Goal: Task Accomplishment & Management: Use online tool/utility

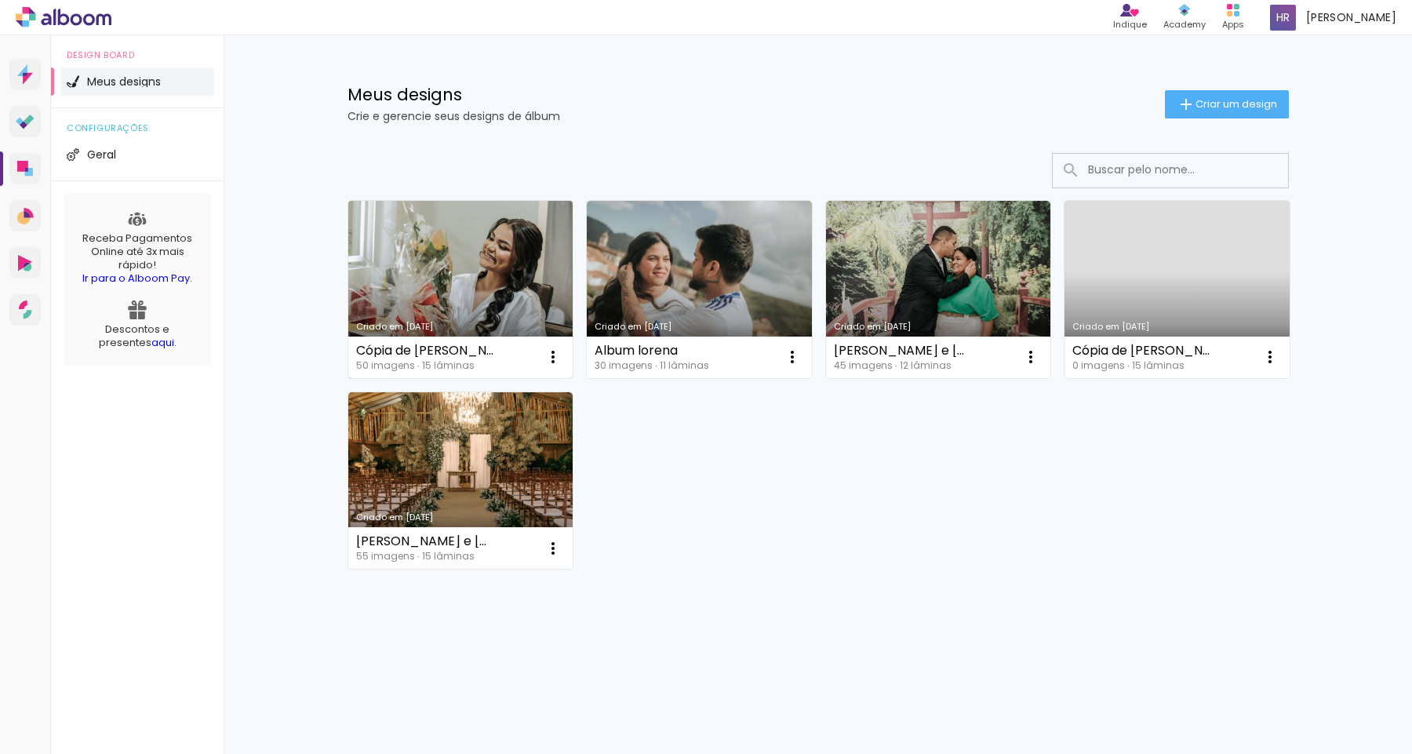
click at [451, 233] on link "Criado em [DATE]" at bounding box center [460, 289] width 225 height 177
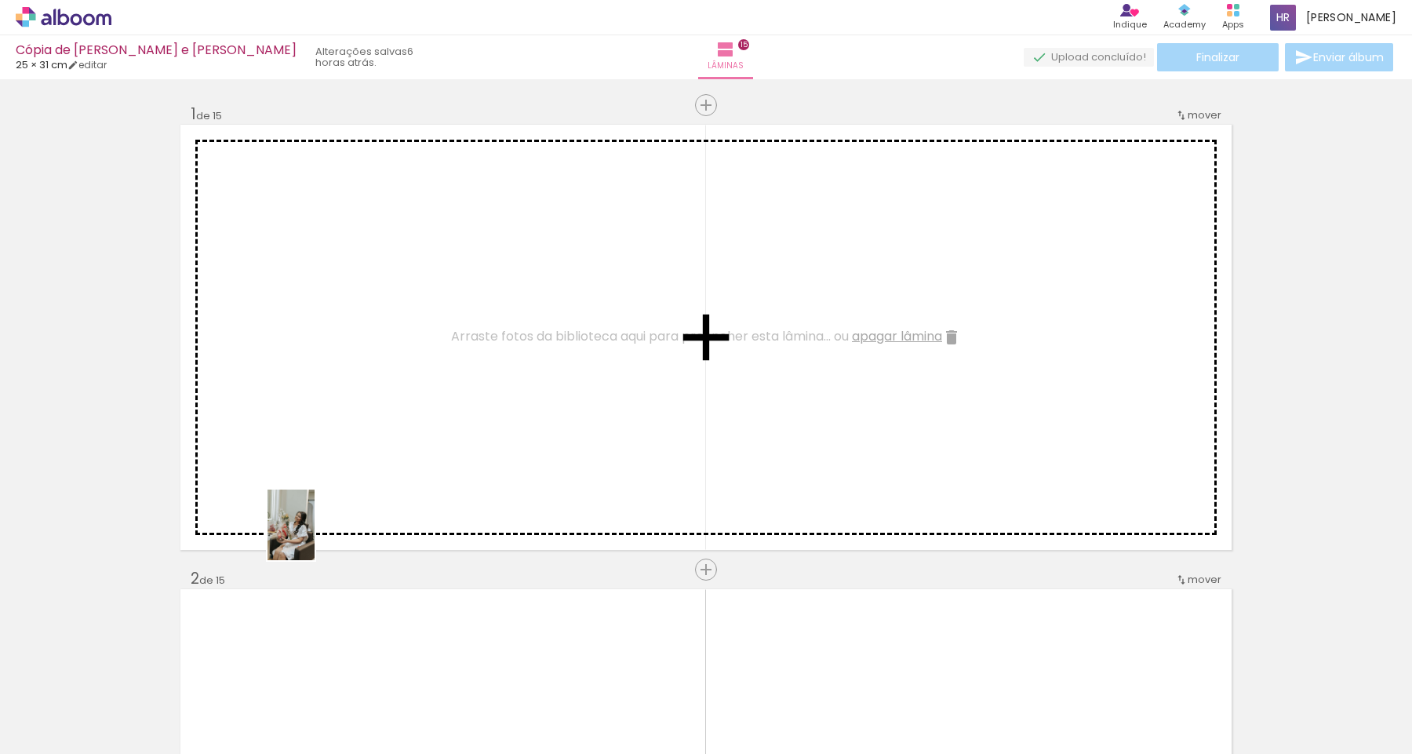
drag, startPoint x: 176, startPoint y: 701, endPoint x: 317, endPoint y: 534, distance: 218.8
click at [317, 534] on quentale-workspace at bounding box center [706, 377] width 1412 height 754
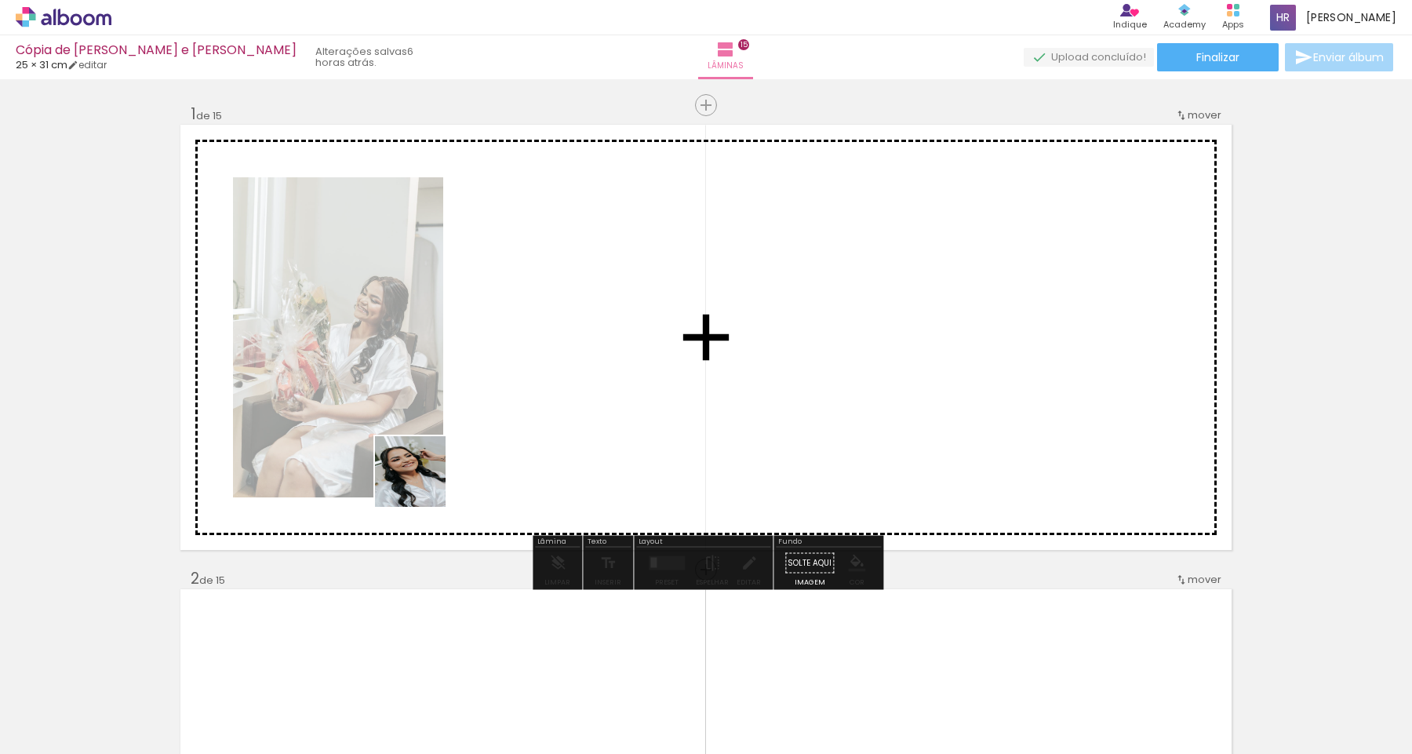
drag, startPoint x: 260, startPoint y: 692, endPoint x: 439, endPoint y: 475, distance: 281.5
click at [439, 475] on quentale-workspace at bounding box center [706, 377] width 1412 height 754
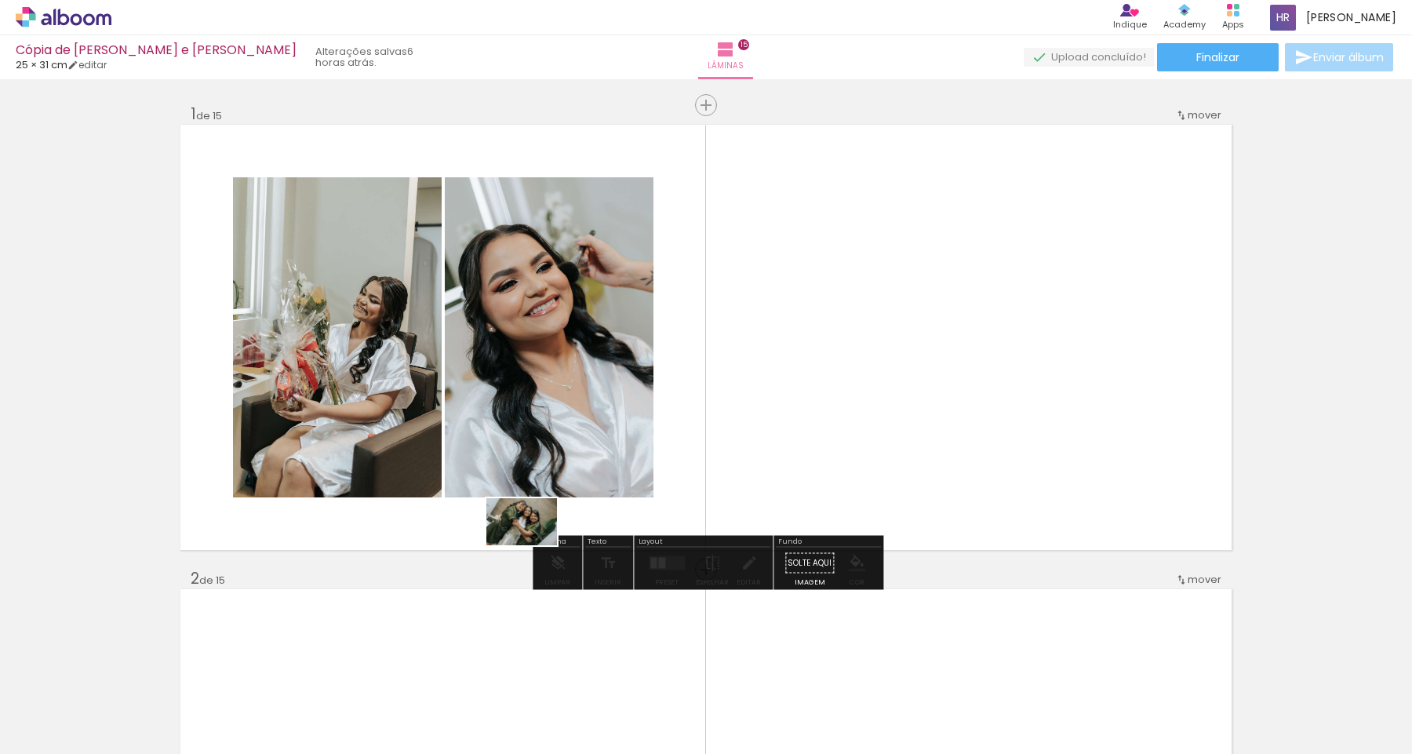
drag, startPoint x: 348, startPoint y: 709, endPoint x: 535, endPoint y: 544, distance: 249.5
click at [535, 544] on quentale-workspace at bounding box center [706, 377] width 1412 height 754
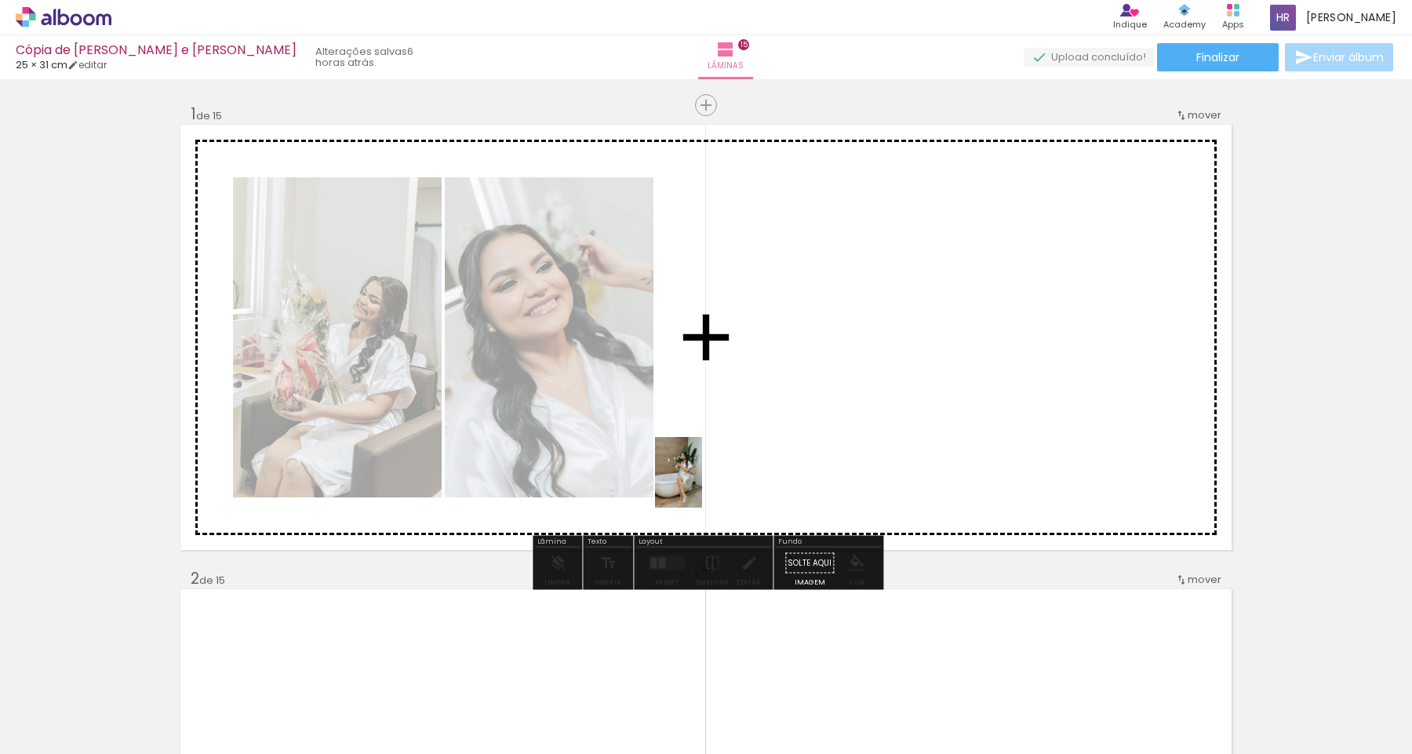
drag, startPoint x: 589, startPoint y: 708, endPoint x: 702, endPoint y: 484, distance: 251.2
click at [702, 484] on quentale-workspace at bounding box center [706, 377] width 1412 height 754
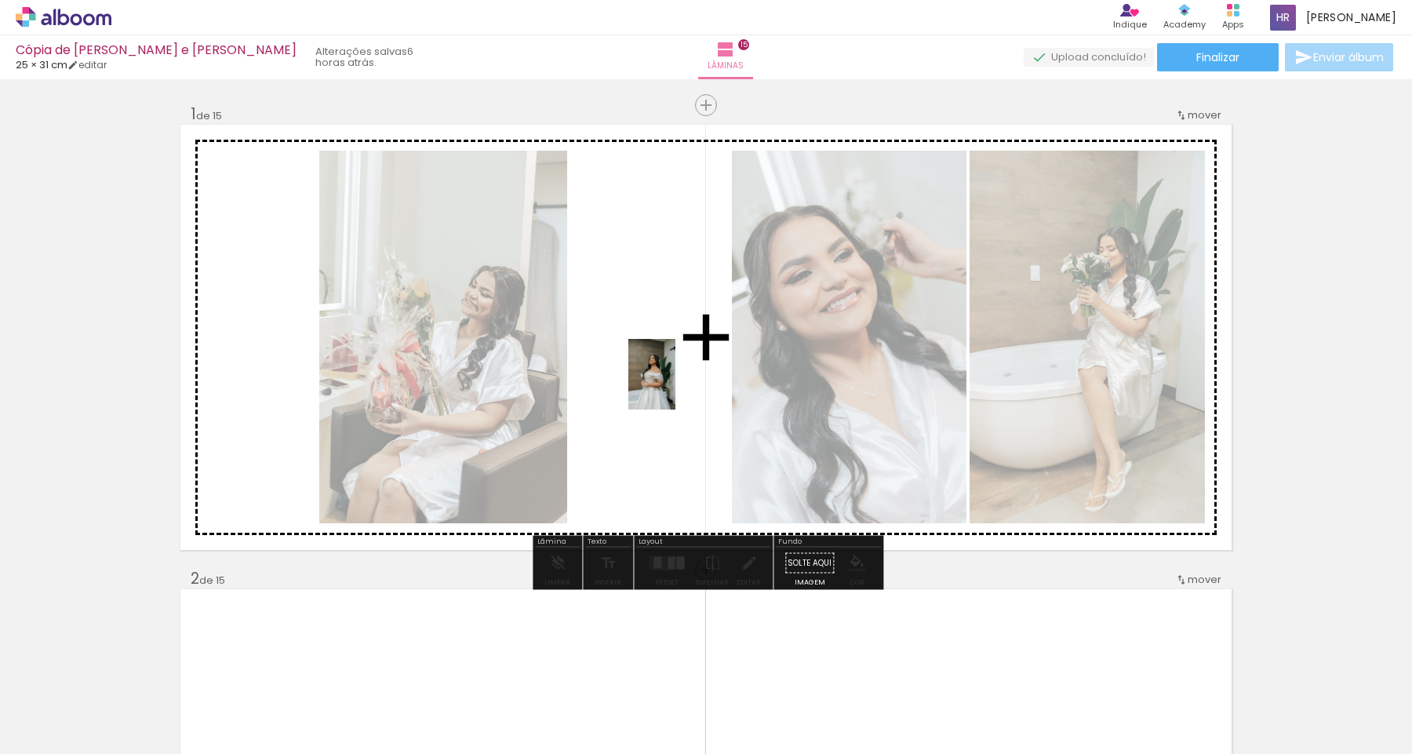
drag, startPoint x: 696, startPoint y: 708, endPoint x: 676, endPoint y: 386, distance: 323.1
click at [676, 386] on quentale-workspace at bounding box center [706, 377] width 1412 height 754
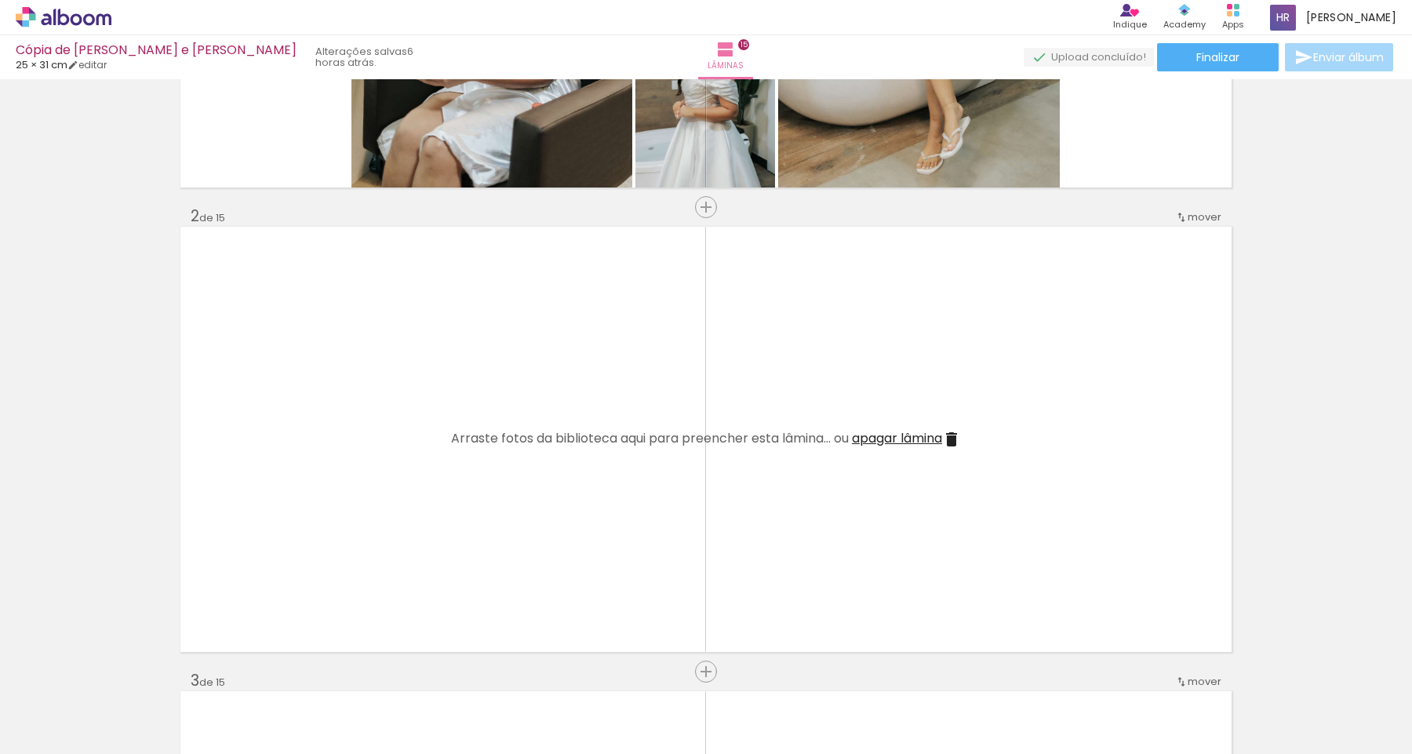
scroll to position [381, 0]
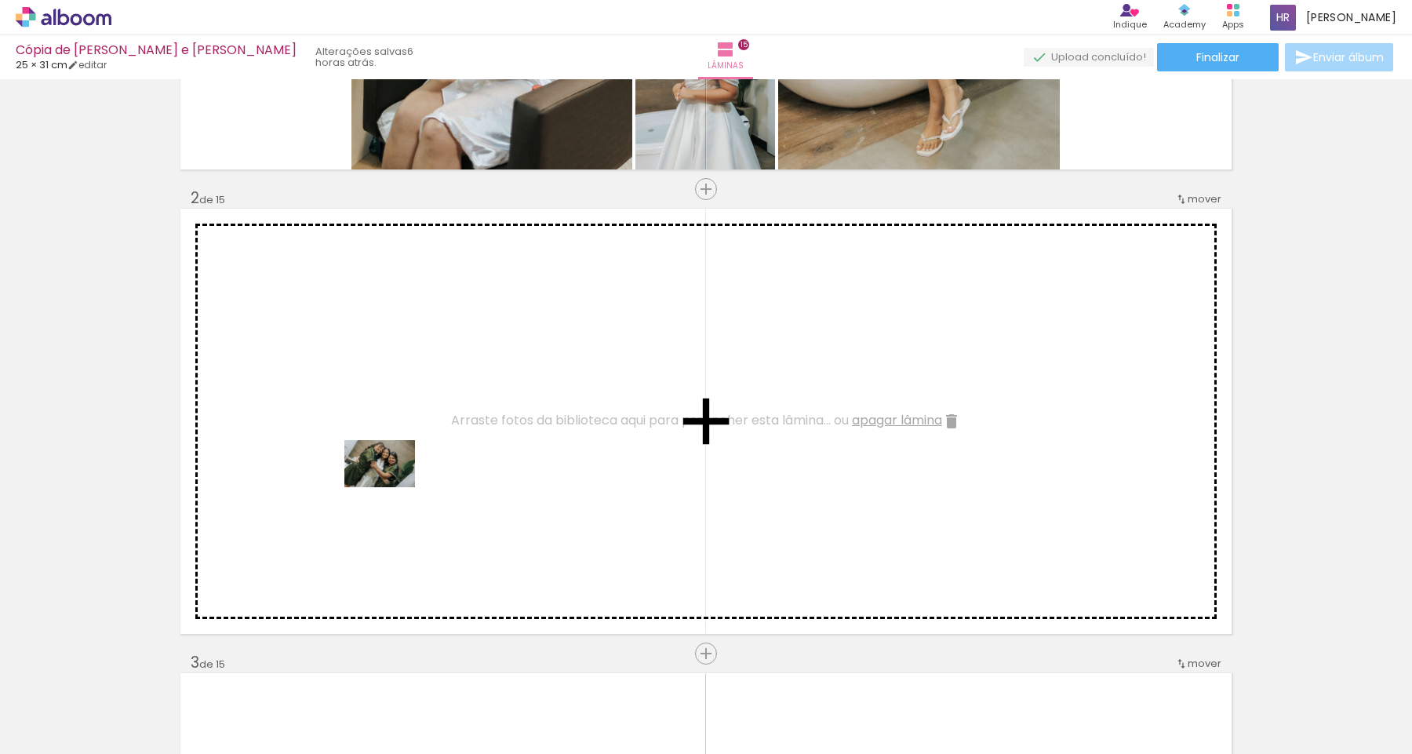
drag, startPoint x: 351, startPoint y: 689, endPoint x: 392, endPoint y: 487, distance: 205.7
click at [392, 487] on quentale-workspace at bounding box center [706, 377] width 1412 height 754
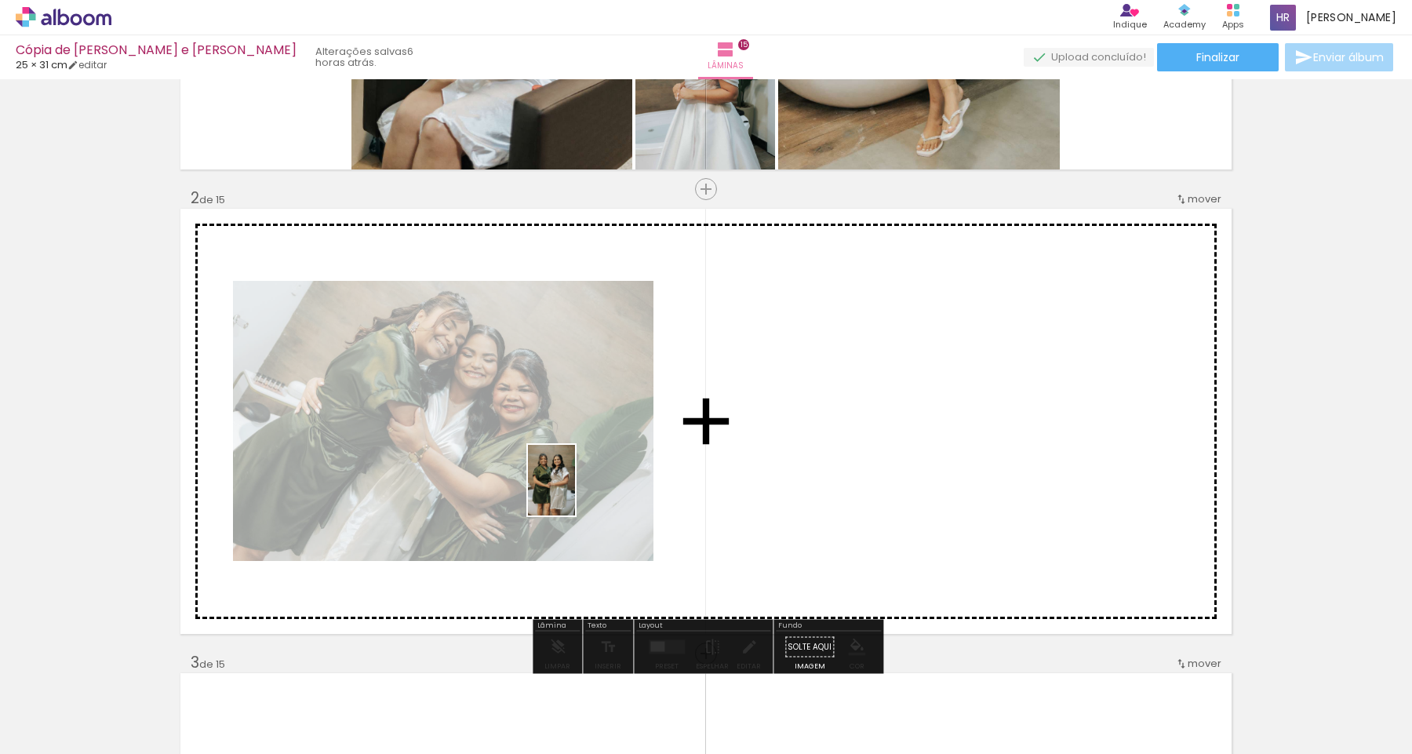
drag, startPoint x: 431, startPoint y: 708, endPoint x: 607, endPoint y: 475, distance: 293.0
click at [607, 475] on quentale-workspace at bounding box center [706, 377] width 1412 height 754
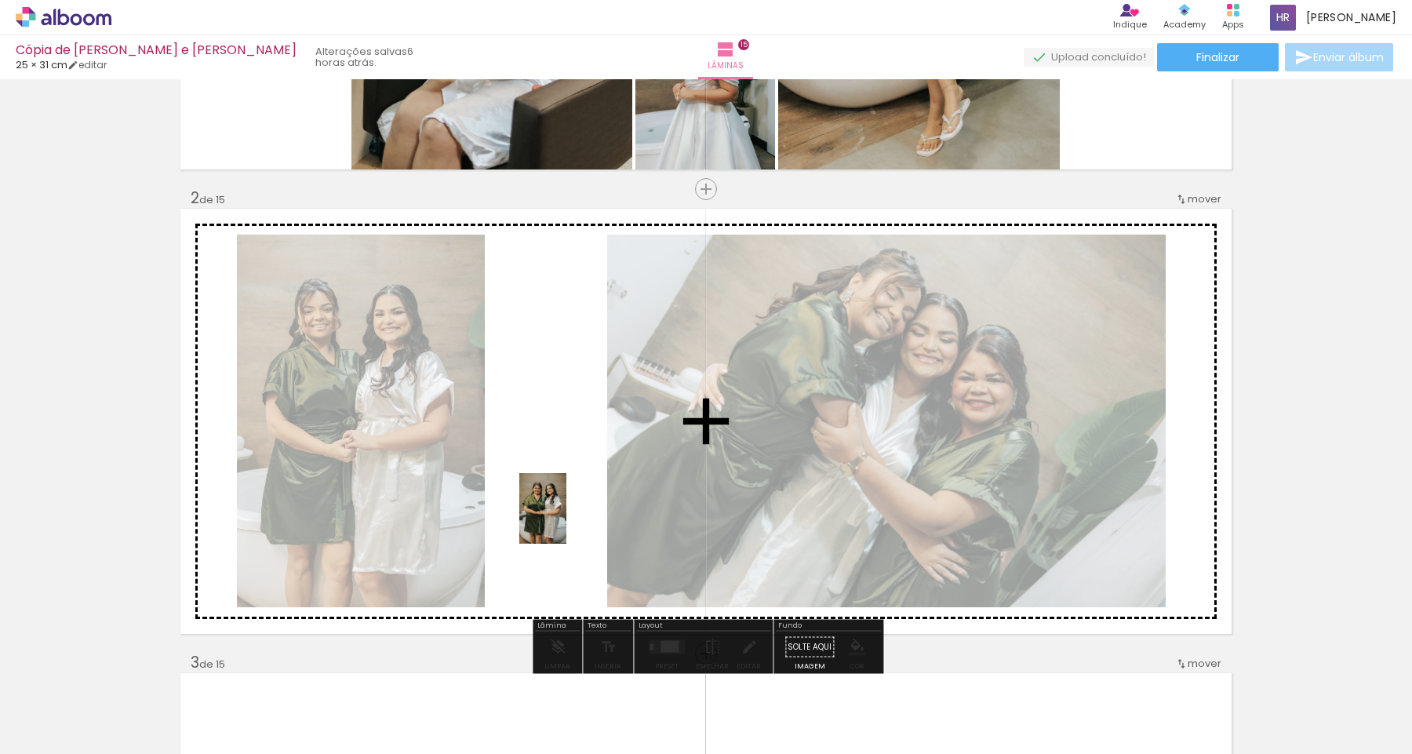
drag, startPoint x: 510, startPoint y: 716, endPoint x: 576, endPoint y: 512, distance: 215.1
click at [576, 512] on quentale-workspace at bounding box center [706, 377] width 1412 height 754
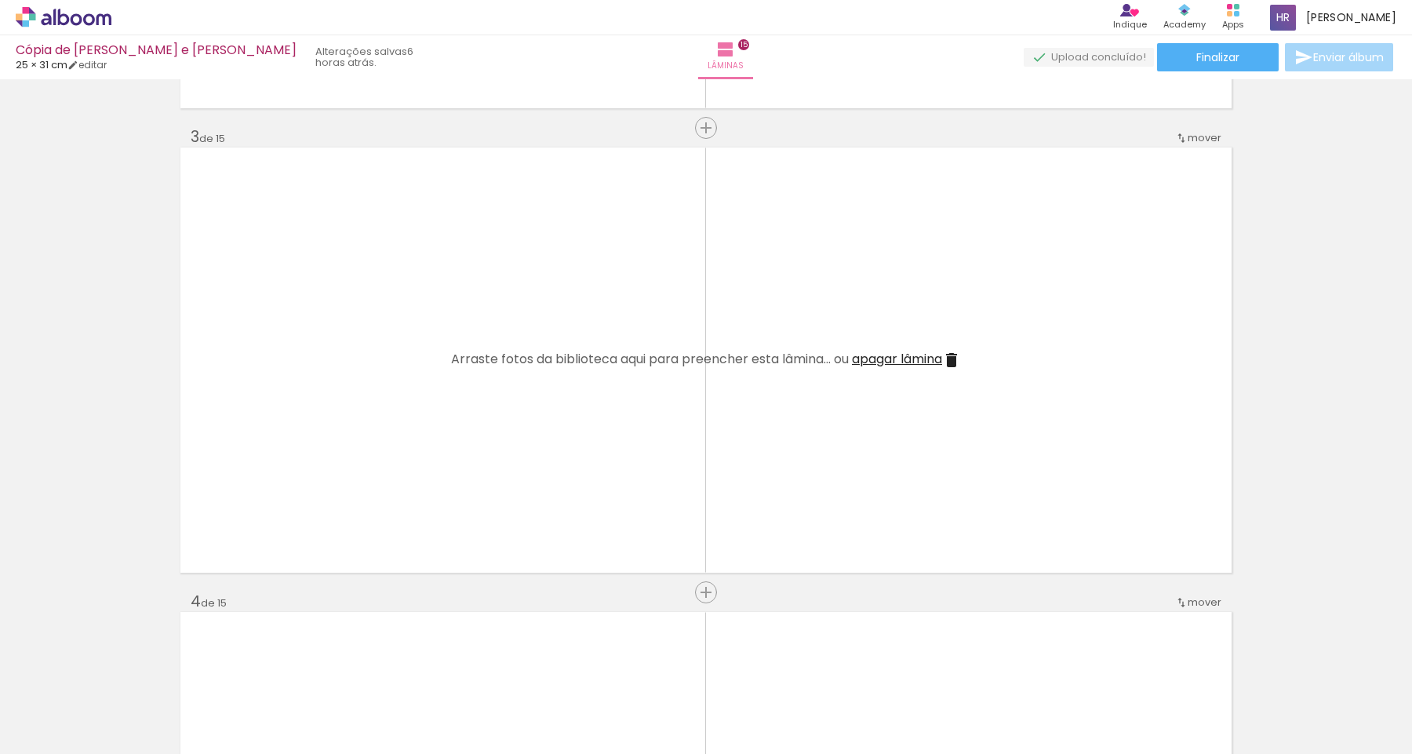
scroll to position [946, 0]
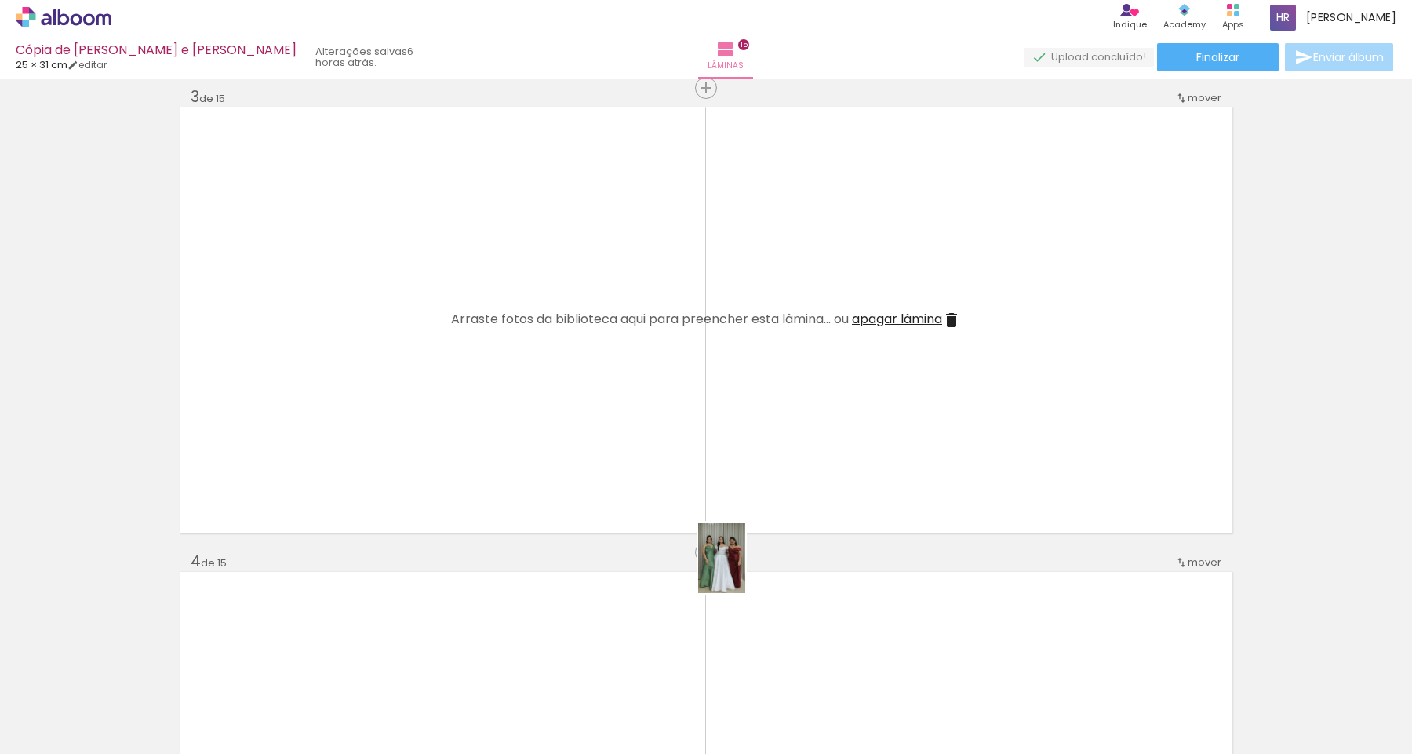
drag, startPoint x: 876, startPoint y: 701, endPoint x: 632, endPoint y: 492, distance: 321.0
click at [632, 492] on quentale-workspace at bounding box center [706, 377] width 1412 height 754
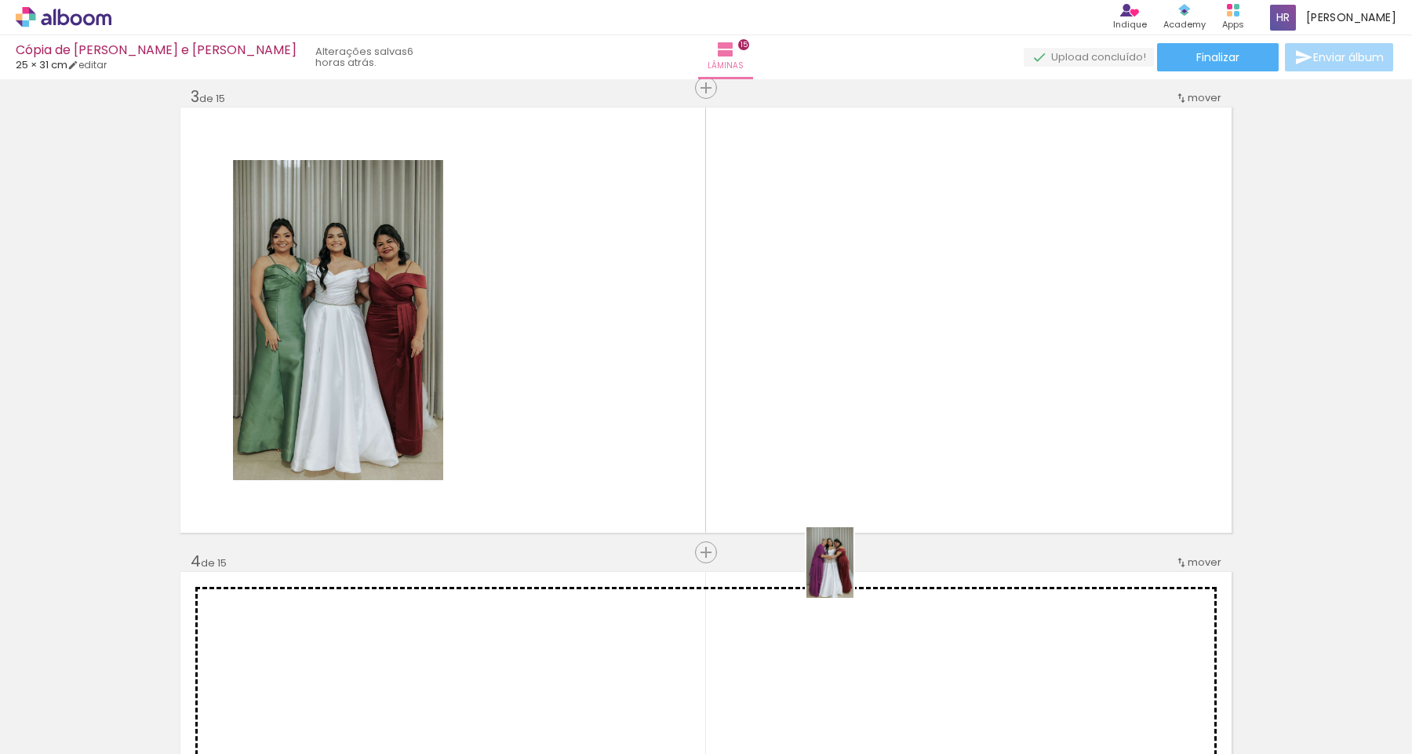
drag, startPoint x: 974, startPoint y: 712, endPoint x: 750, endPoint y: 436, distance: 355.2
click at [750, 436] on quentale-workspace at bounding box center [706, 377] width 1412 height 754
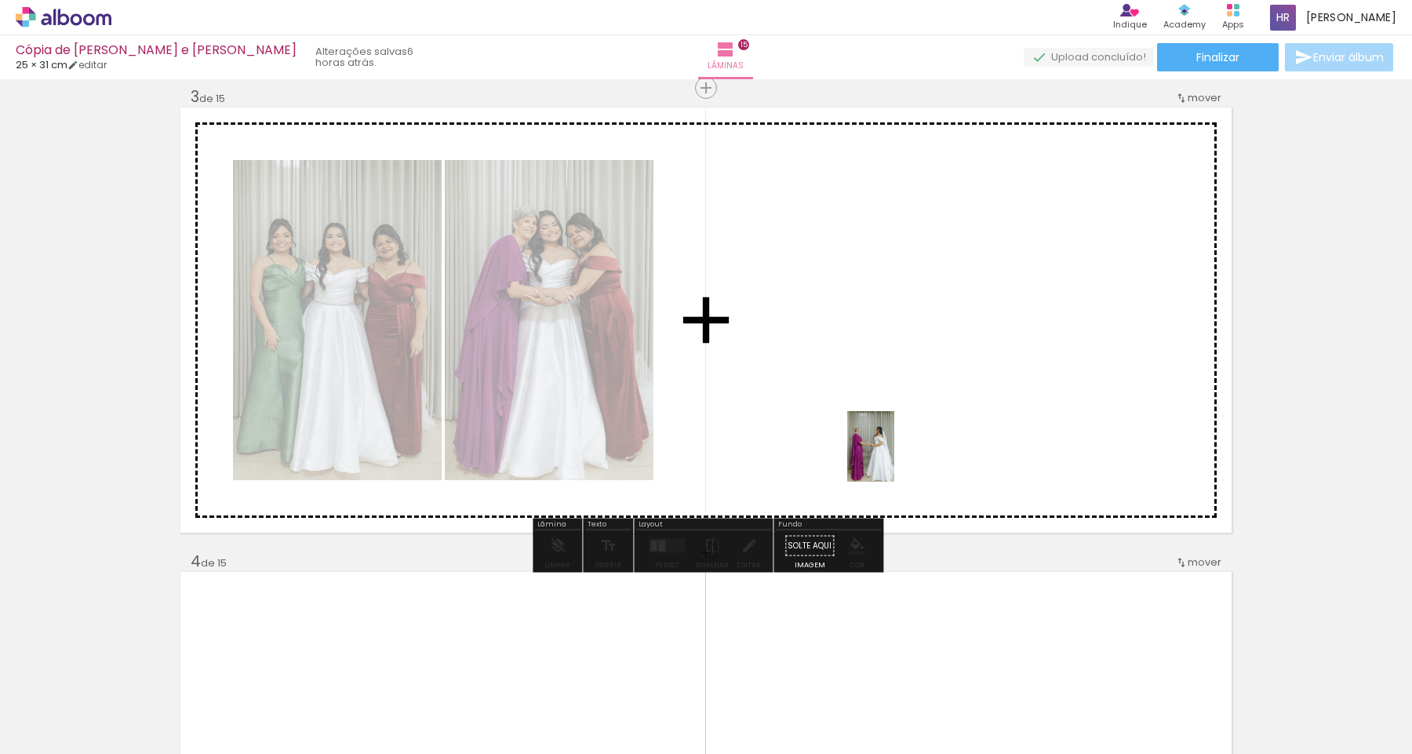
drag, startPoint x: 1034, startPoint y: 700, endPoint x: 894, endPoint y: 458, distance: 279.1
click at [894, 458] on quentale-workspace at bounding box center [706, 377] width 1412 height 754
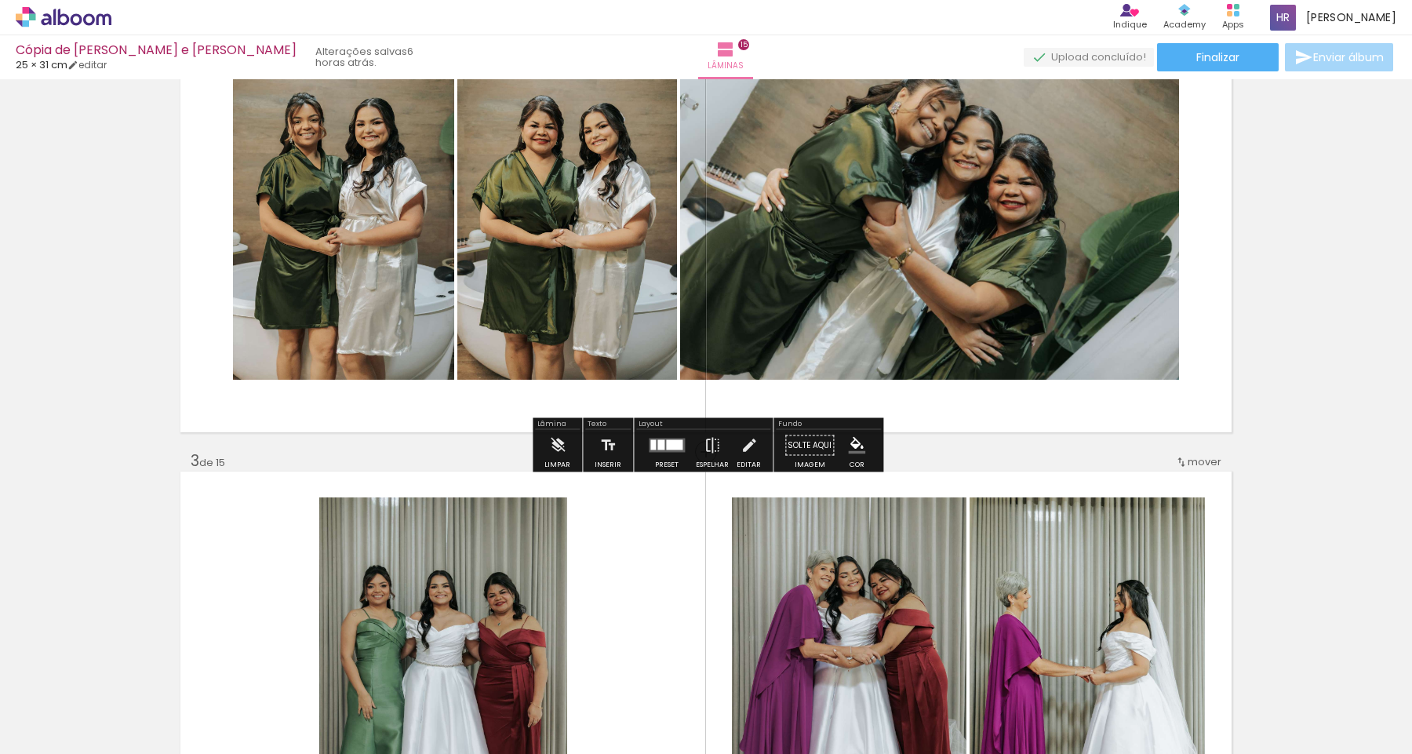
scroll to position [591, 0]
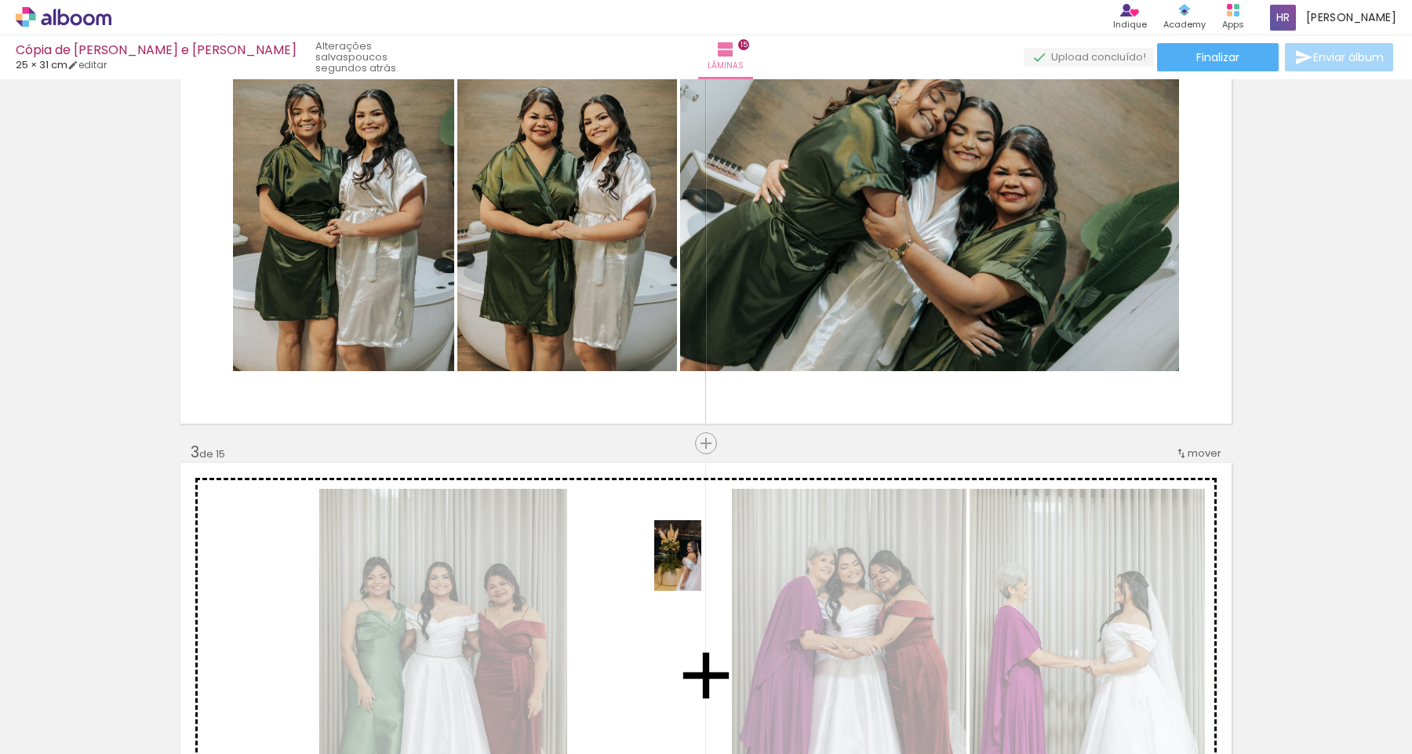
drag, startPoint x: 1124, startPoint y: 714, endPoint x: 701, endPoint y: 567, distance: 446.9
click at [701, 567] on quentale-workspace at bounding box center [706, 377] width 1412 height 754
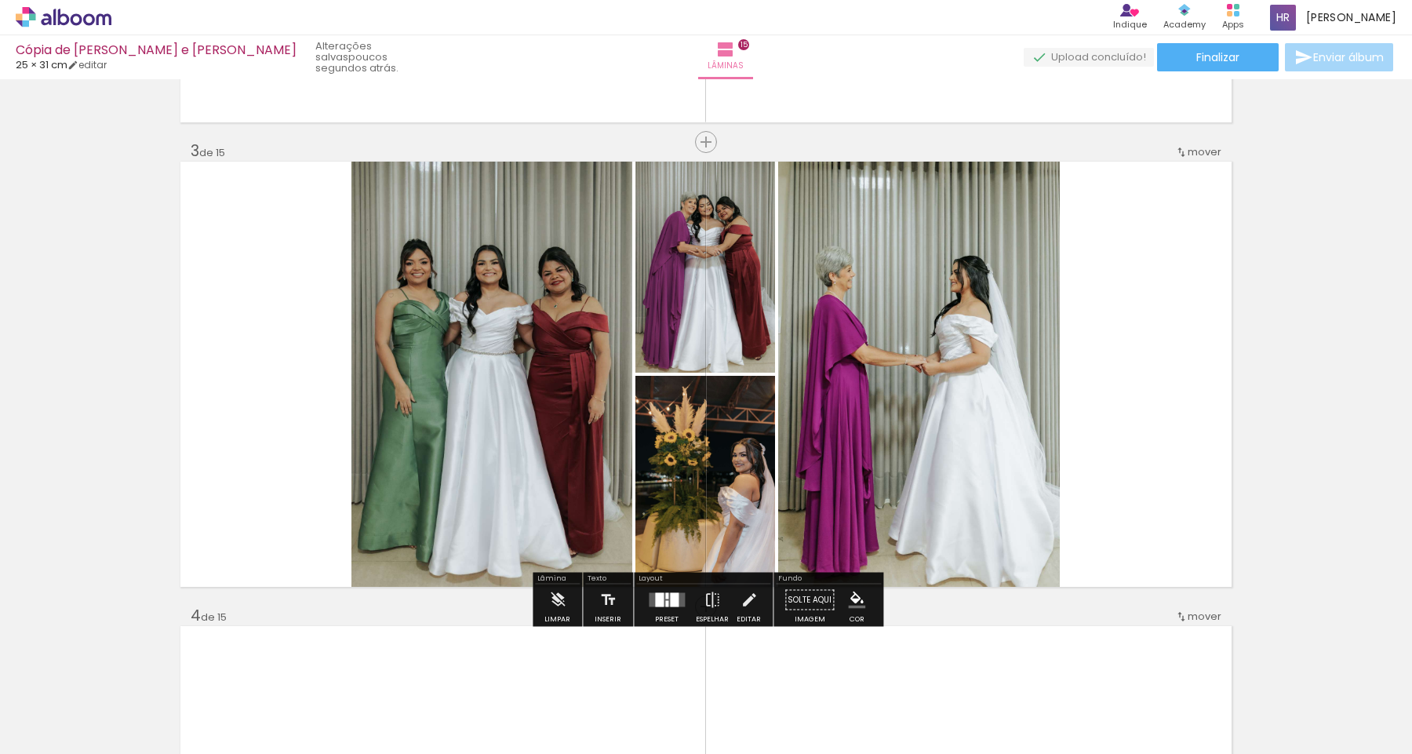
scroll to position [924, 0]
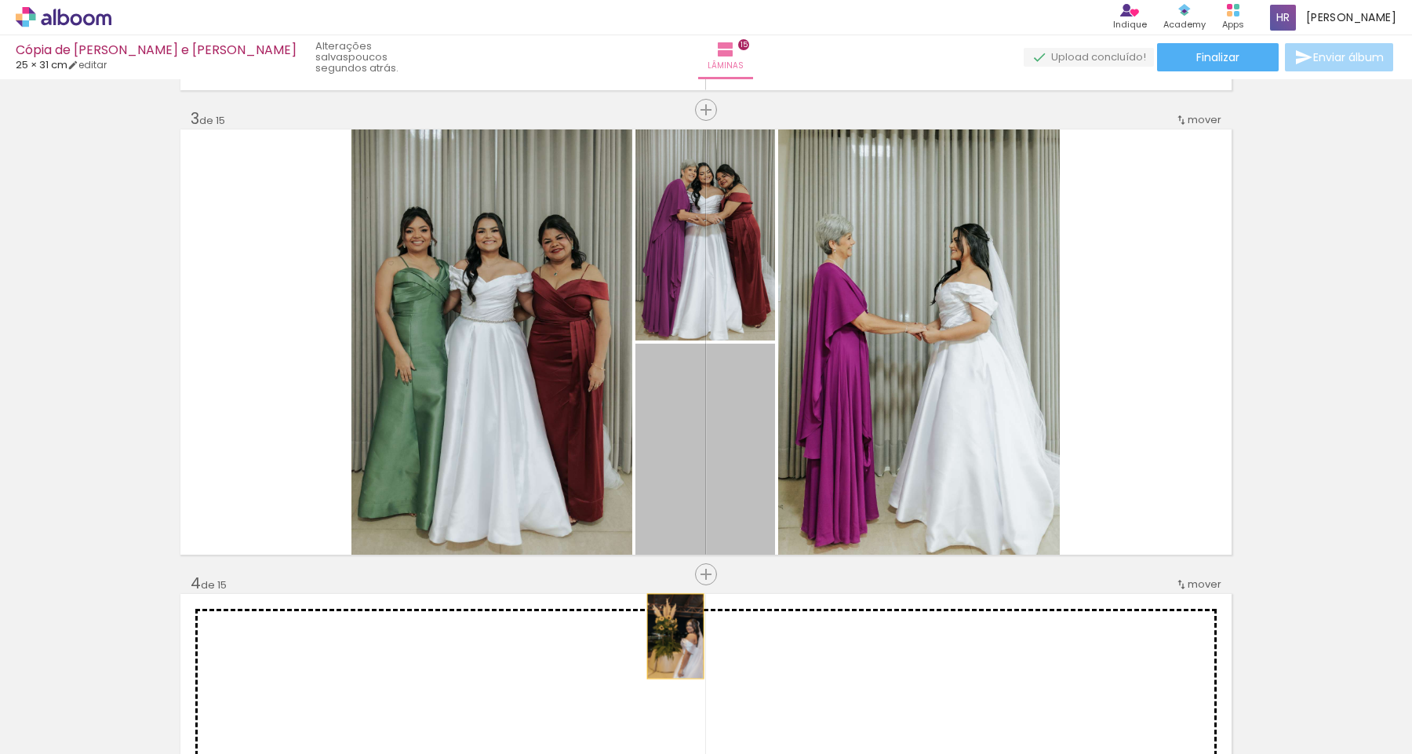
drag, startPoint x: 716, startPoint y: 461, endPoint x: 646, endPoint y: 661, distance: 212.2
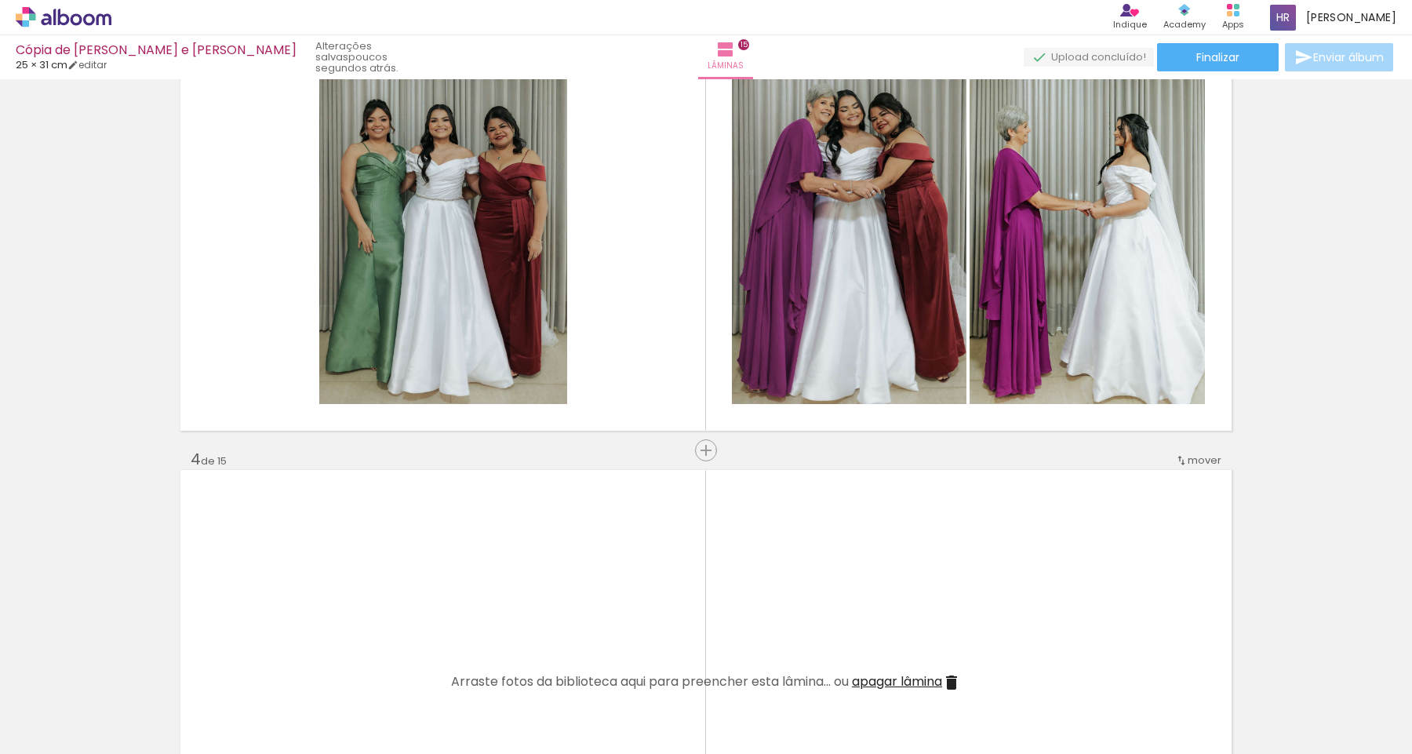
scroll to position [1054, 0]
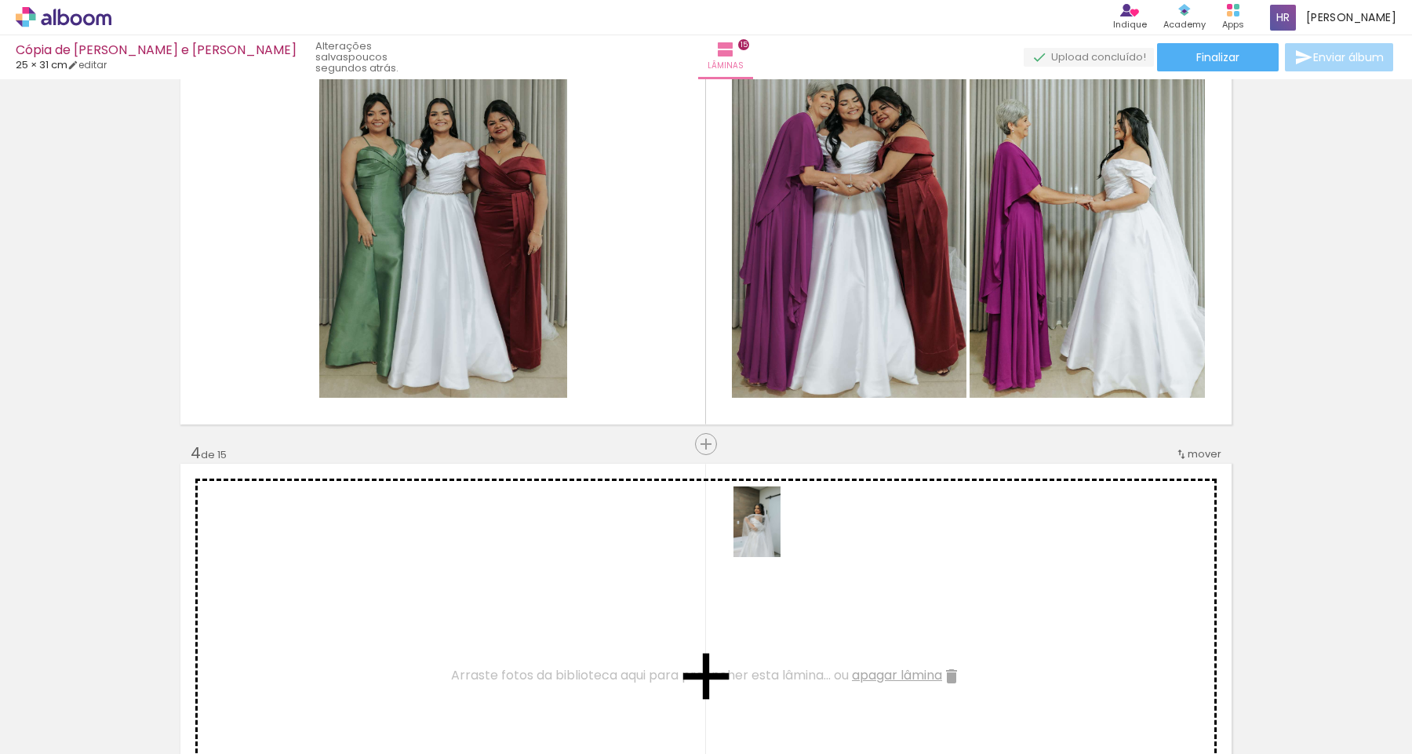
drag, startPoint x: 774, startPoint y: 705, endPoint x: 781, endPoint y: 533, distance: 172.8
click at [781, 533] on quentale-workspace at bounding box center [706, 377] width 1412 height 754
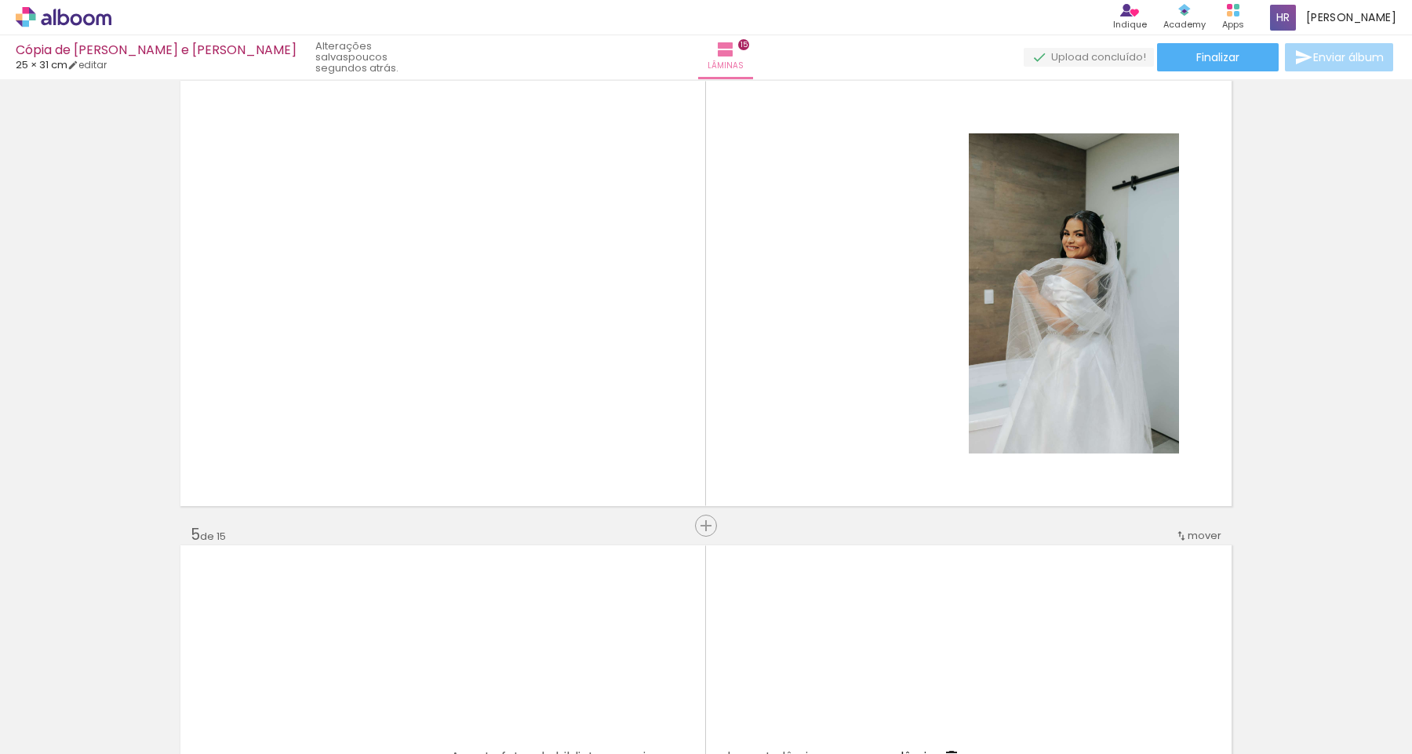
scroll to position [1456, 0]
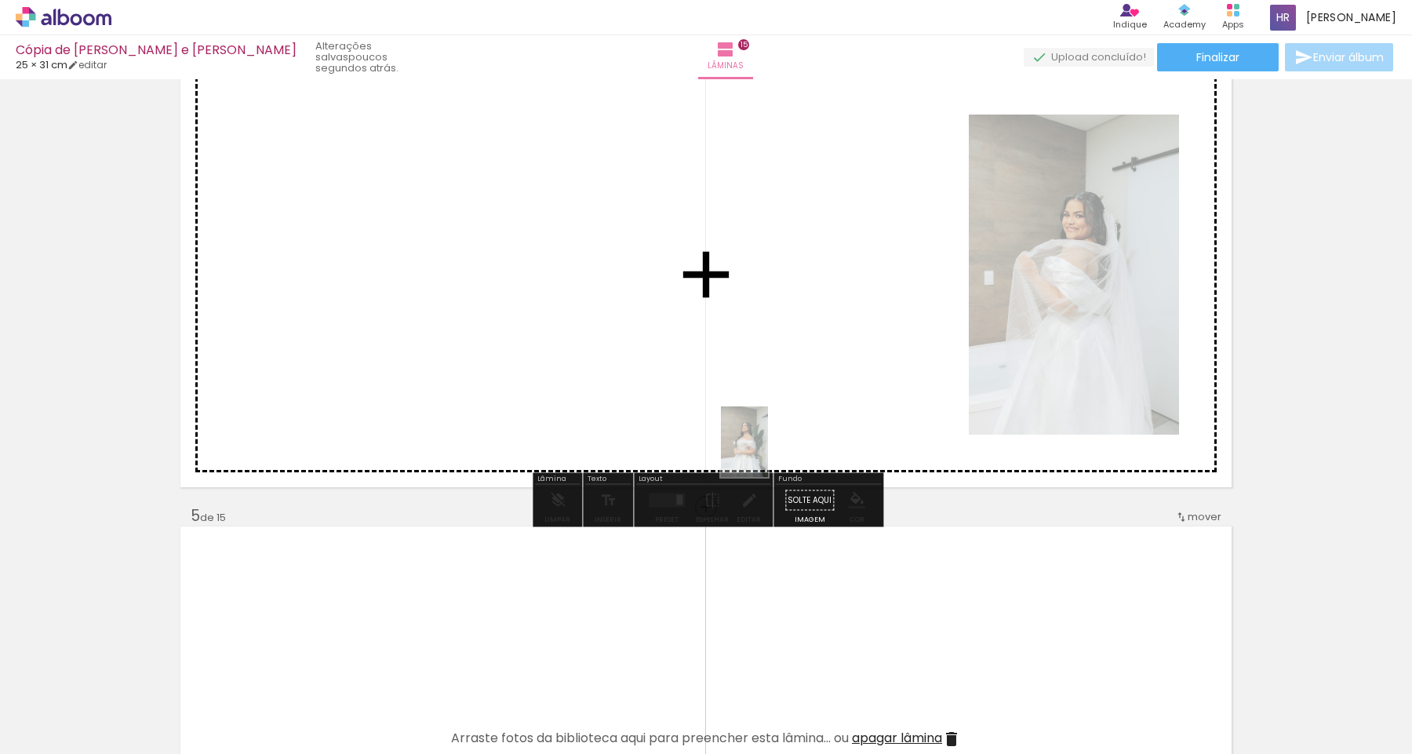
drag, startPoint x: 687, startPoint y: 705, endPoint x: 767, endPoint y: 450, distance: 267.3
click at [767, 451] on quentale-workspace at bounding box center [706, 377] width 1412 height 754
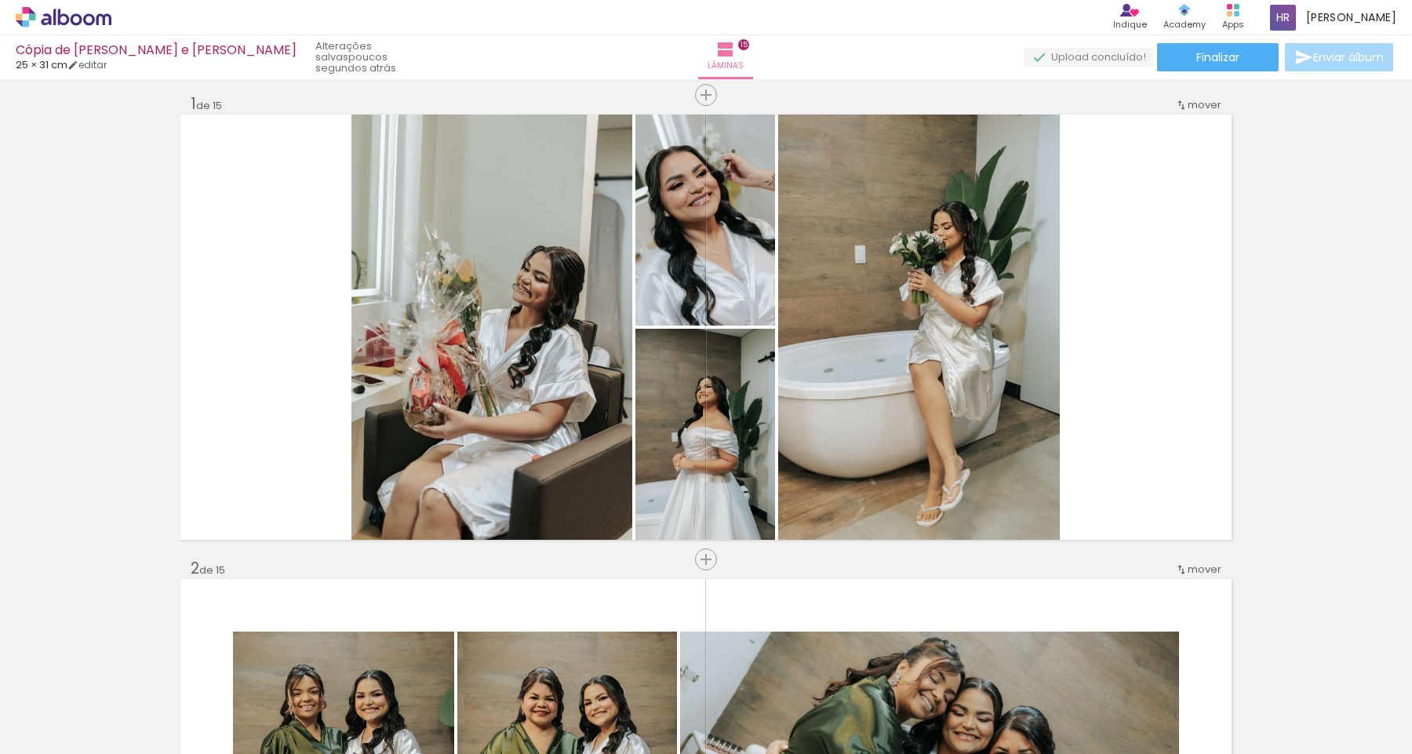
scroll to position [0, 0]
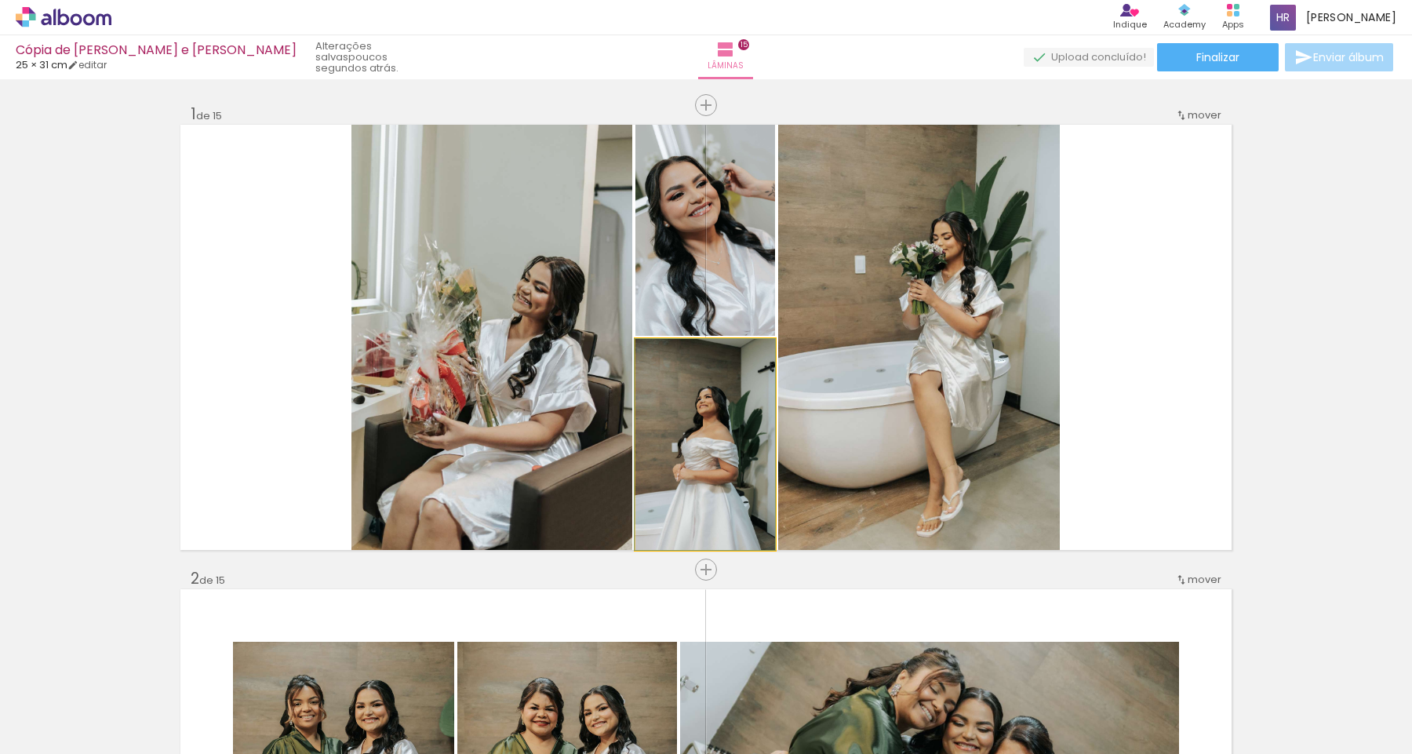
drag, startPoint x: 717, startPoint y: 422, endPoint x: 710, endPoint y: 537, distance: 115.5
drag, startPoint x: 696, startPoint y: 435, endPoint x: 668, endPoint y: 507, distance: 76.5
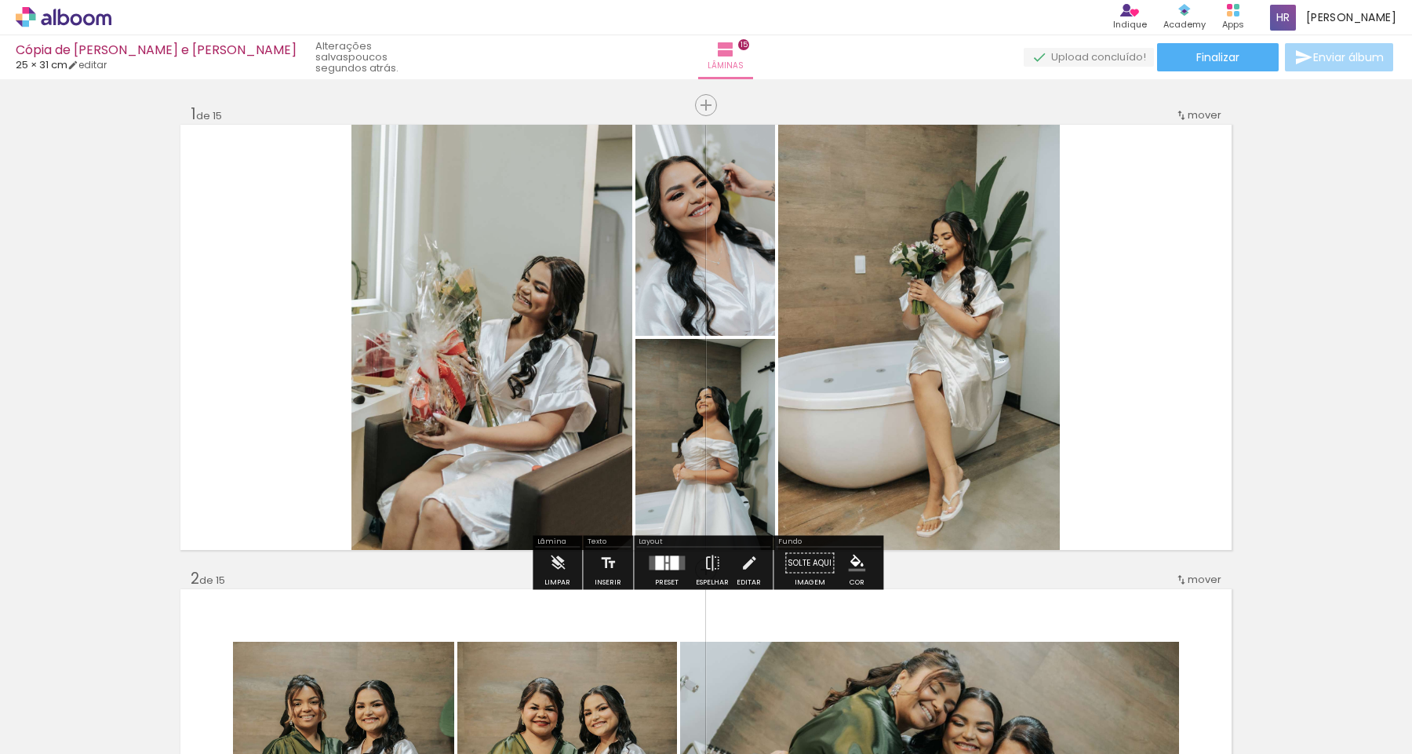
click at [683, 479] on quentale-photo at bounding box center [706, 444] width 140 height 211
click at [705, 460] on quentale-photo at bounding box center [706, 444] width 140 height 211
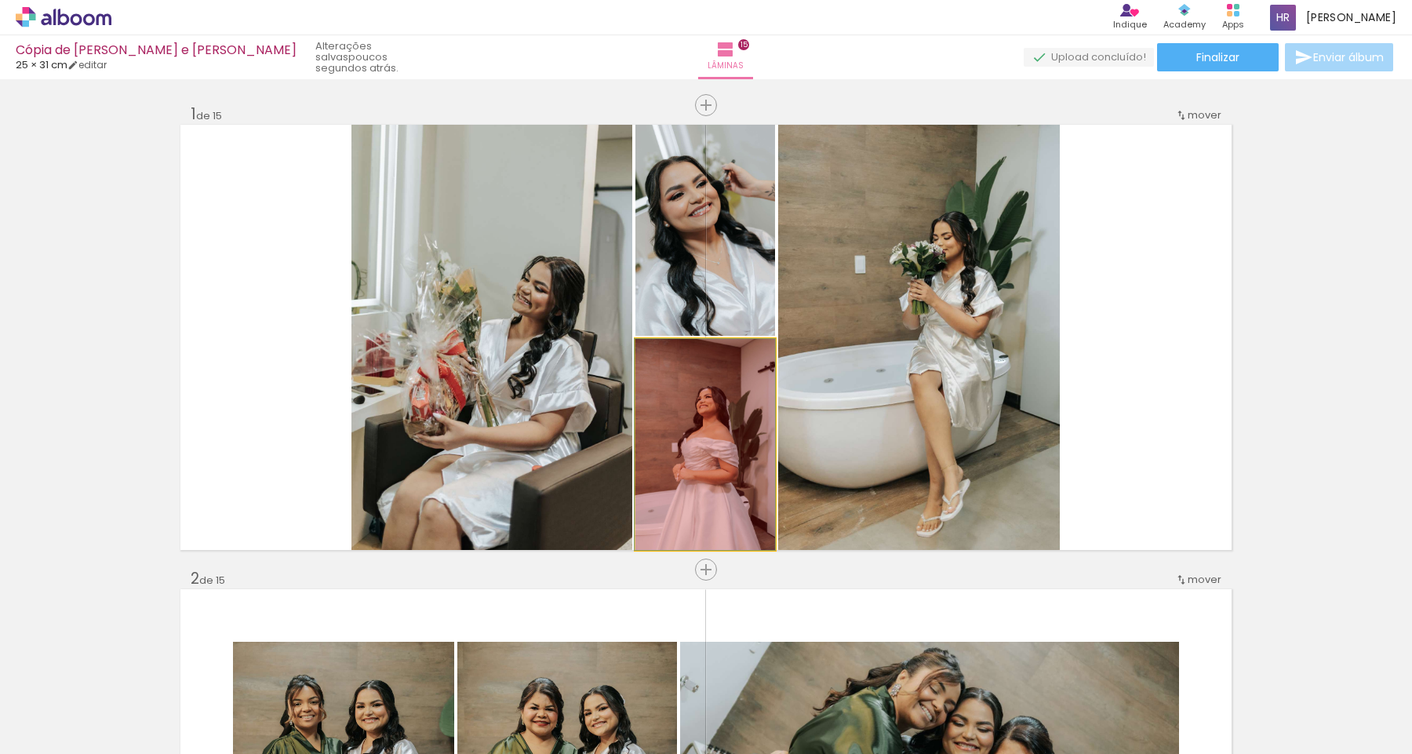
drag, startPoint x: 705, startPoint y: 460, endPoint x: 683, endPoint y: 552, distance: 95.0
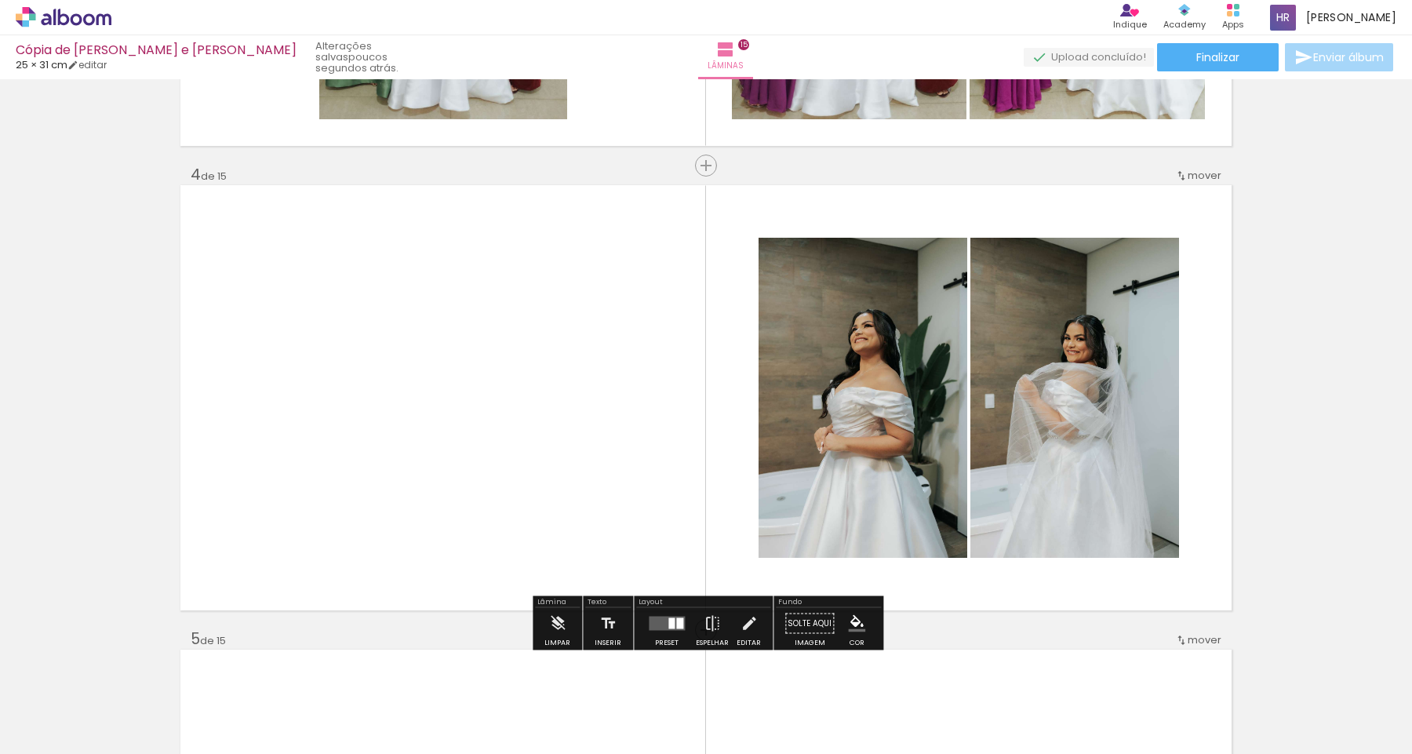
scroll to position [1350, 0]
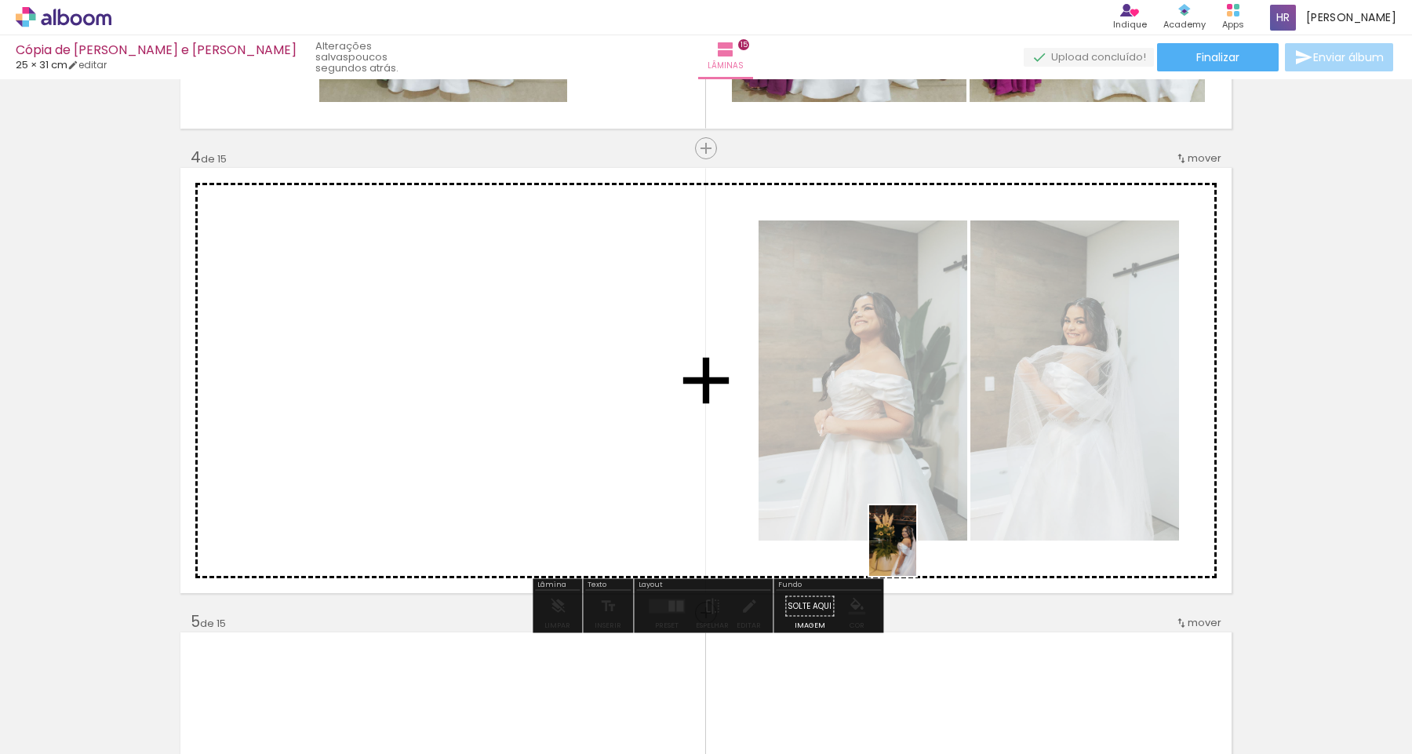
drag, startPoint x: 1135, startPoint y: 690, endPoint x: 815, endPoint y: 519, distance: 362.9
click at [815, 519] on quentale-workspace at bounding box center [706, 377] width 1412 height 754
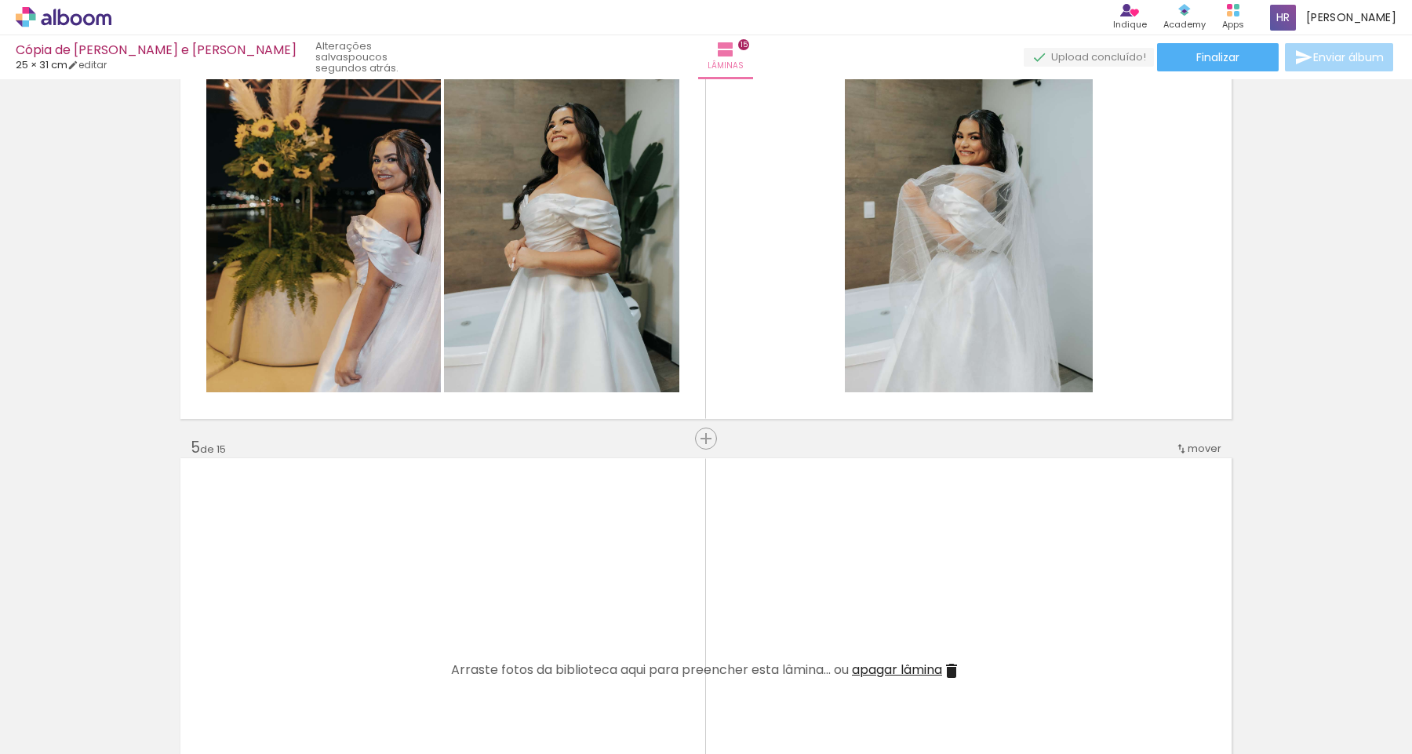
scroll to position [1522, 0]
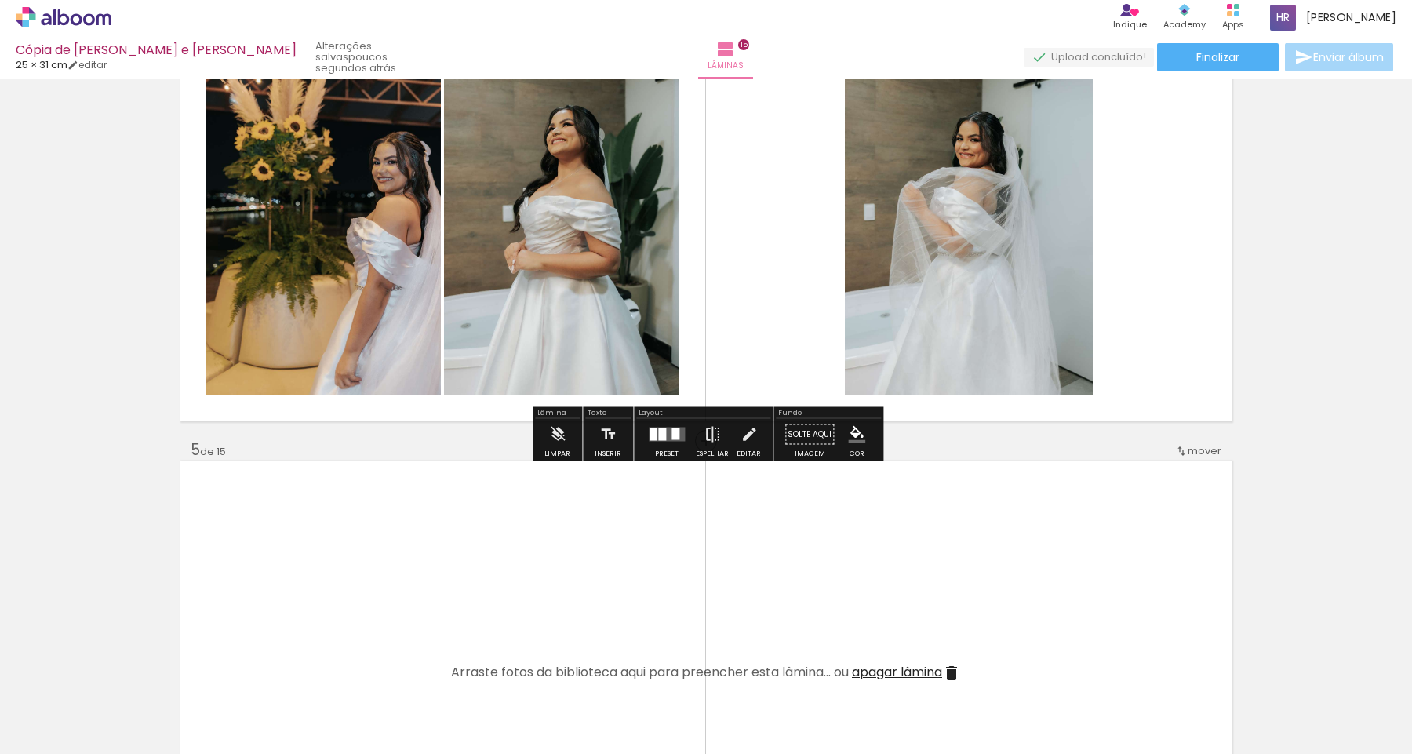
click at [658, 438] on div at bounding box center [662, 434] width 8 height 13
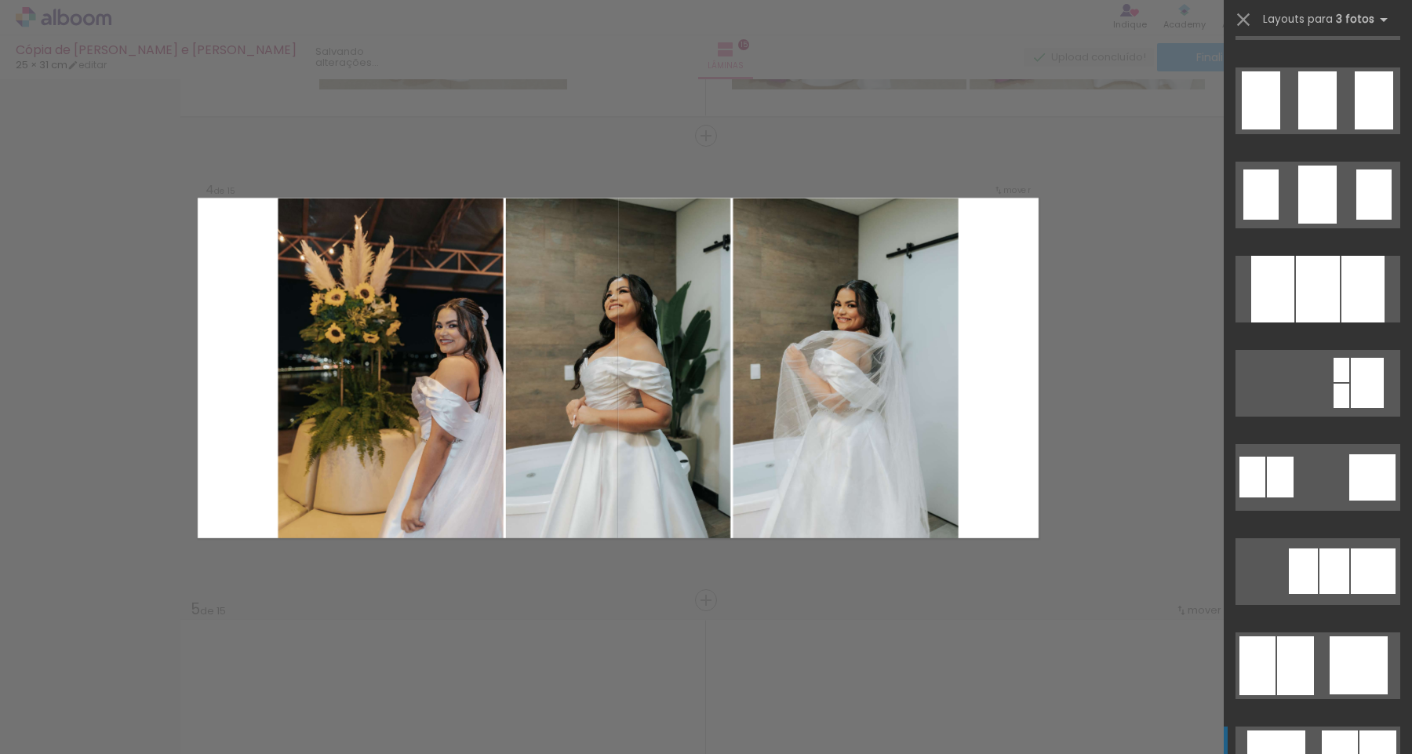
scroll to position [1215, 0]
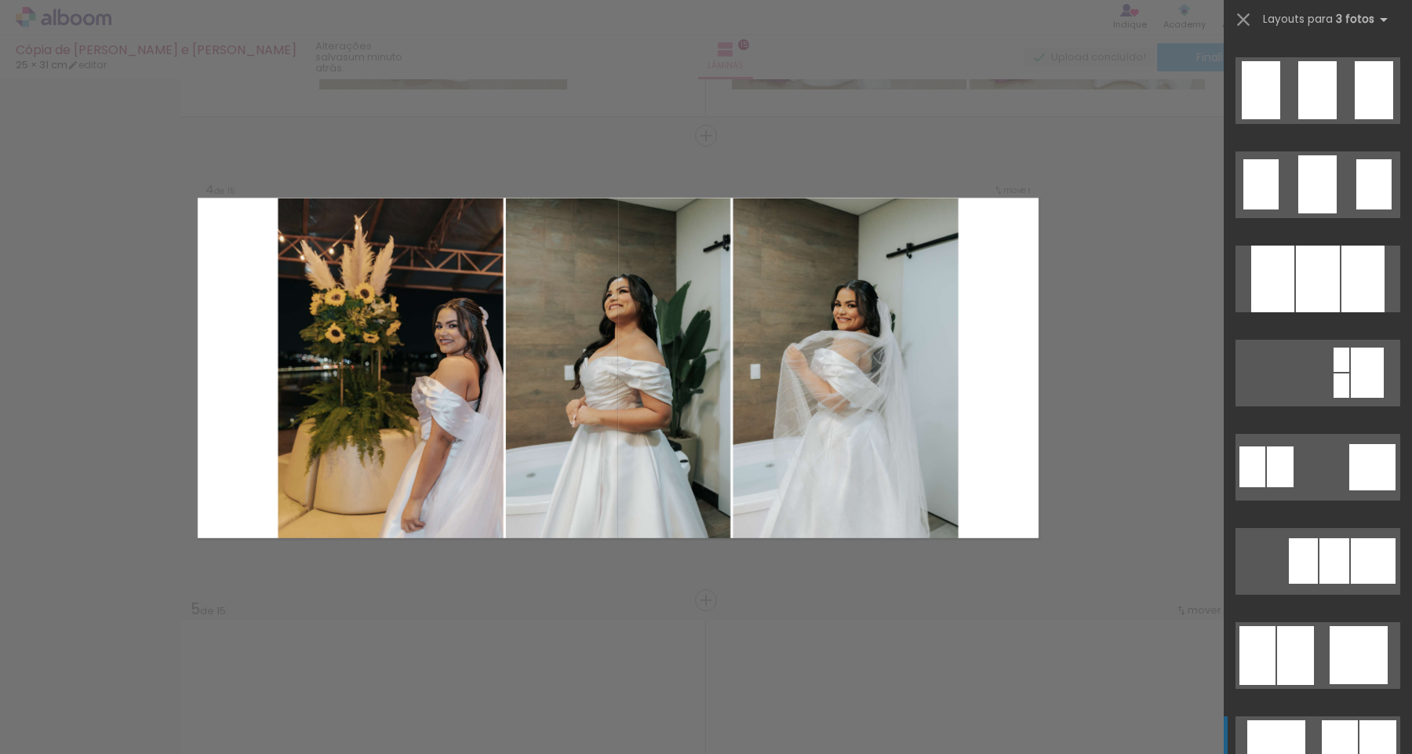
click at [1334, 277] on div at bounding box center [1318, 279] width 44 height 67
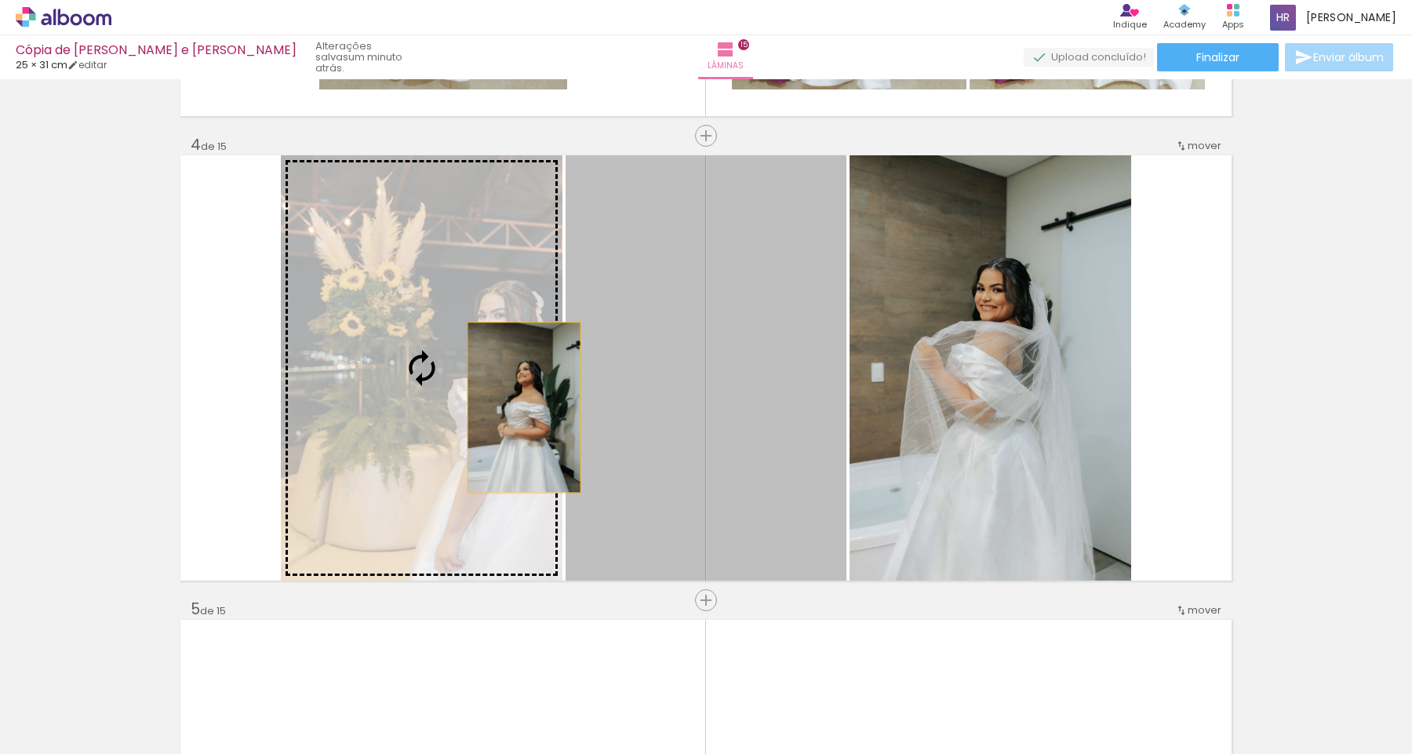
drag, startPoint x: 699, startPoint y: 420, endPoint x: 496, endPoint y: 403, distance: 203.9
click at [0, 0] on slot at bounding box center [0, 0] width 0 height 0
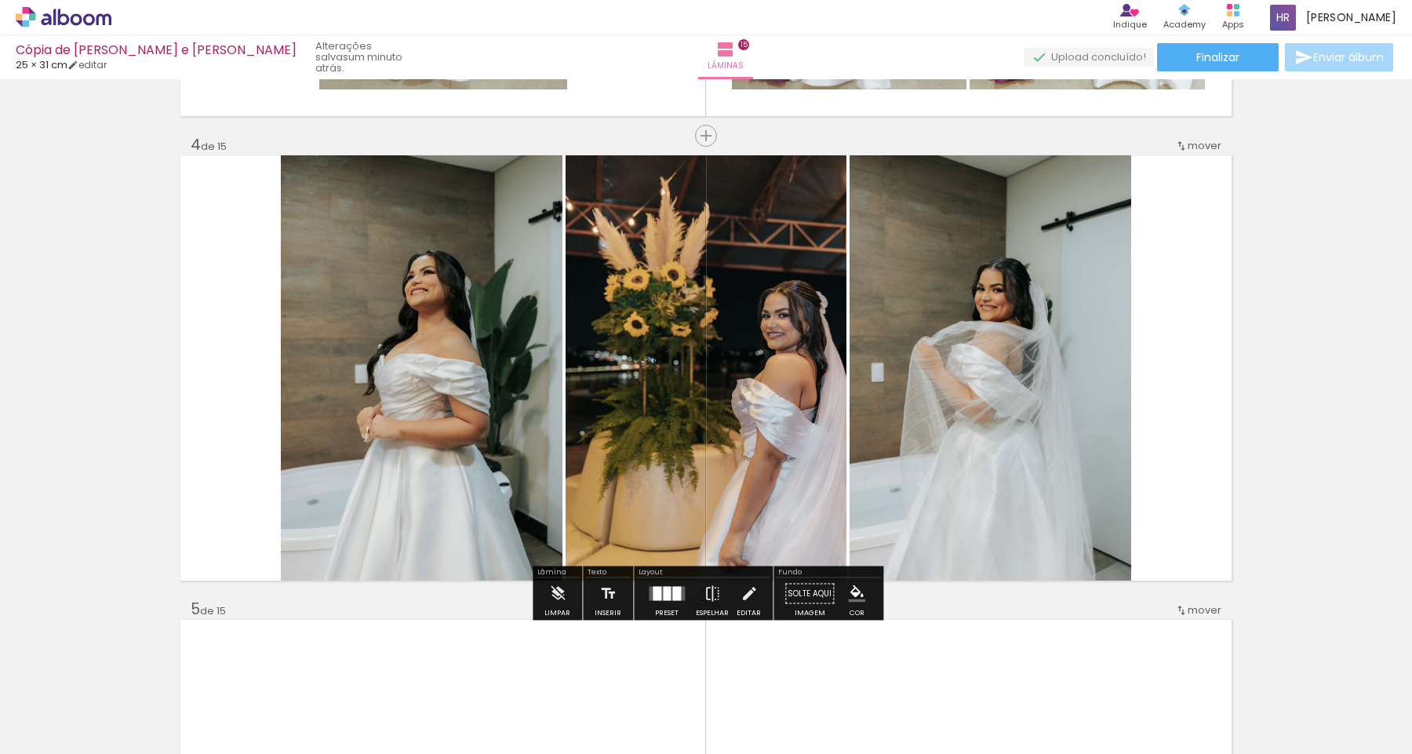
click at [661, 603] on div at bounding box center [667, 593] width 42 height 31
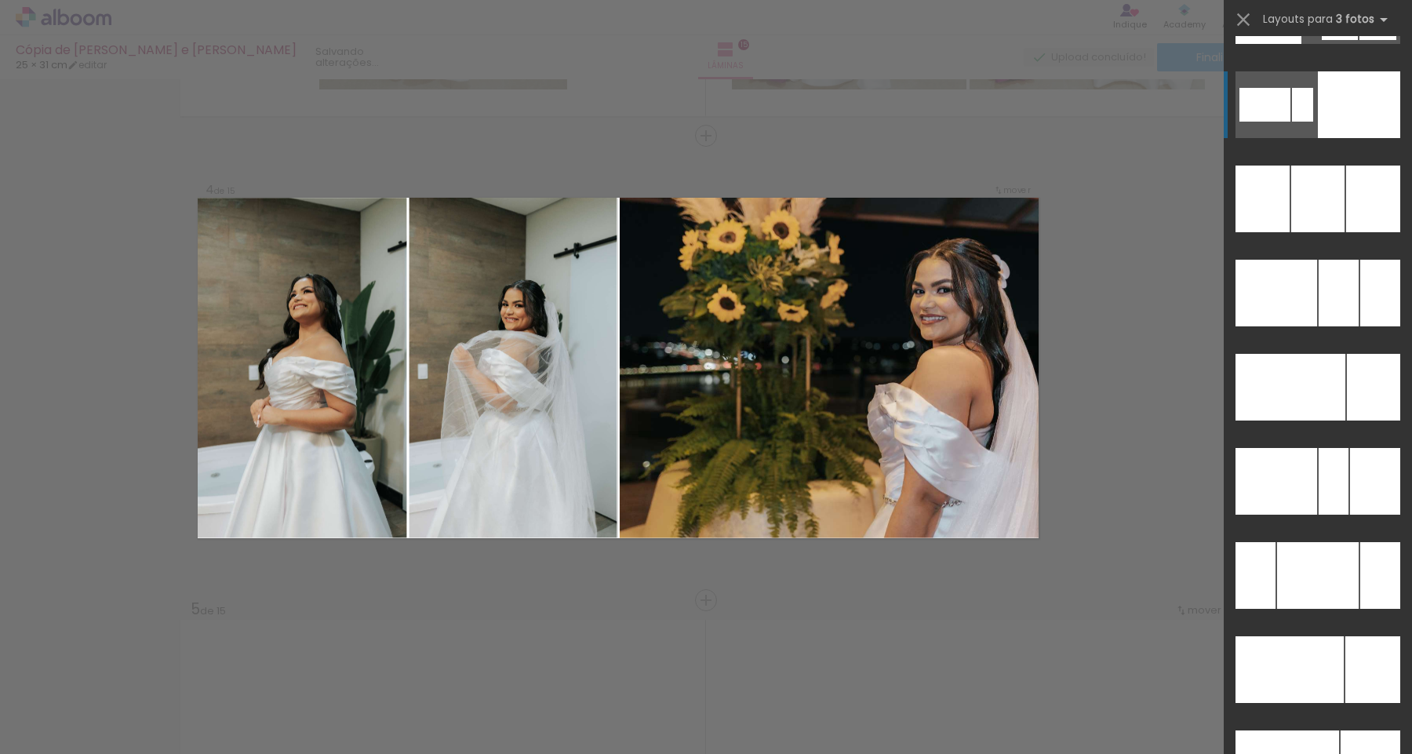
scroll to position [14978, 0]
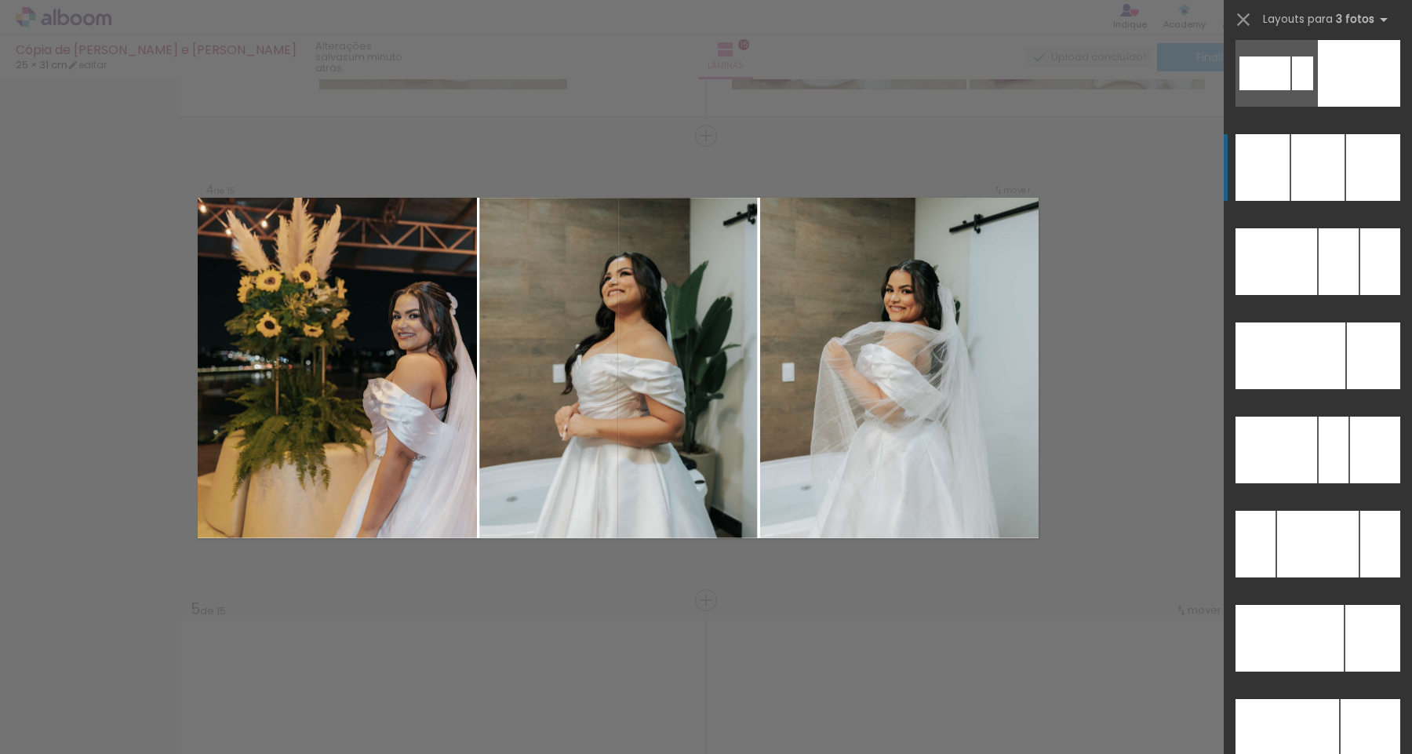
click at [1331, 163] on div at bounding box center [1317, 167] width 53 height 67
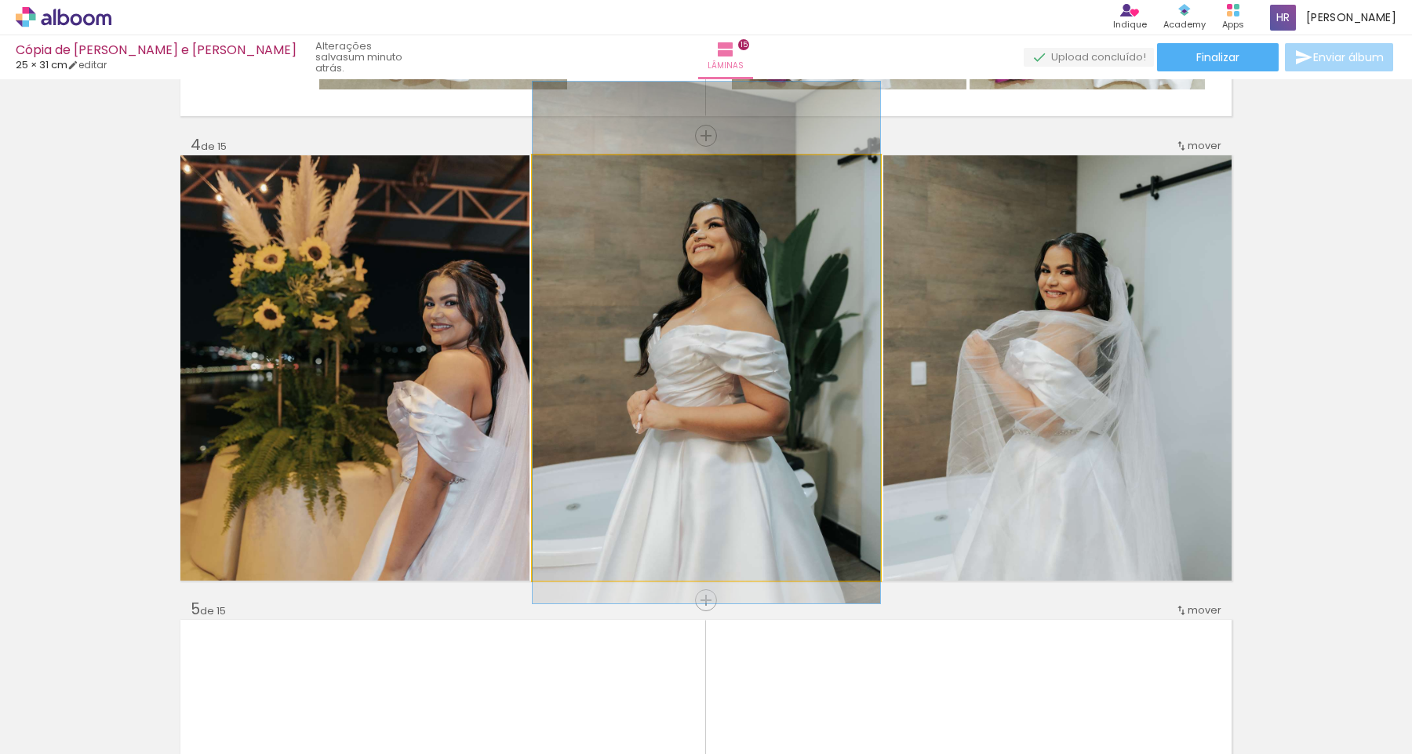
drag, startPoint x: 727, startPoint y: 373, endPoint x: 725, endPoint y: 348, distance: 24.4
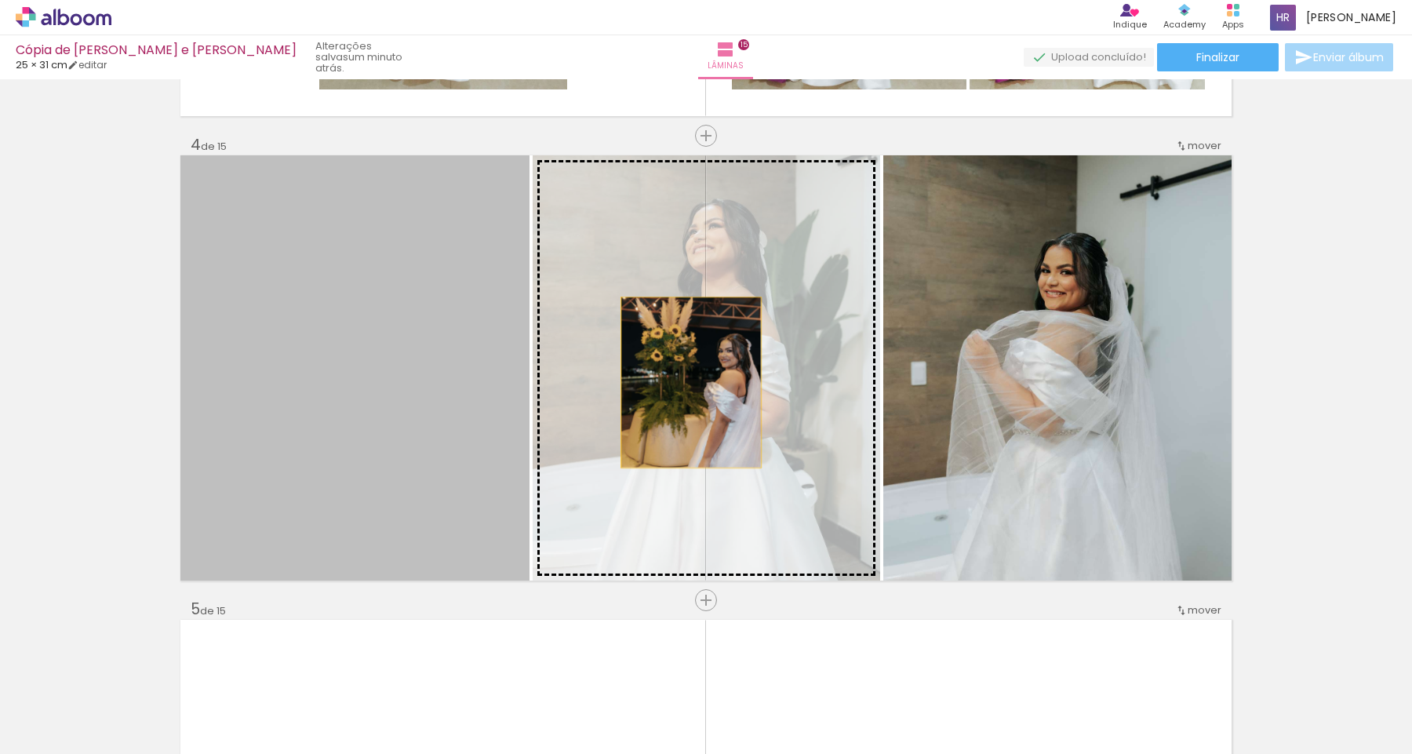
drag, startPoint x: 366, startPoint y: 377, endPoint x: 691, endPoint y: 382, distance: 325.6
click at [0, 0] on slot at bounding box center [0, 0] width 0 height 0
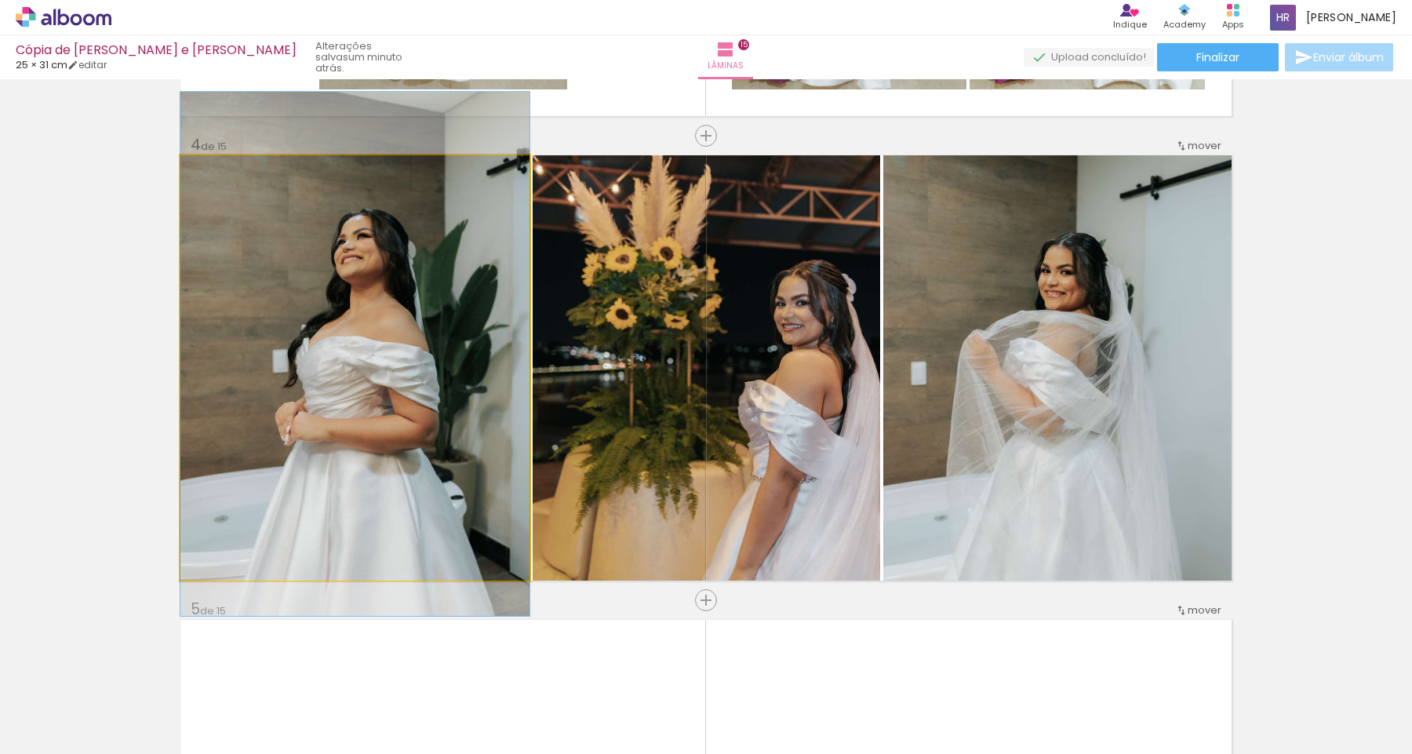
drag, startPoint x: 387, startPoint y: 418, endPoint x: 385, endPoint y: 404, distance: 14.2
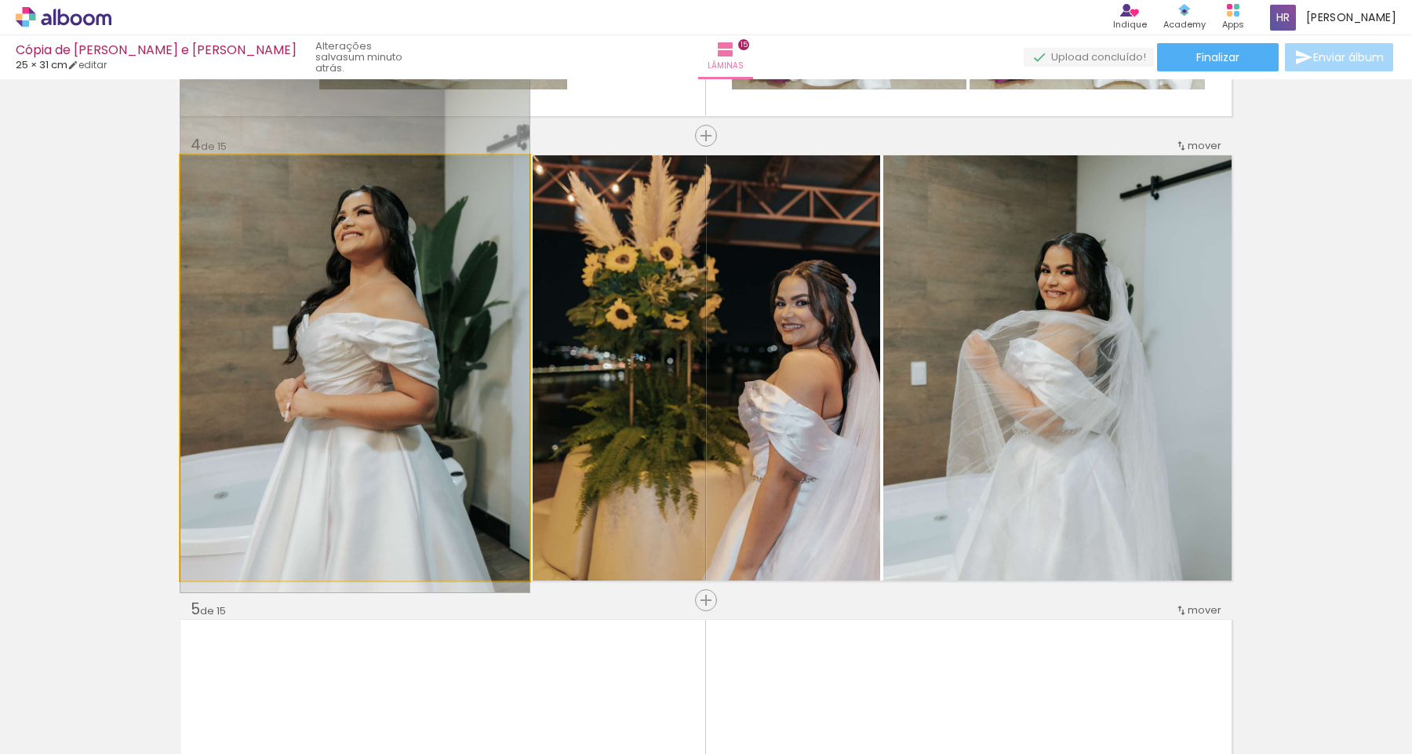
drag, startPoint x: 386, startPoint y: 395, endPoint x: 386, endPoint y: 373, distance: 22.0
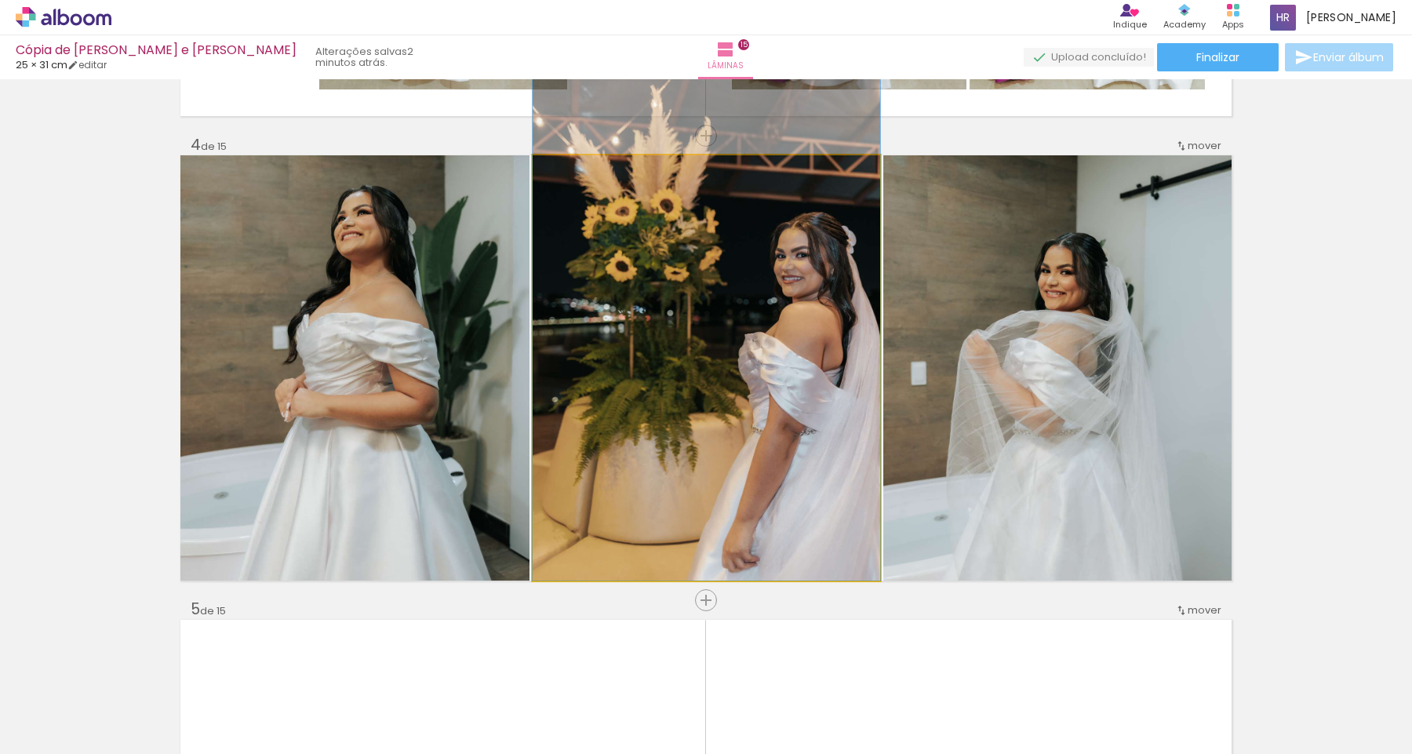
drag, startPoint x: 713, startPoint y: 407, endPoint x: 716, endPoint y: 351, distance: 56.6
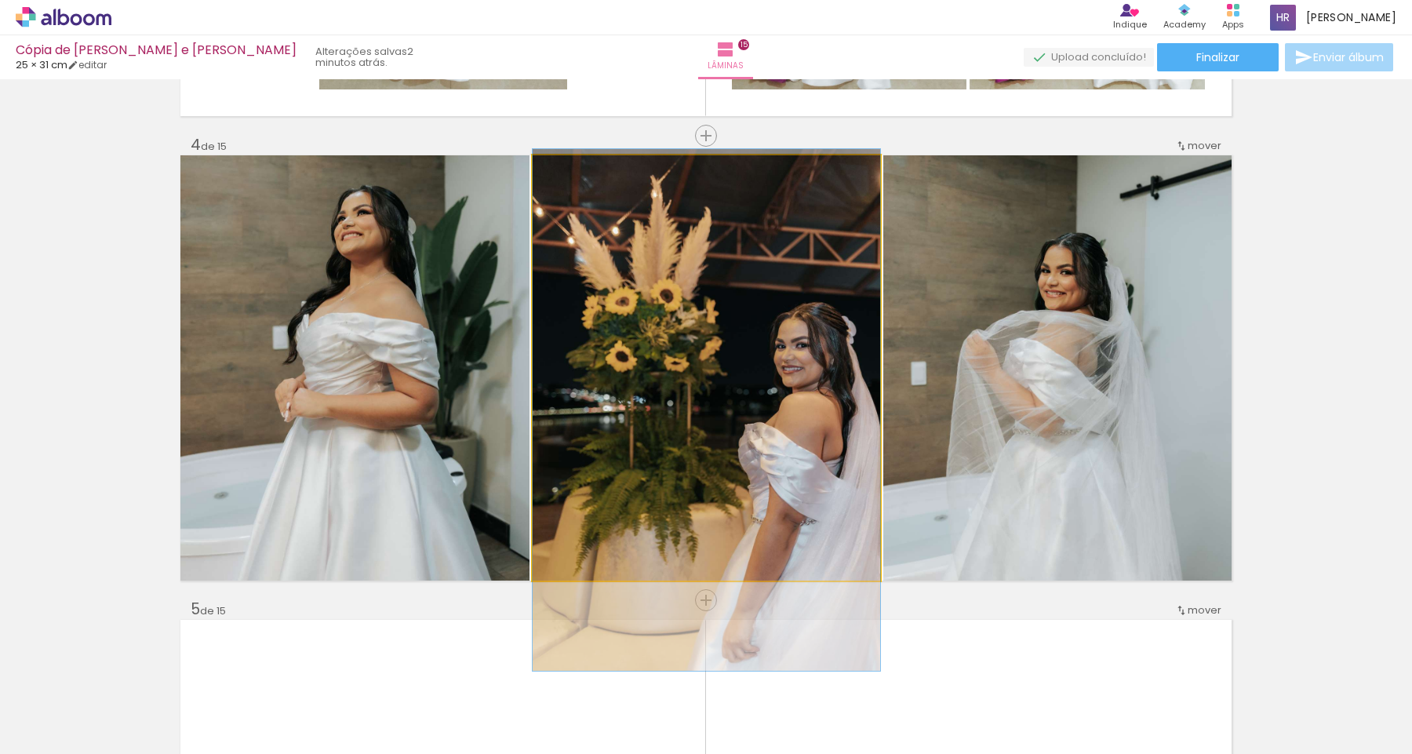
drag, startPoint x: 824, startPoint y: 303, endPoint x: 827, endPoint y: 394, distance: 91.1
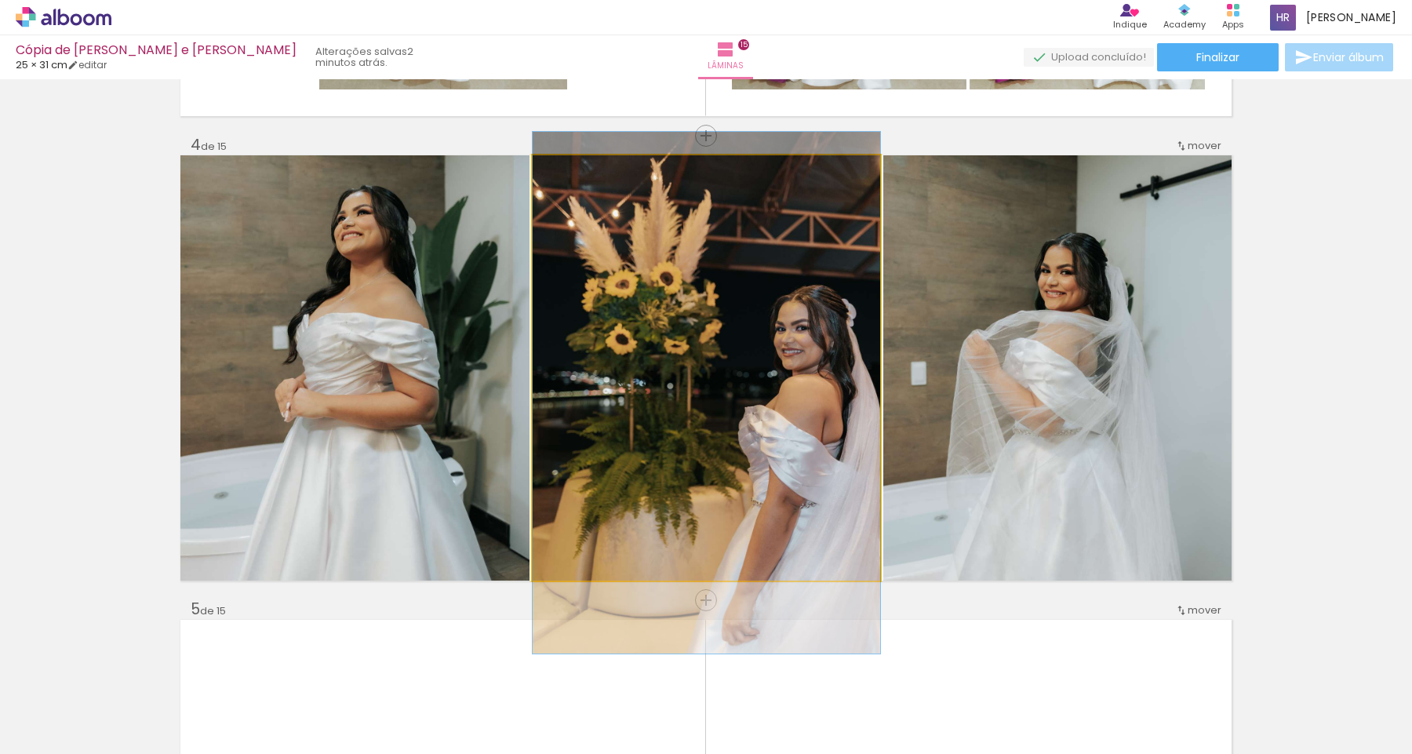
drag, startPoint x: 829, startPoint y: 387, endPoint x: 839, endPoint y: 369, distance: 20.7
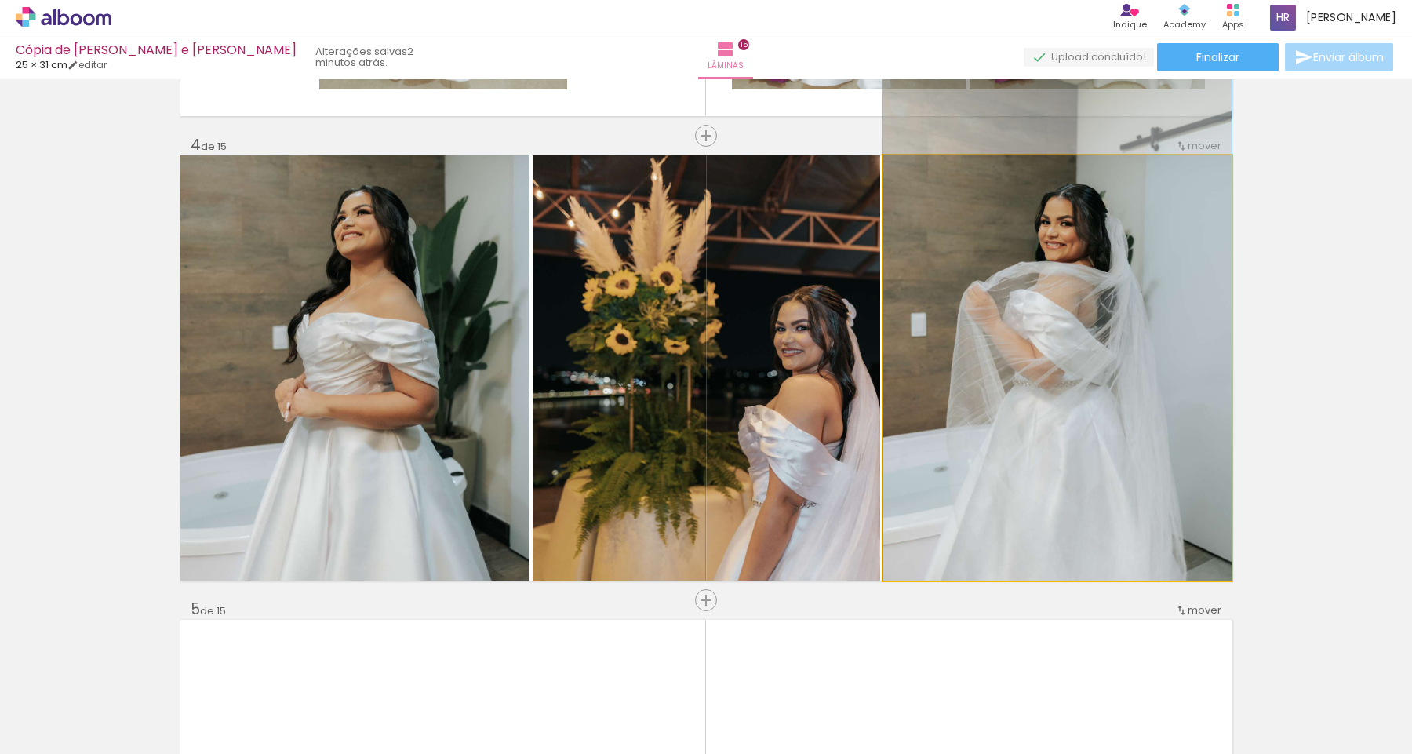
drag, startPoint x: 1122, startPoint y: 351, endPoint x: 1117, endPoint y: 300, distance: 50.4
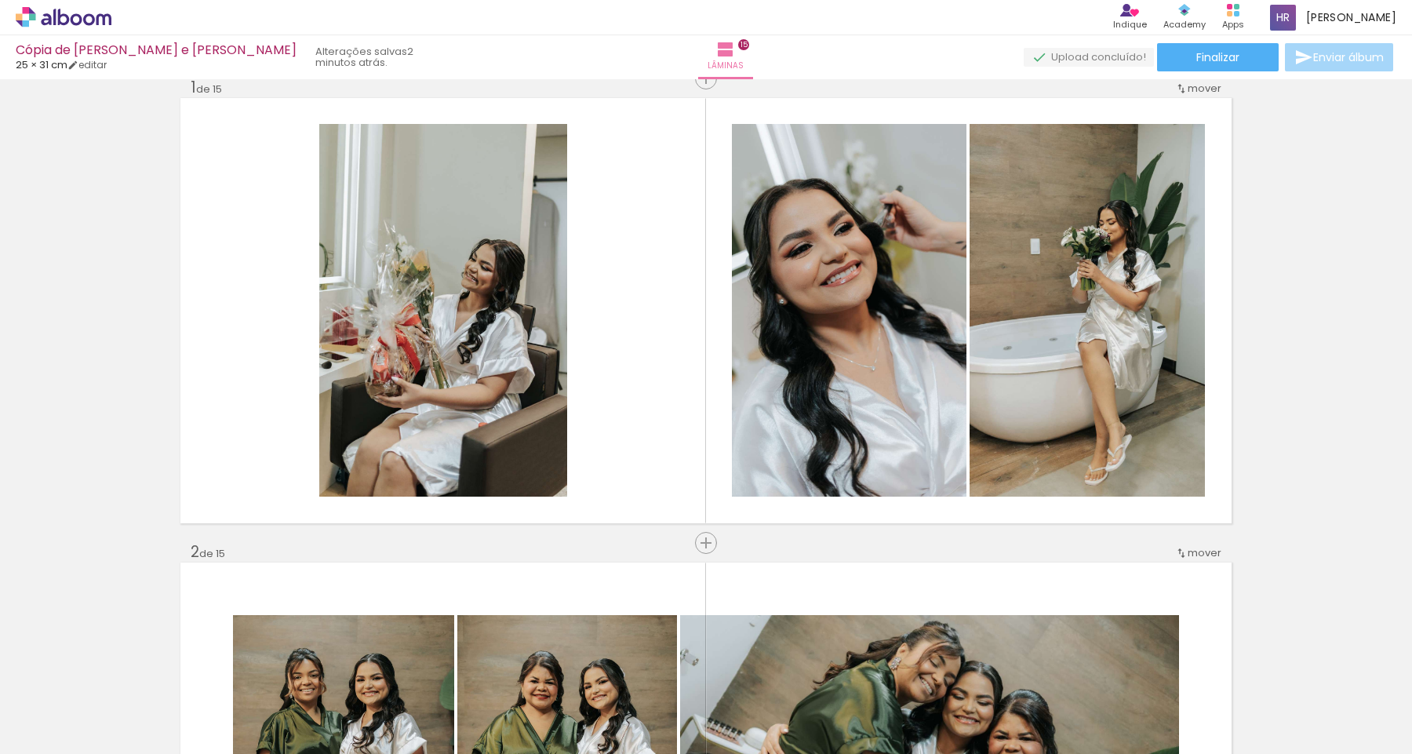
scroll to position [0, 0]
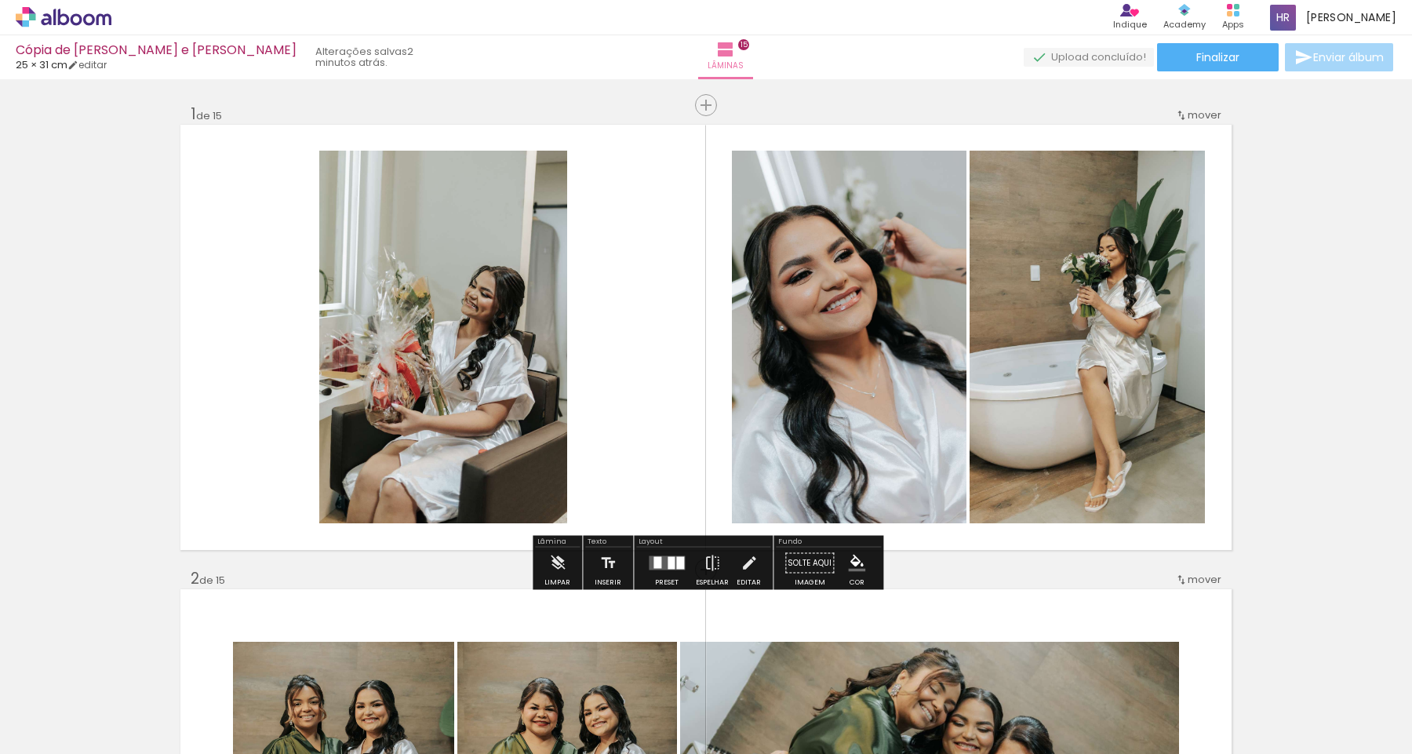
click at [721, 396] on quentale-layouter at bounding box center [705, 337] width 1051 height 425
click at [886, 396] on quentale-photo at bounding box center [849, 337] width 235 height 373
click at [661, 570] on div at bounding box center [667, 563] width 42 height 31
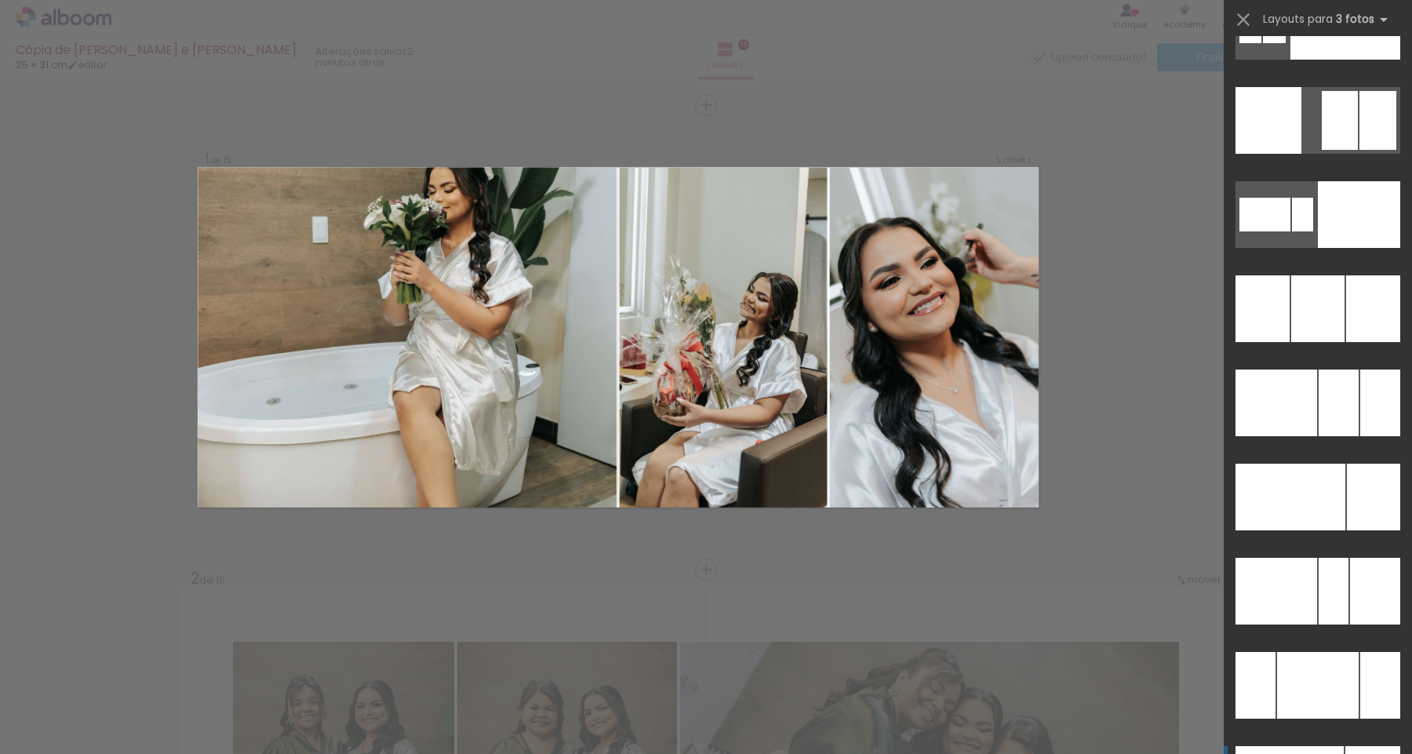
scroll to position [14824, 0]
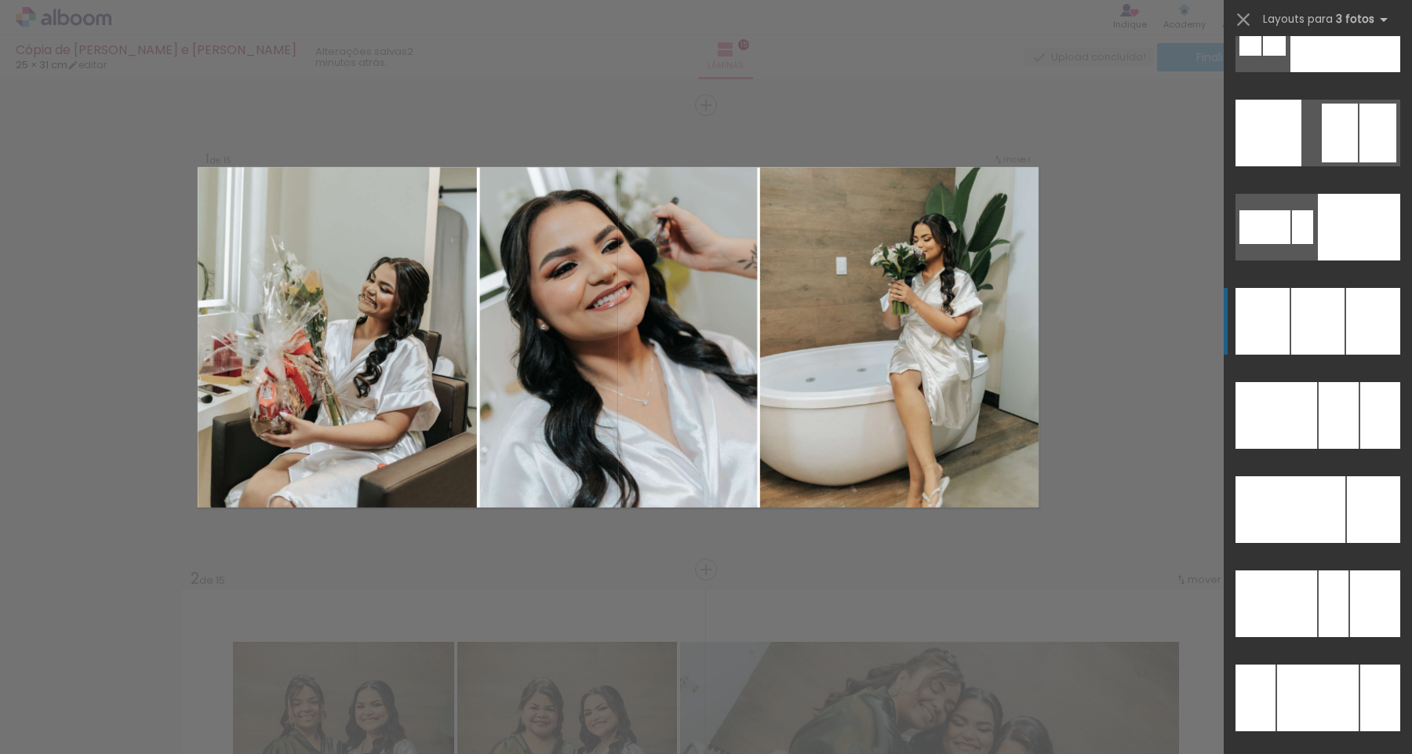
click at [1327, 315] on div at bounding box center [1317, 321] width 53 height 67
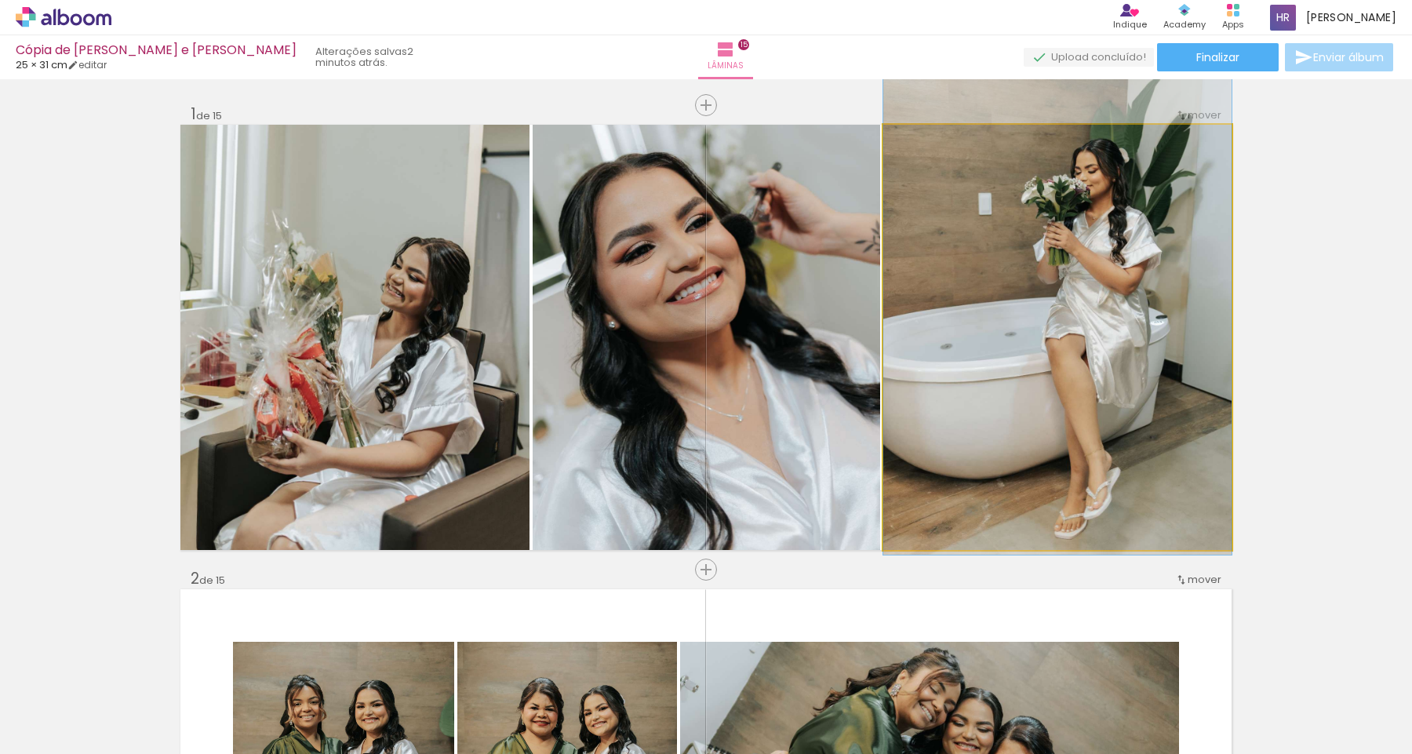
drag, startPoint x: 1079, startPoint y: 349, endPoint x: 1081, endPoint y: 305, distance: 44.0
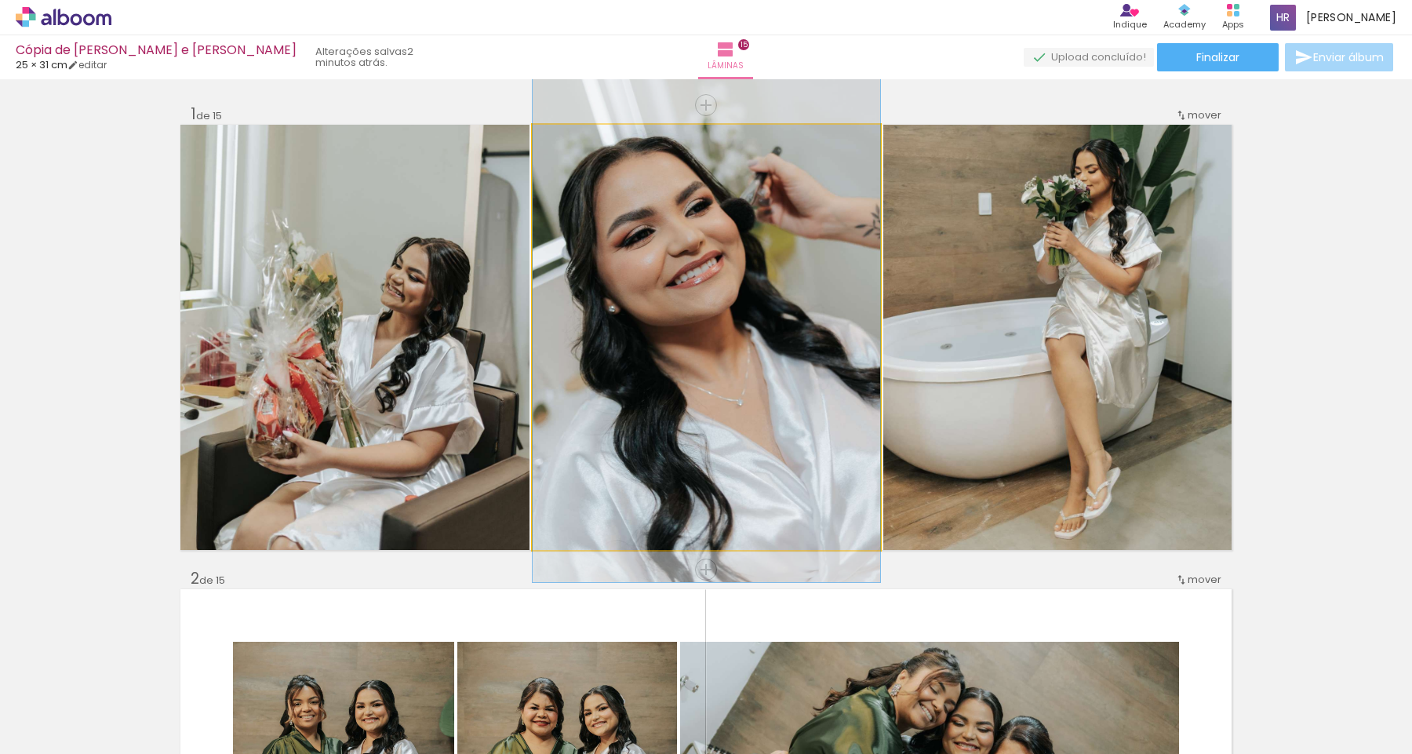
drag, startPoint x: 688, startPoint y: 322, endPoint x: 684, endPoint y: 306, distance: 16.2
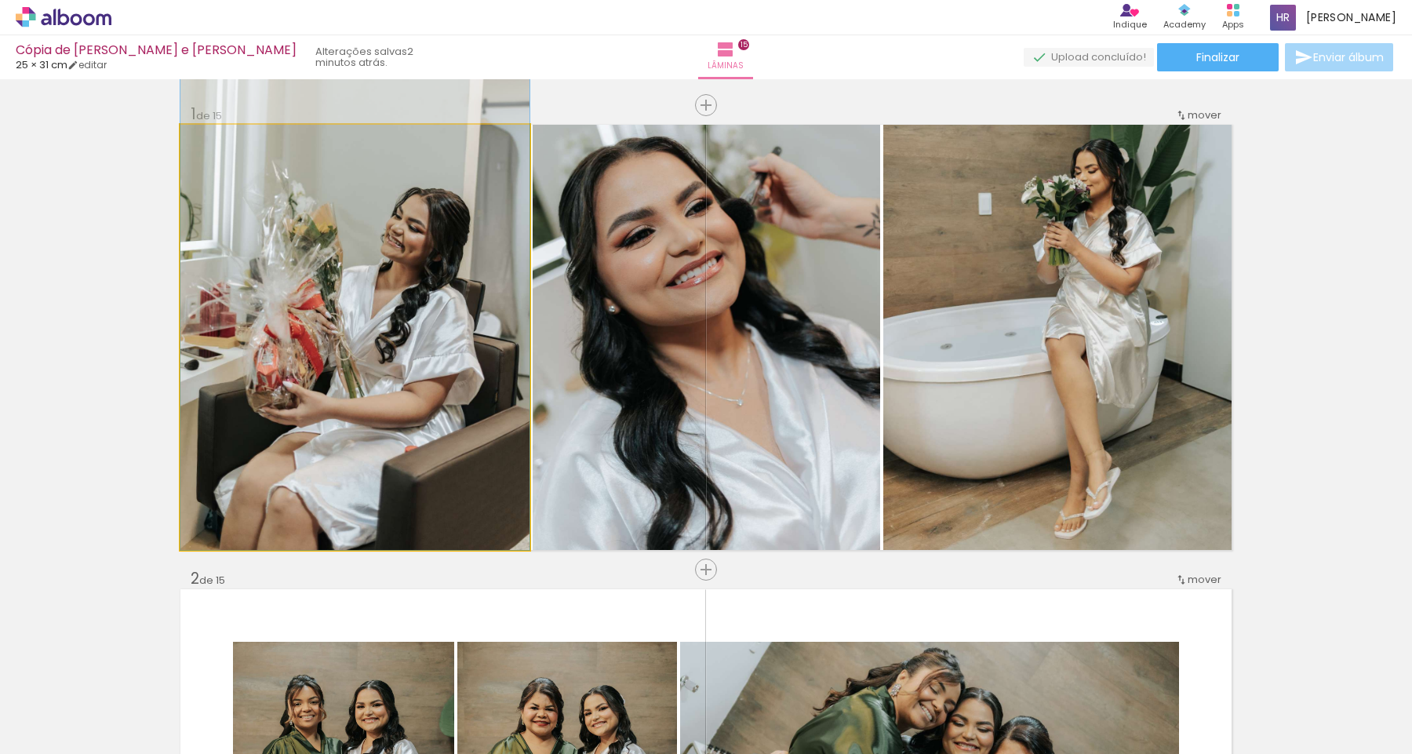
drag, startPoint x: 384, startPoint y: 349, endPoint x: 389, endPoint y: 300, distance: 49.7
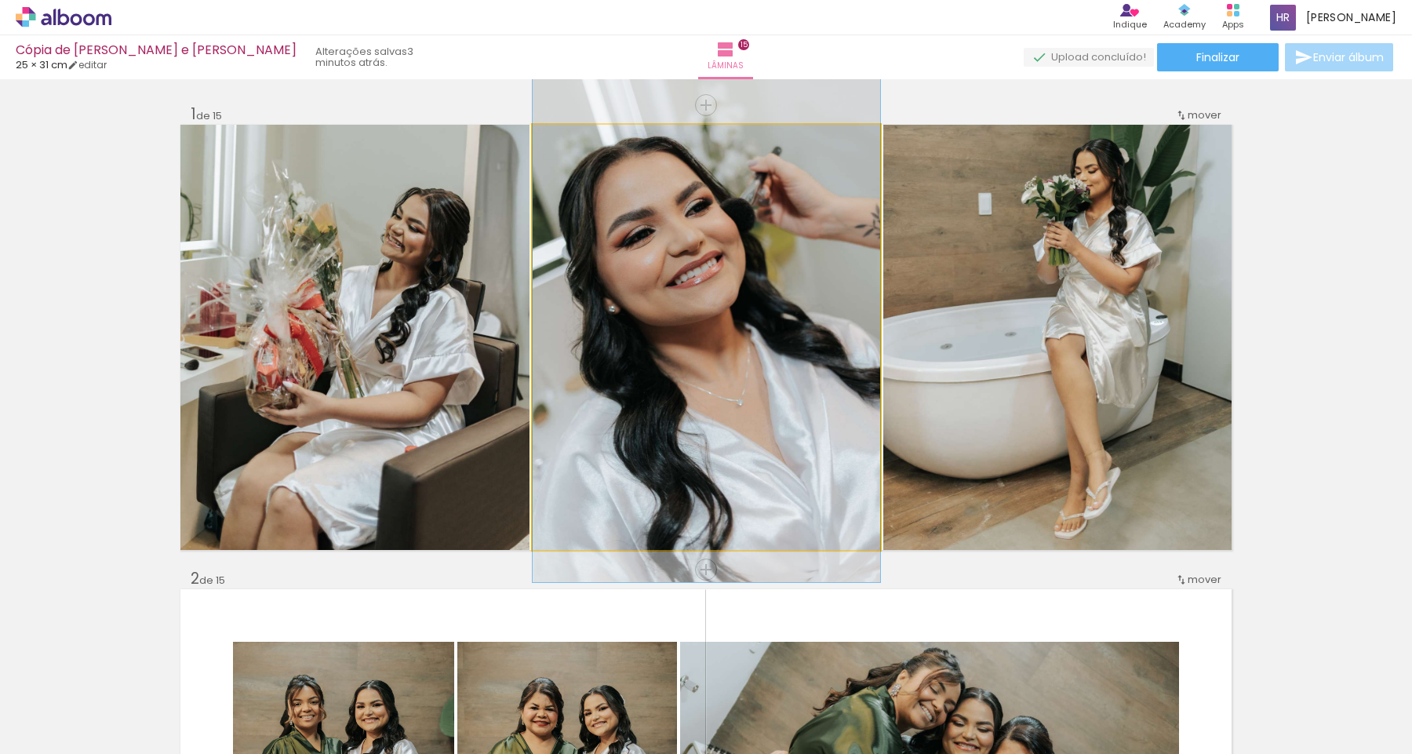
click at [811, 353] on quentale-photo at bounding box center [707, 337] width 348 height 425
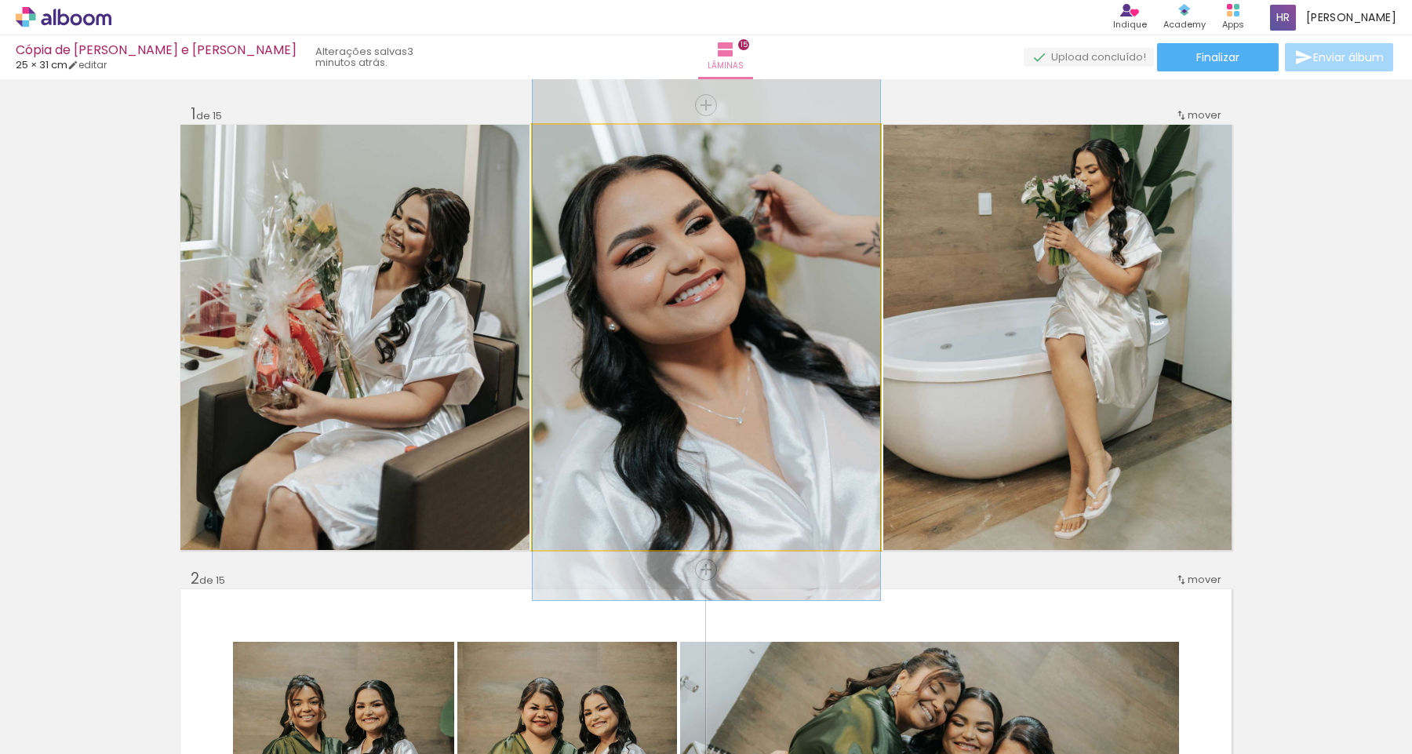
drag, startPoint x: 765, startPoint y: 409, endPoint x: 763, endPoint y: 427, distance: 18.1
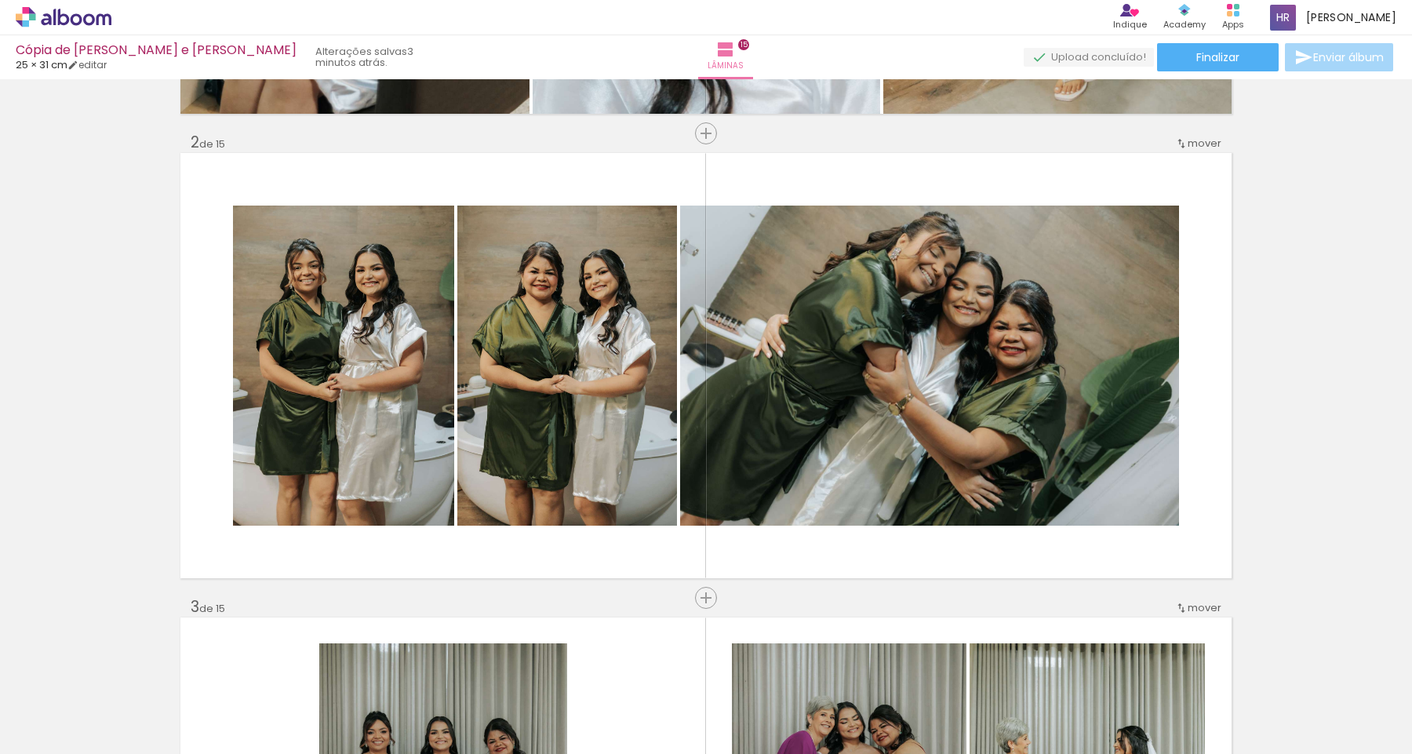
scroll to position [432, 0]
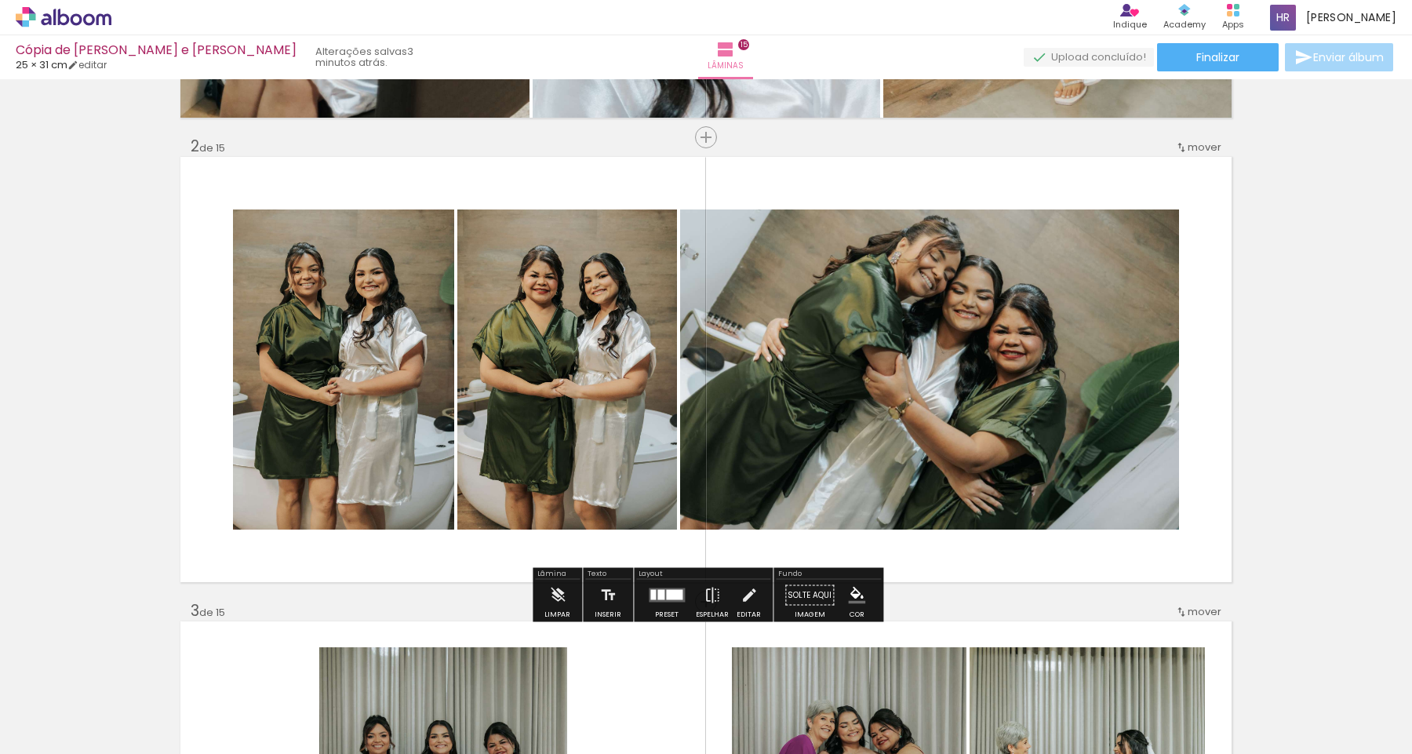
click at [662, 606] on div at bounding box center [667, 595] width 42 height 31
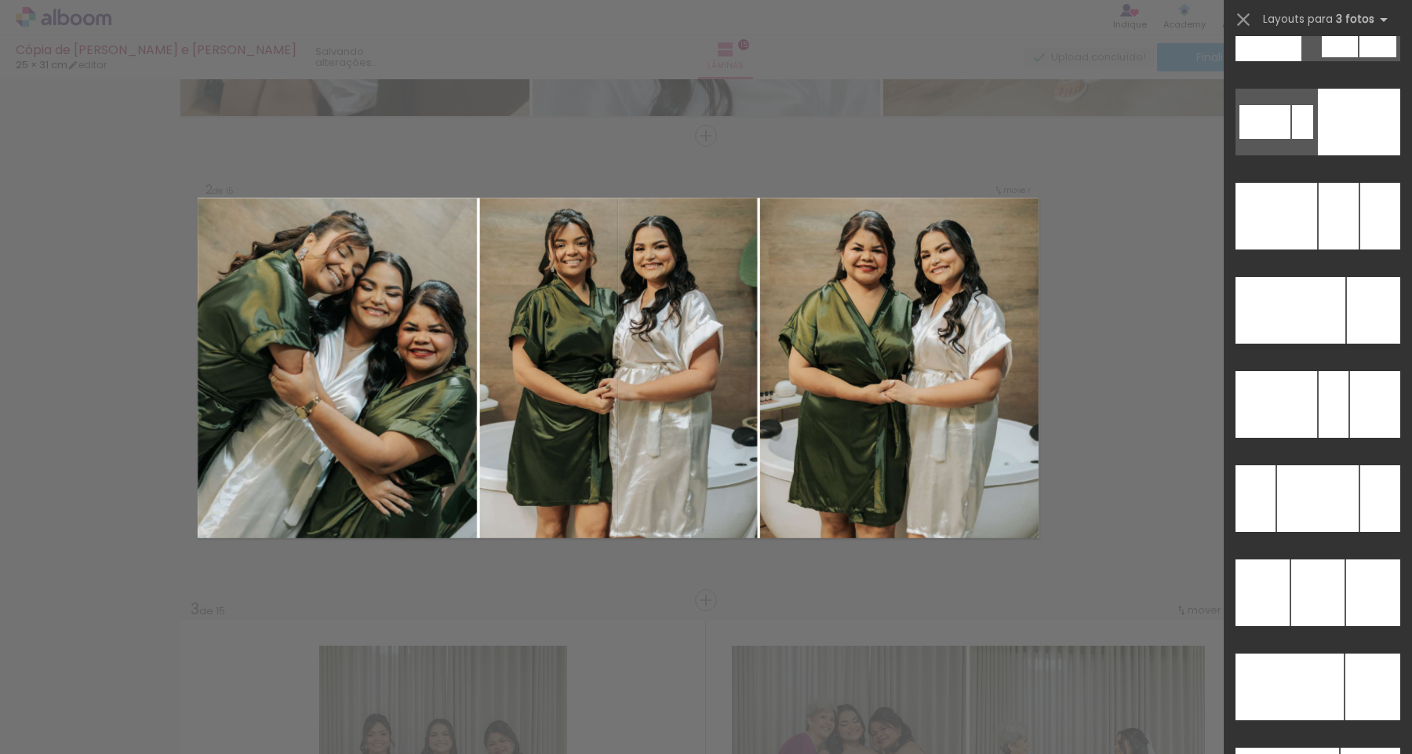
scroll to position [14952, 0]
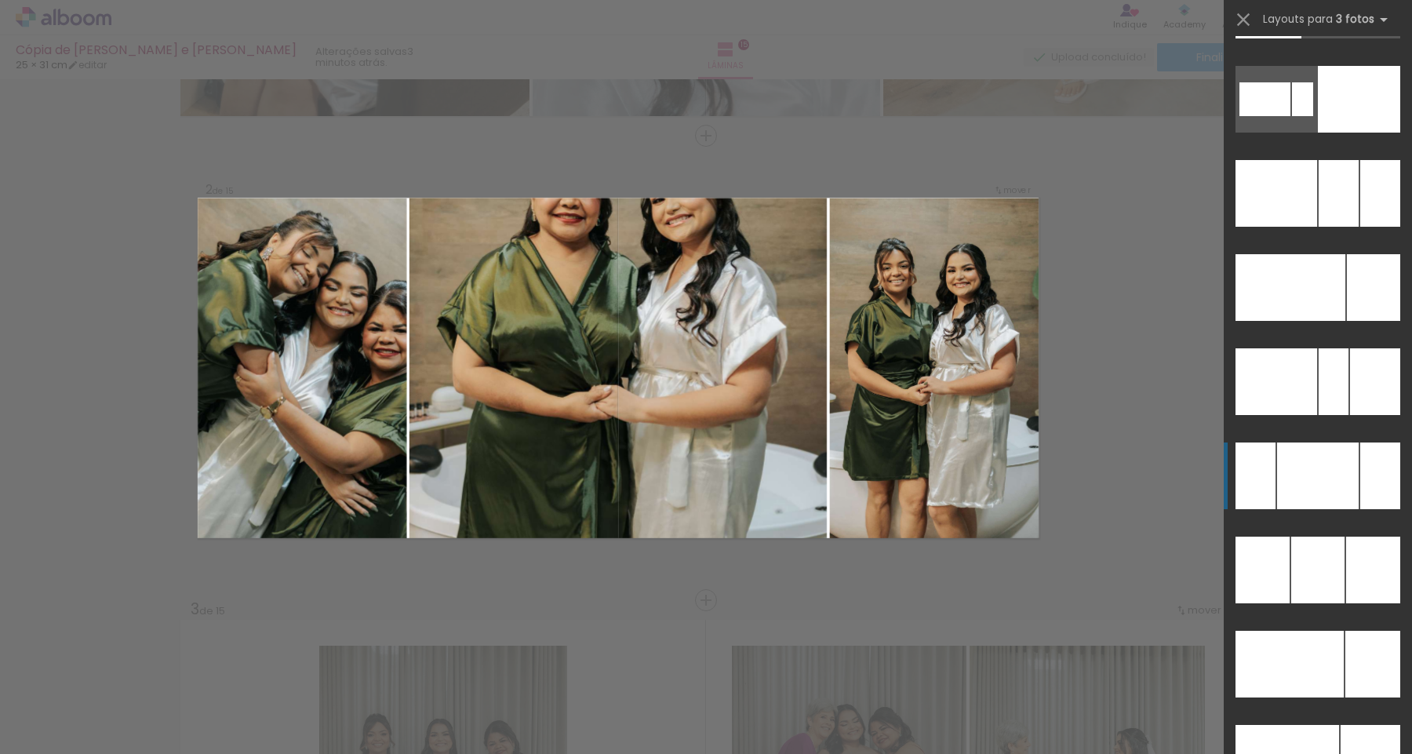
click at [1319, 485] on div at bounding box center [1318, 476] width 82 height 67
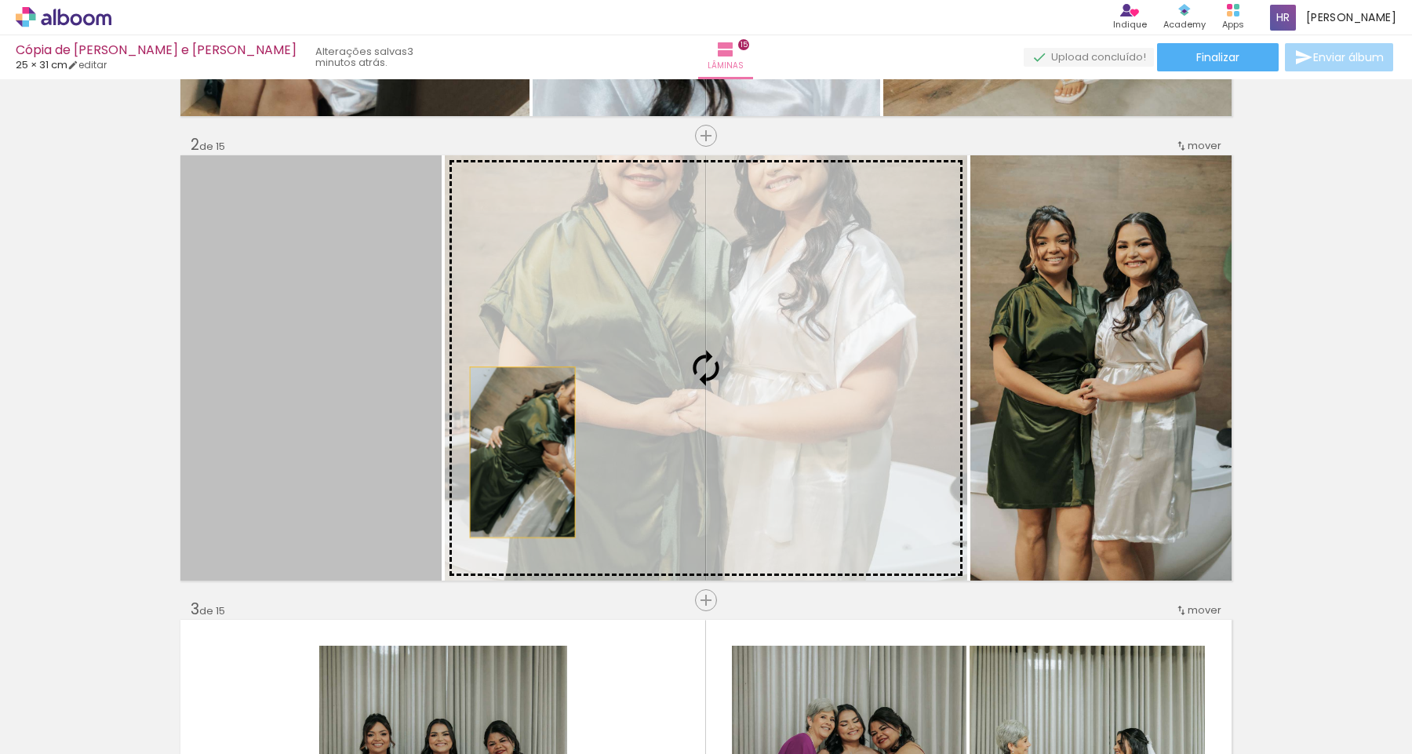
drag, startPoint x: 302, startPoint y: 490, endPoint x: 572, endPoint y: 432, distance: 276.1
click at [0, 0] on slot at bounding box center [0, 0] width 0 height 0
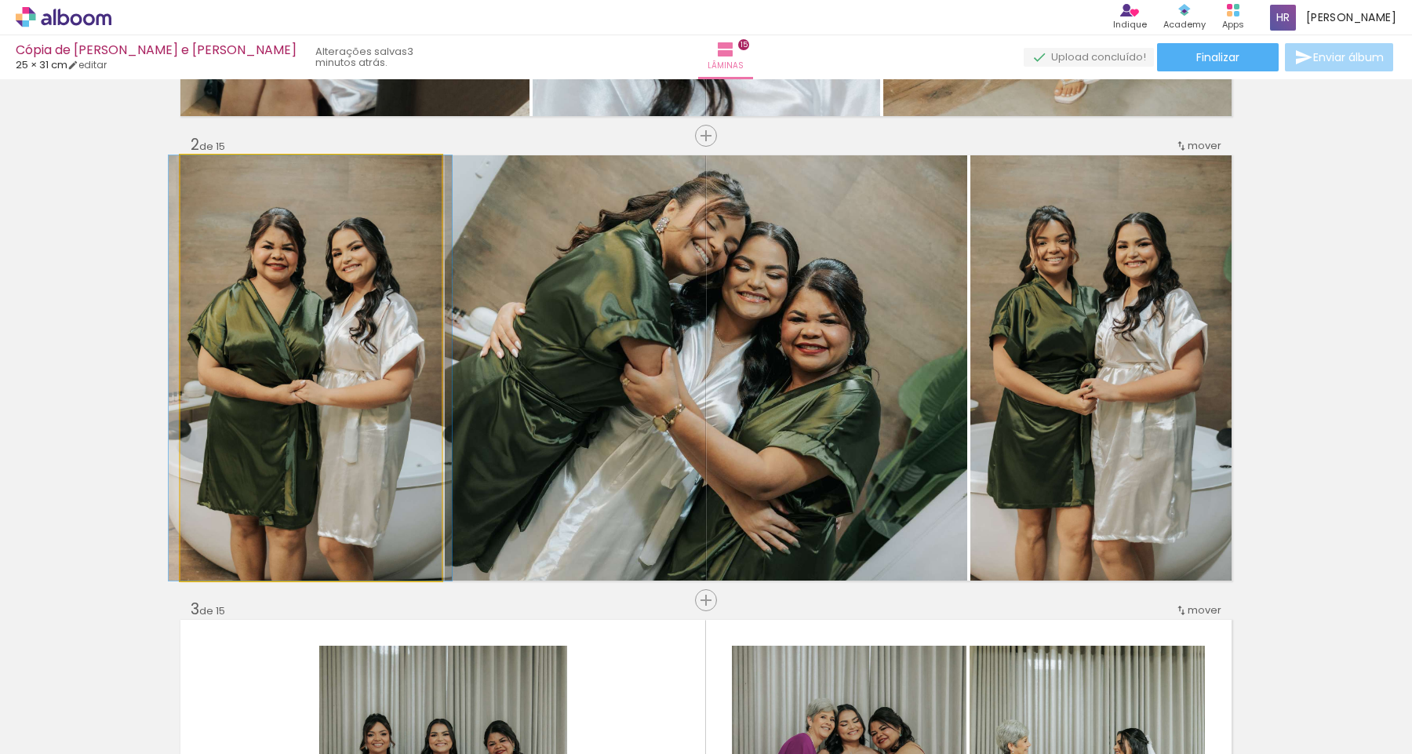
drag, startPoint x: 297, startPoint y: 404, endPoint x: 297, endPoint y: 381, distance: 22.8
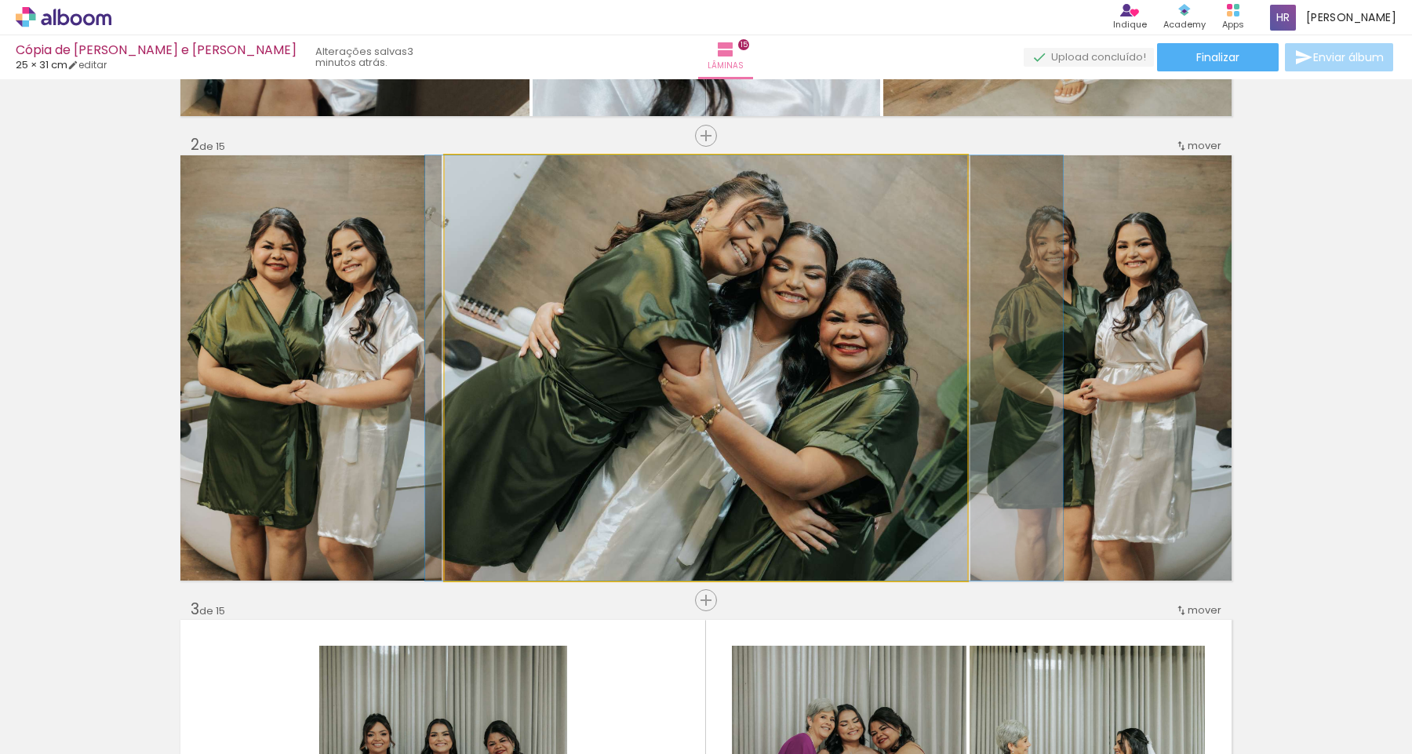
drag, startPoint x: 598, startPoint y: 376, endPoint x: 636, endPoint y: 394, distance: 42.5
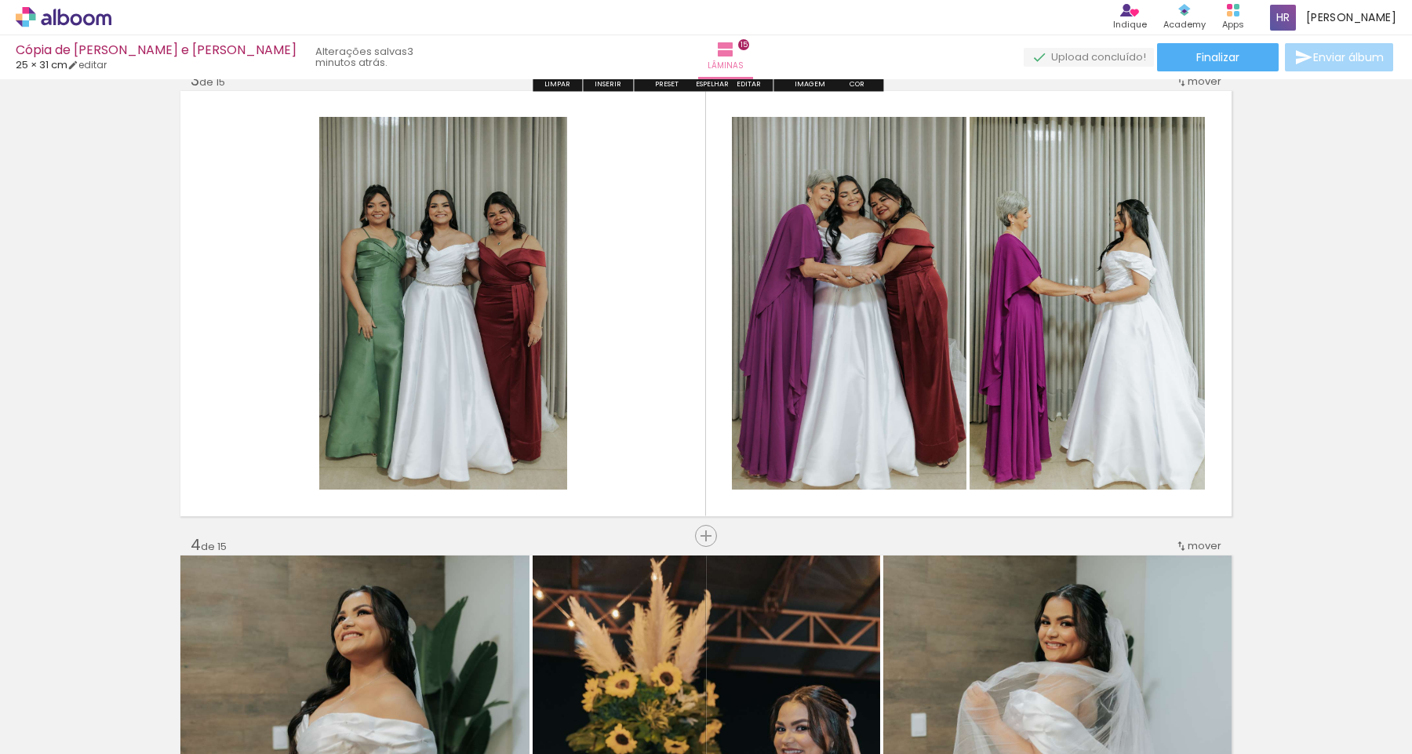
scroll to position [967, 0]
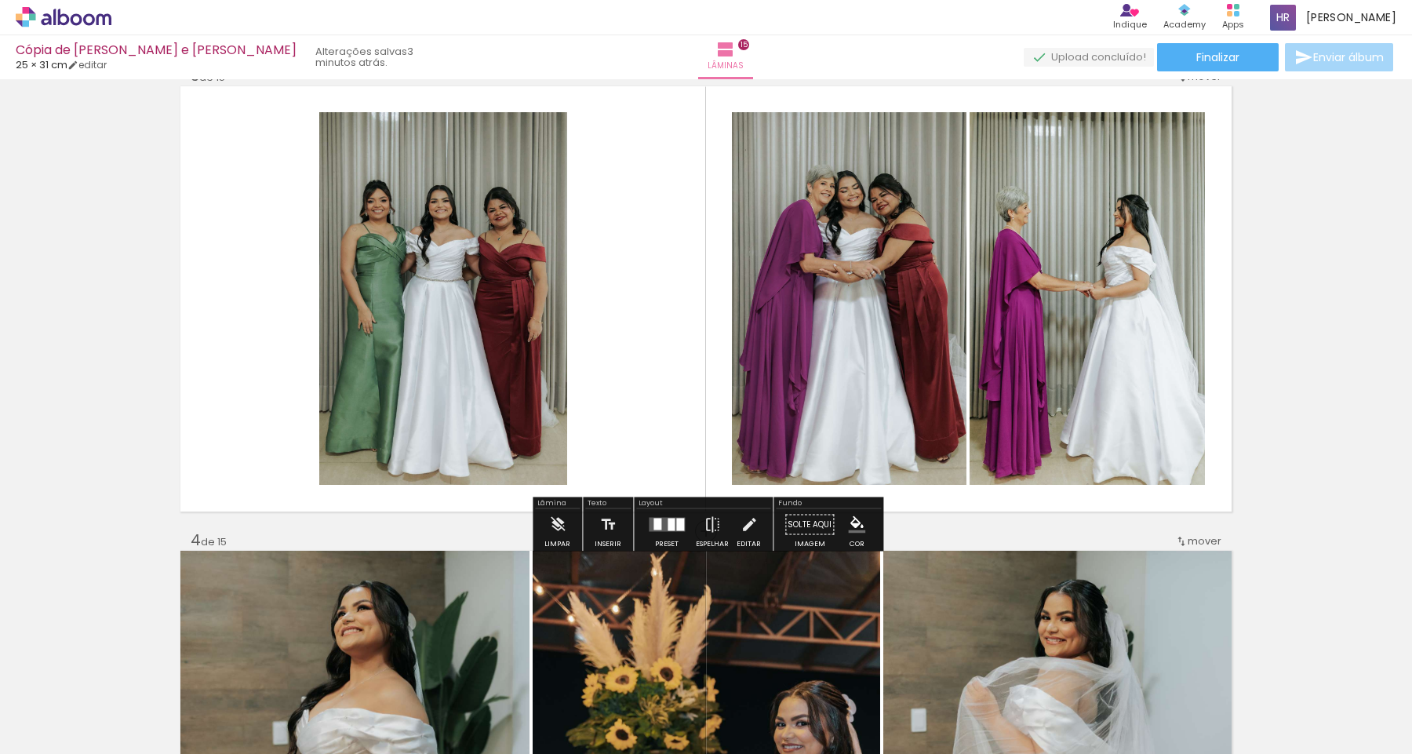
click at [668, 526] on div at bounding box center [671, 525] width 7 height 13
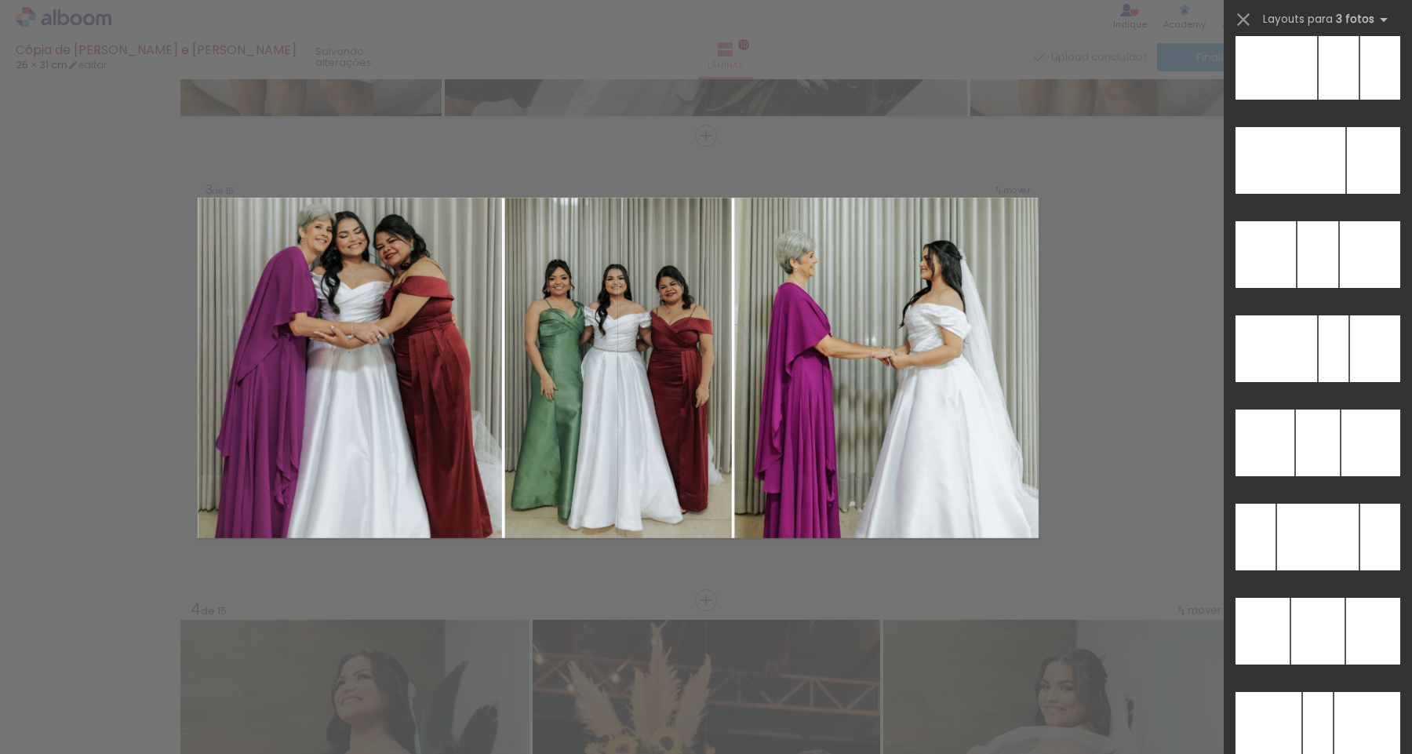
scroll to position [15070, 0]
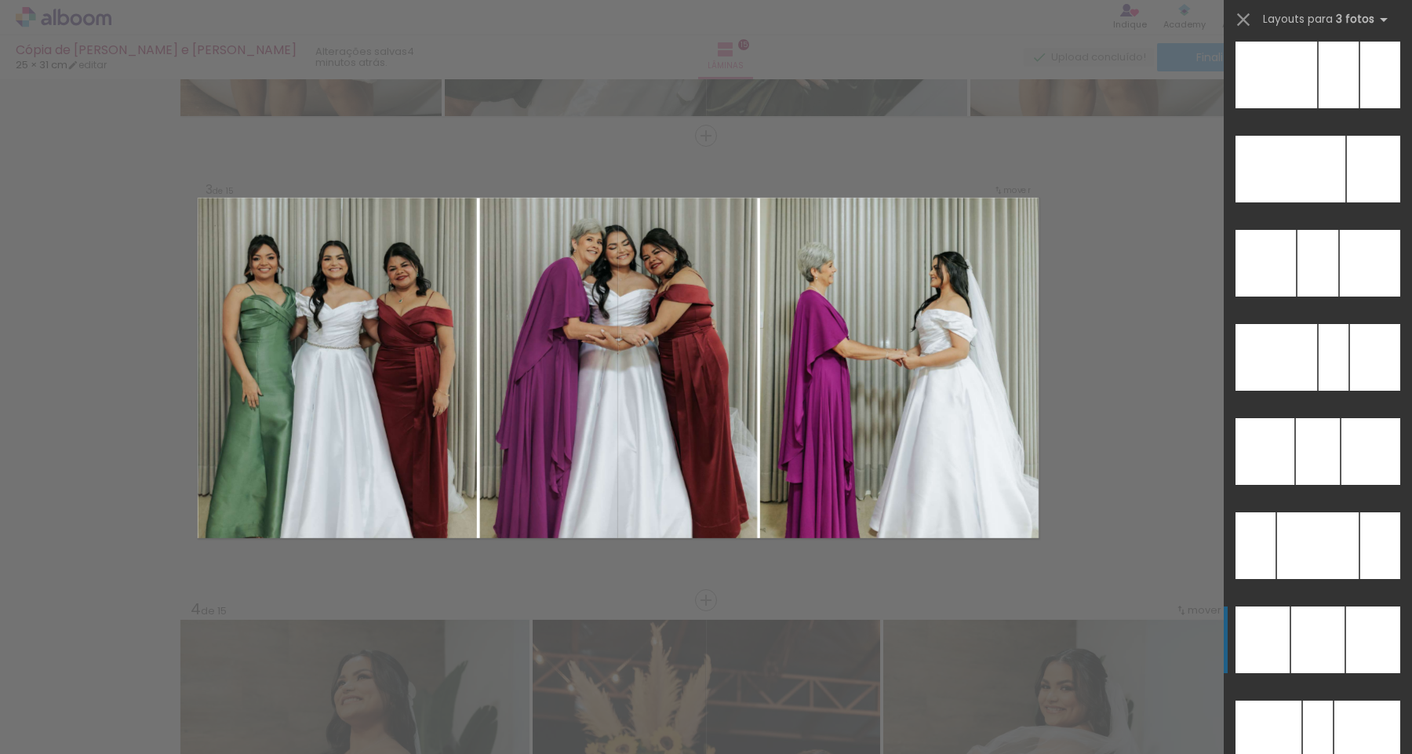
click at [1302, 639] on div at bounding box center [1317, 639] width 53 height 67
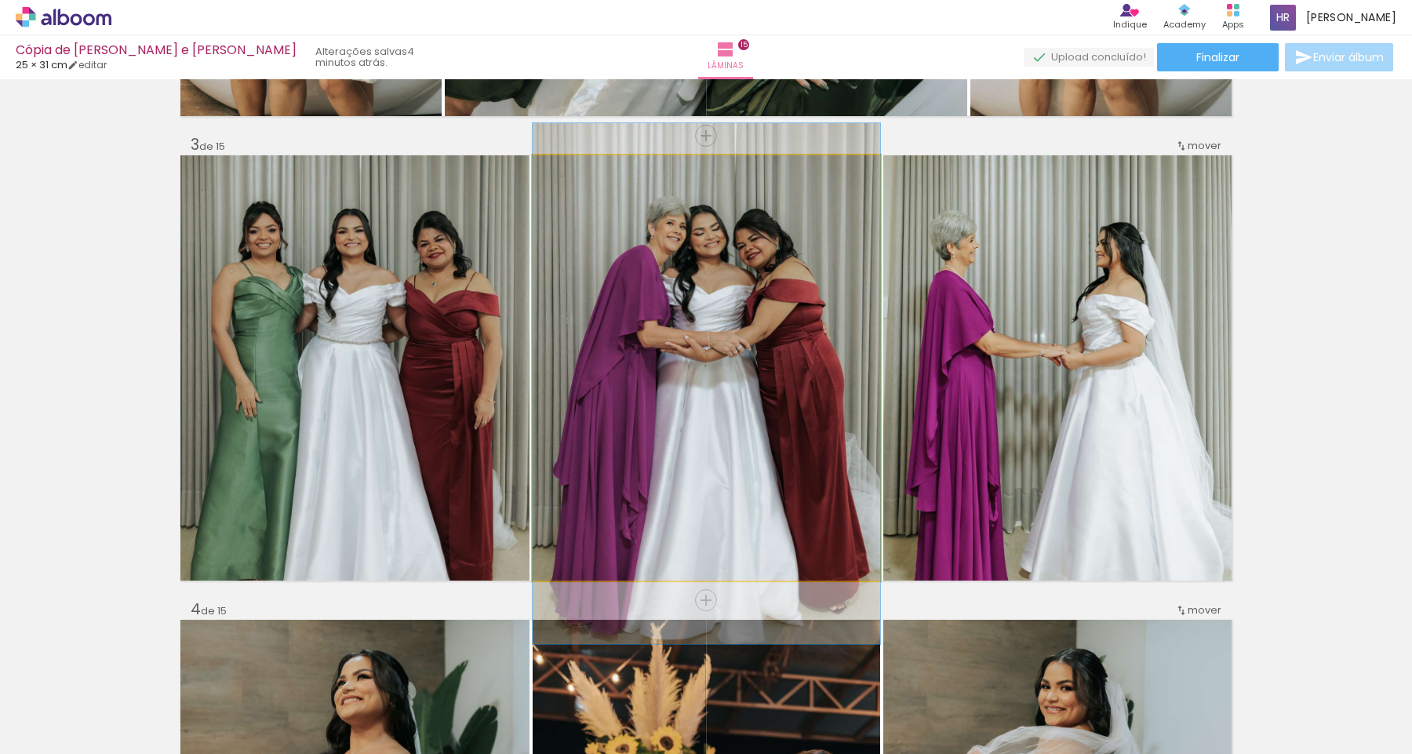
drag, startPoint x: 749, startPoint y: 443, endPoint x: 750, endPoint y: 458, distance: 15.7
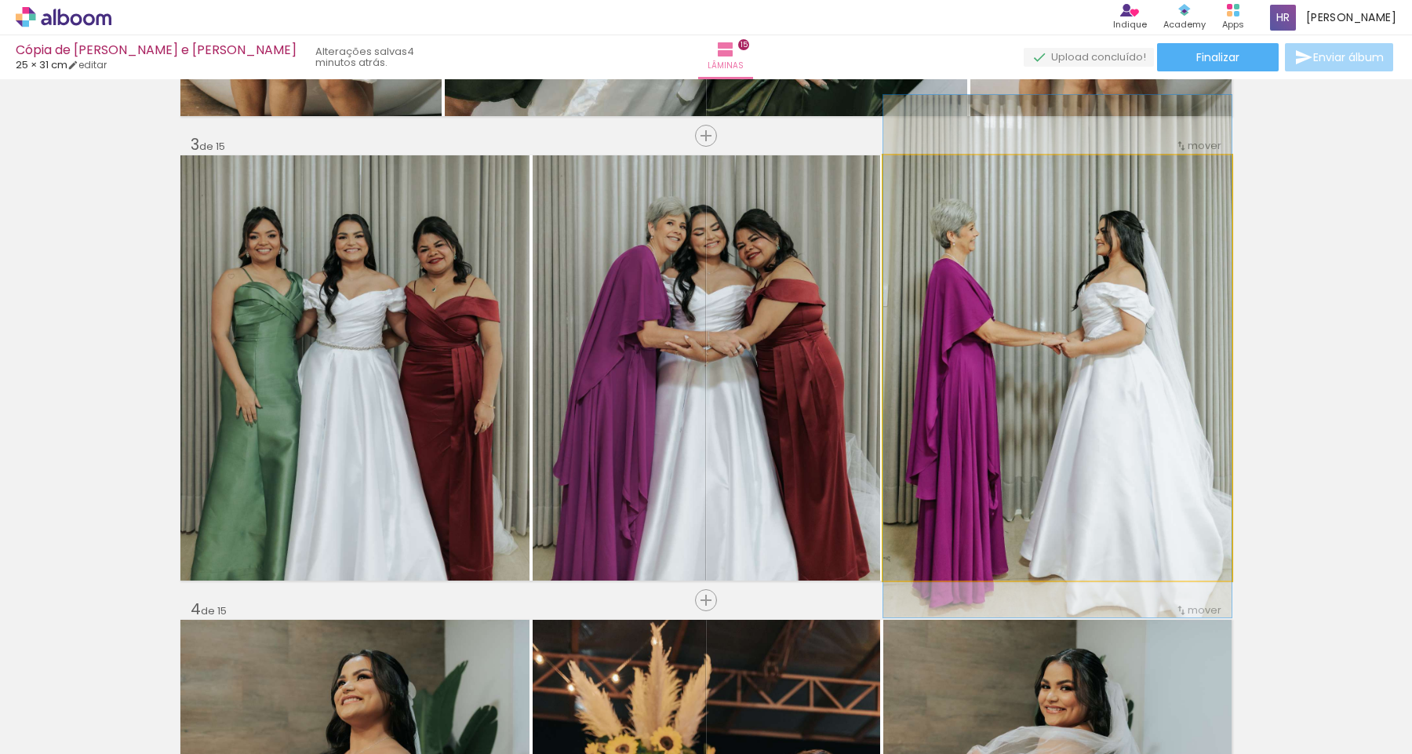
drag, startPoint x: 1073, startPoint y: 437, endPoint x: 1072, endPoint y: 425, distance: 11.9
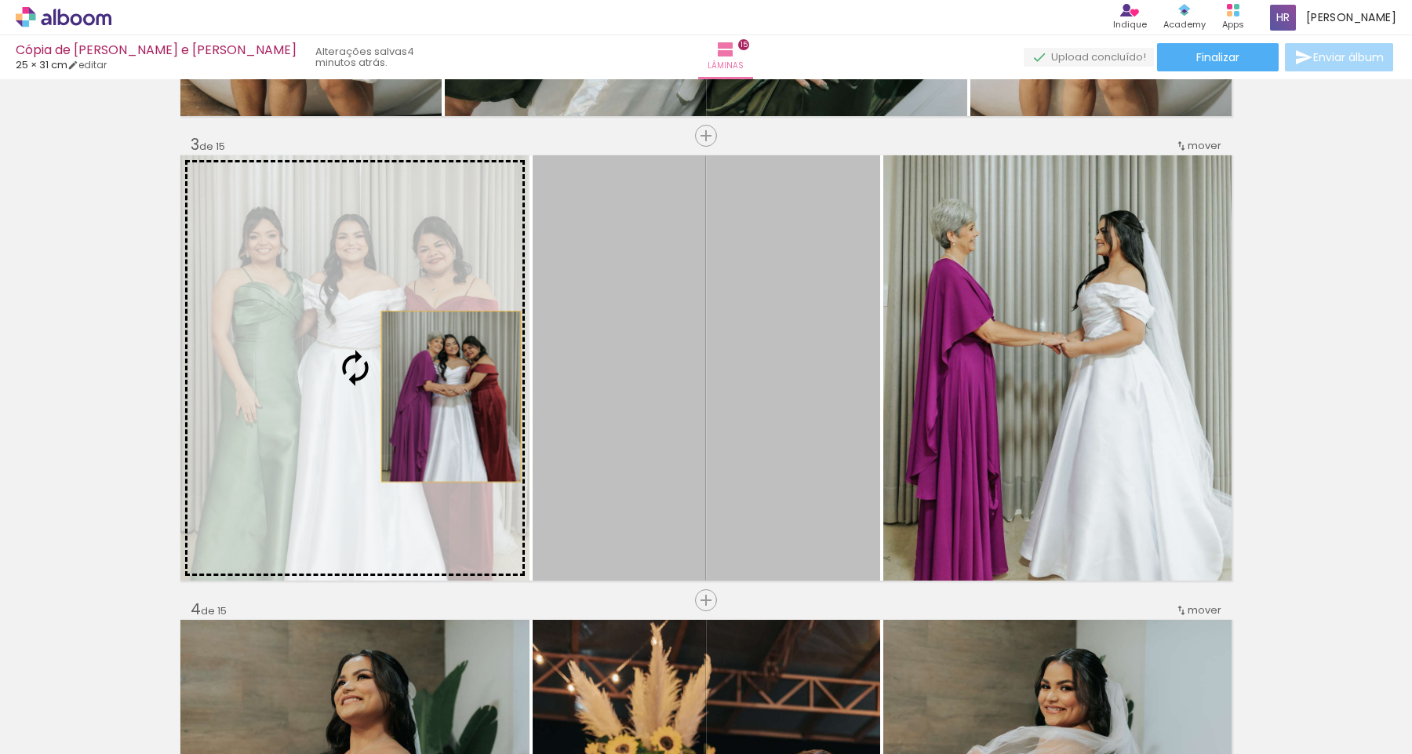
drag, startPoint x: 729, startPoint y: 392, endPoint x: 385, endPoint y: 392, distance: 343.6
click at [0, 0] on slot at bounding box center [0, 0] width 0 height 0
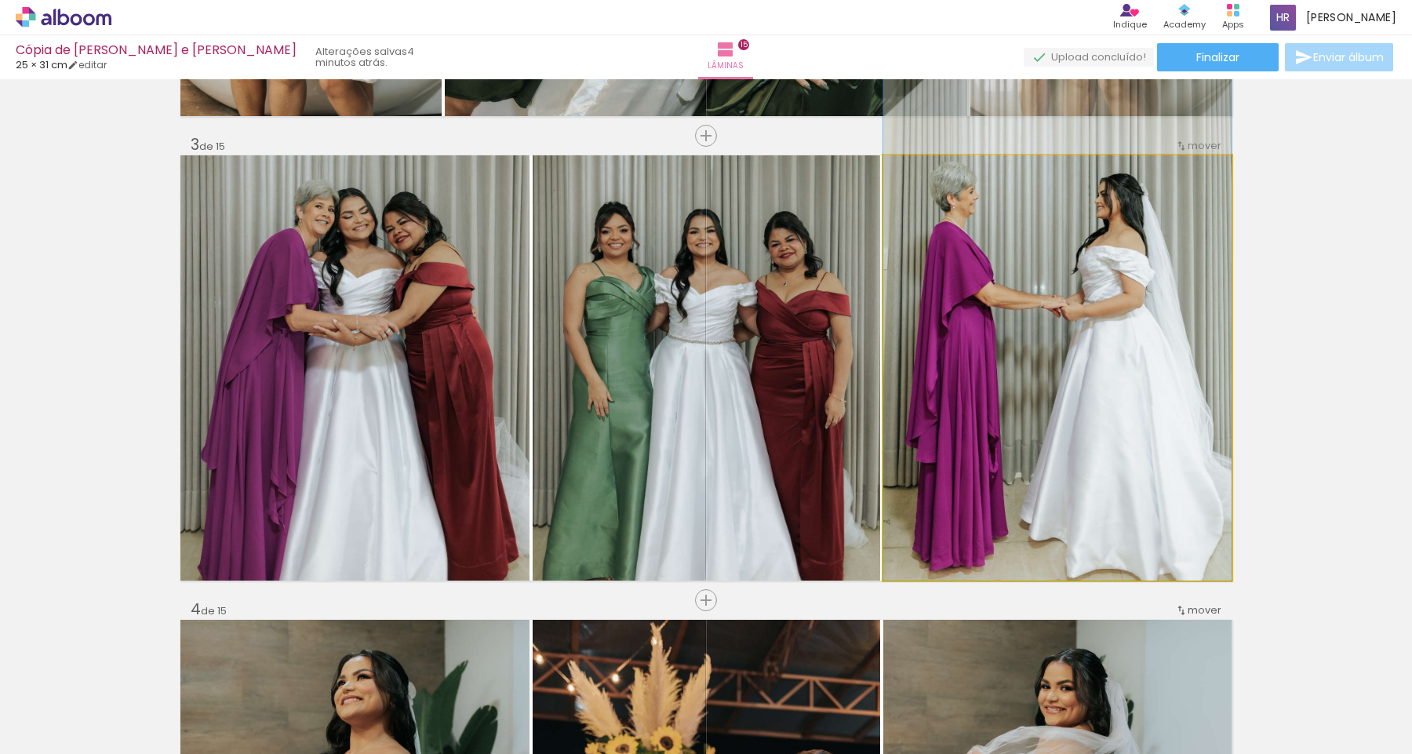
drag, startPoint x: 1047, startPoint y: 373, endPoint x: 1048, endPoint y: 325, distance: 48.7
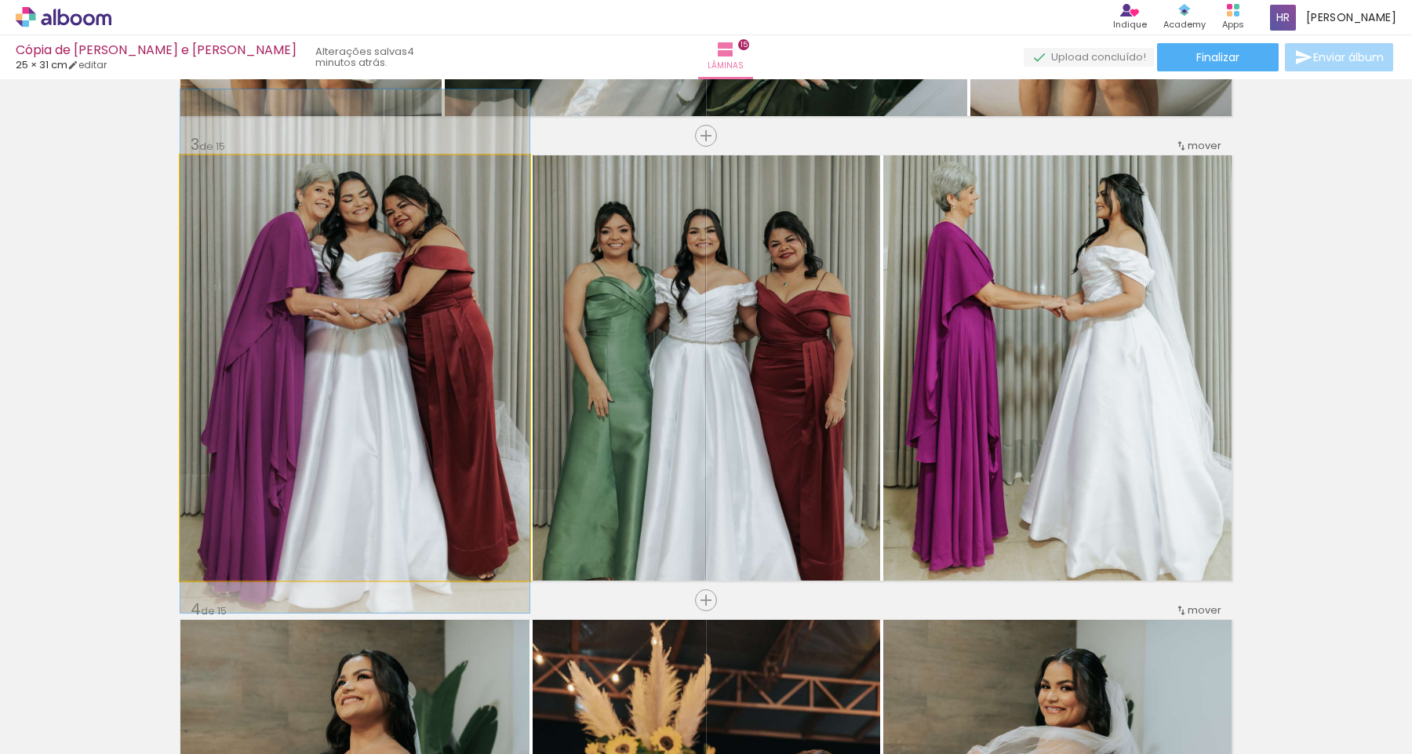
drag, startPoint x: 350, startPoint y: 339, endPoint x: 347, endPoint y: 322, distance: 16.8
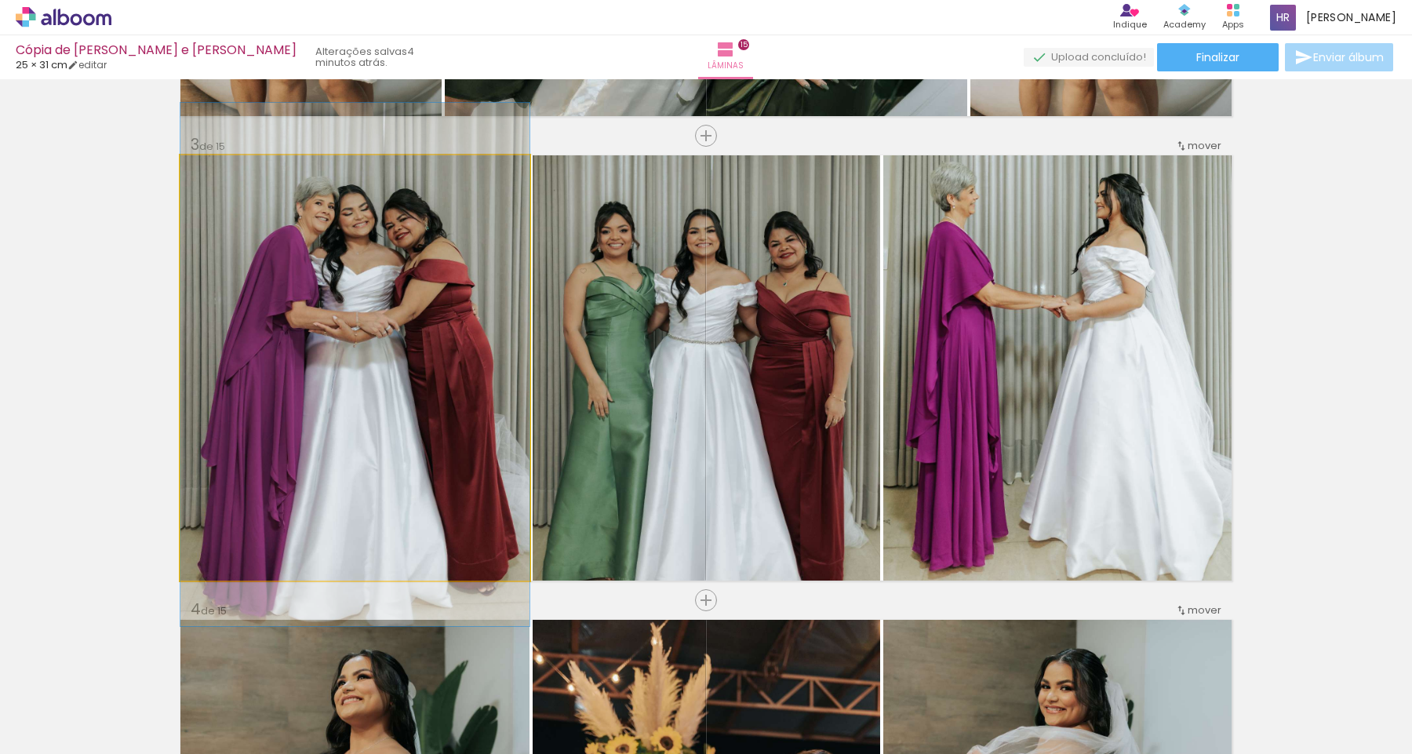
drag, startPoint x: 402, startPoint y: 327, endPoint x: 401, endPoint y: 341, distance: 13.4
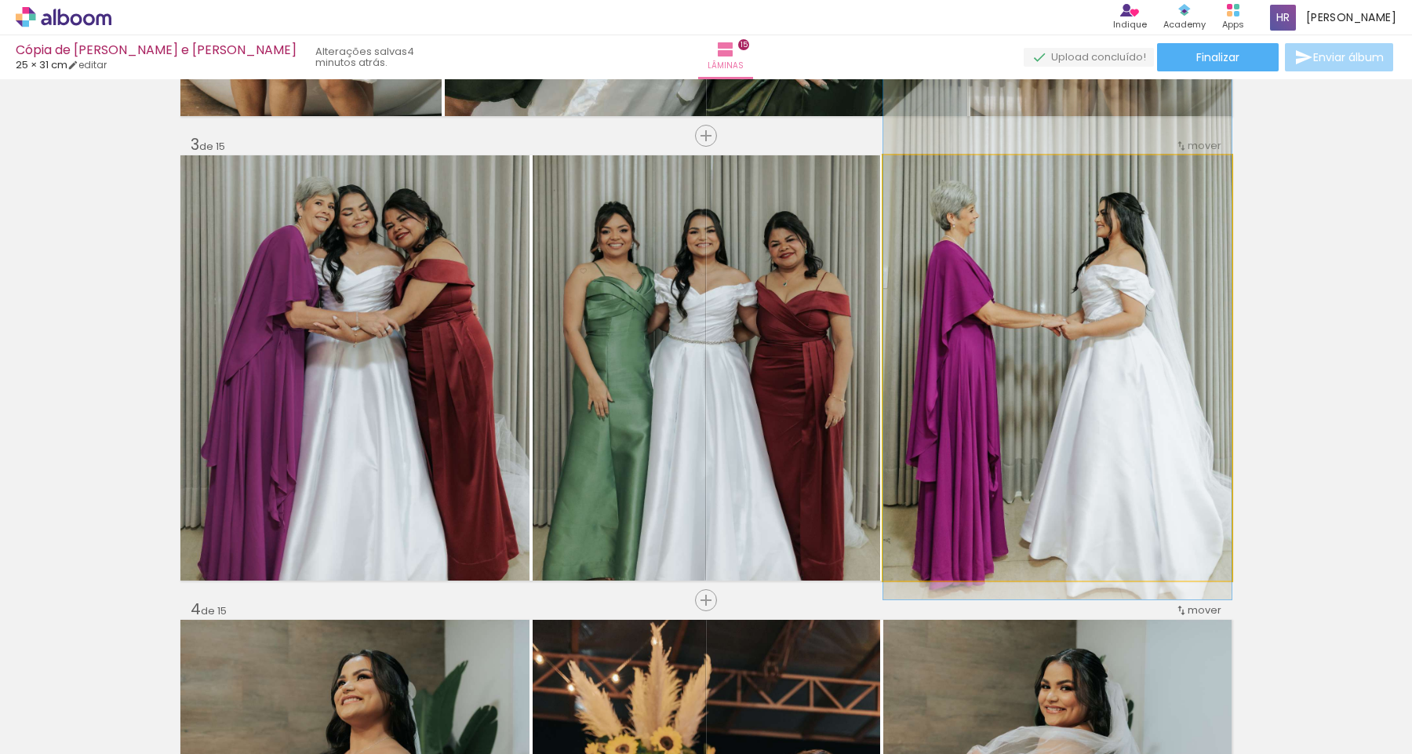
drag, startPoint x: 1037, startPoint y: 313, endPoint x: 1037, endPoint y: 332, distance: 18.8
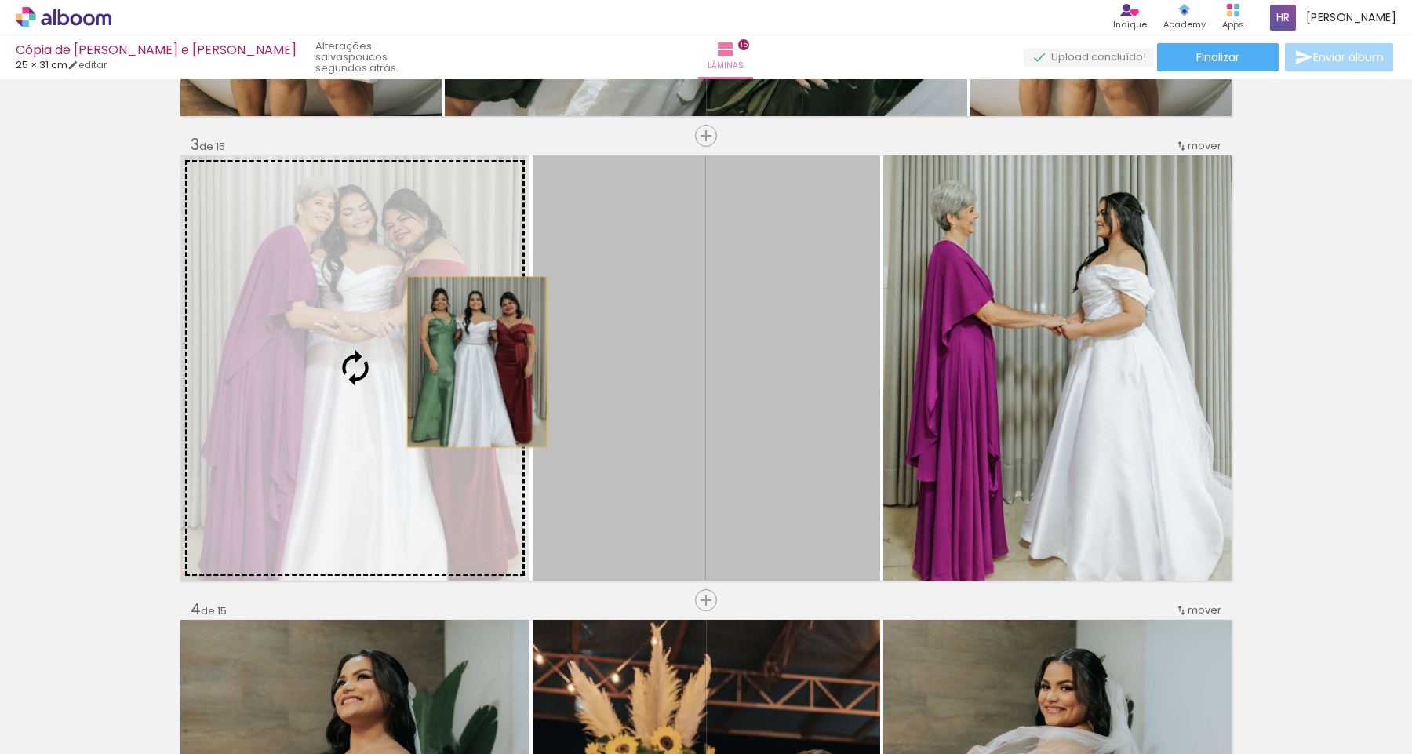
drag, startPoint x: 688, startPoint y: 394, endPoint x: 477, endPoint y: 362, distance: 213.5
click at [0, 0] on slot at bounding box center [0, 0] width 0 height 0
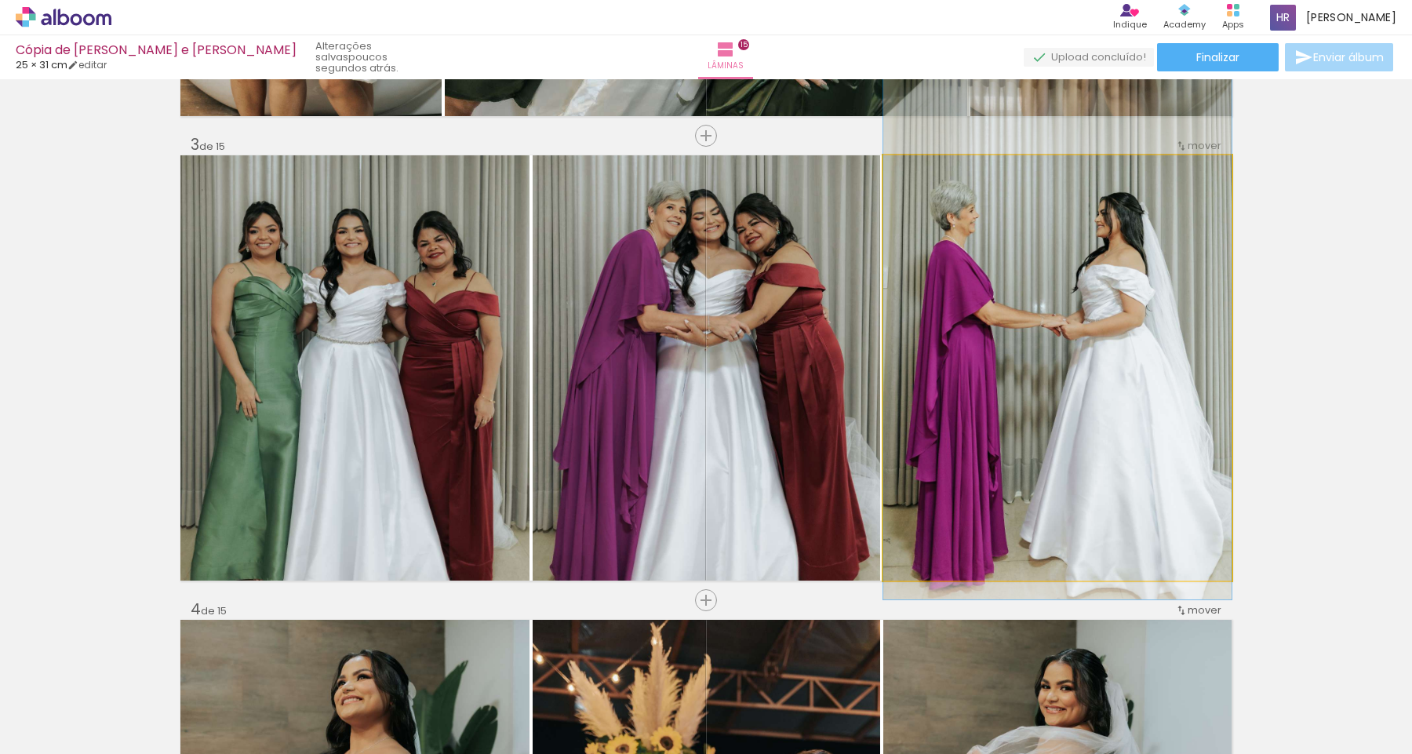
drag, startPoint x: 970, startPoint y: 371, endPoint x: 748, endPoint y: 370, distance: 222.0
click at [0, 0] on slot at bounding box center [0, 0] width 0 height 0
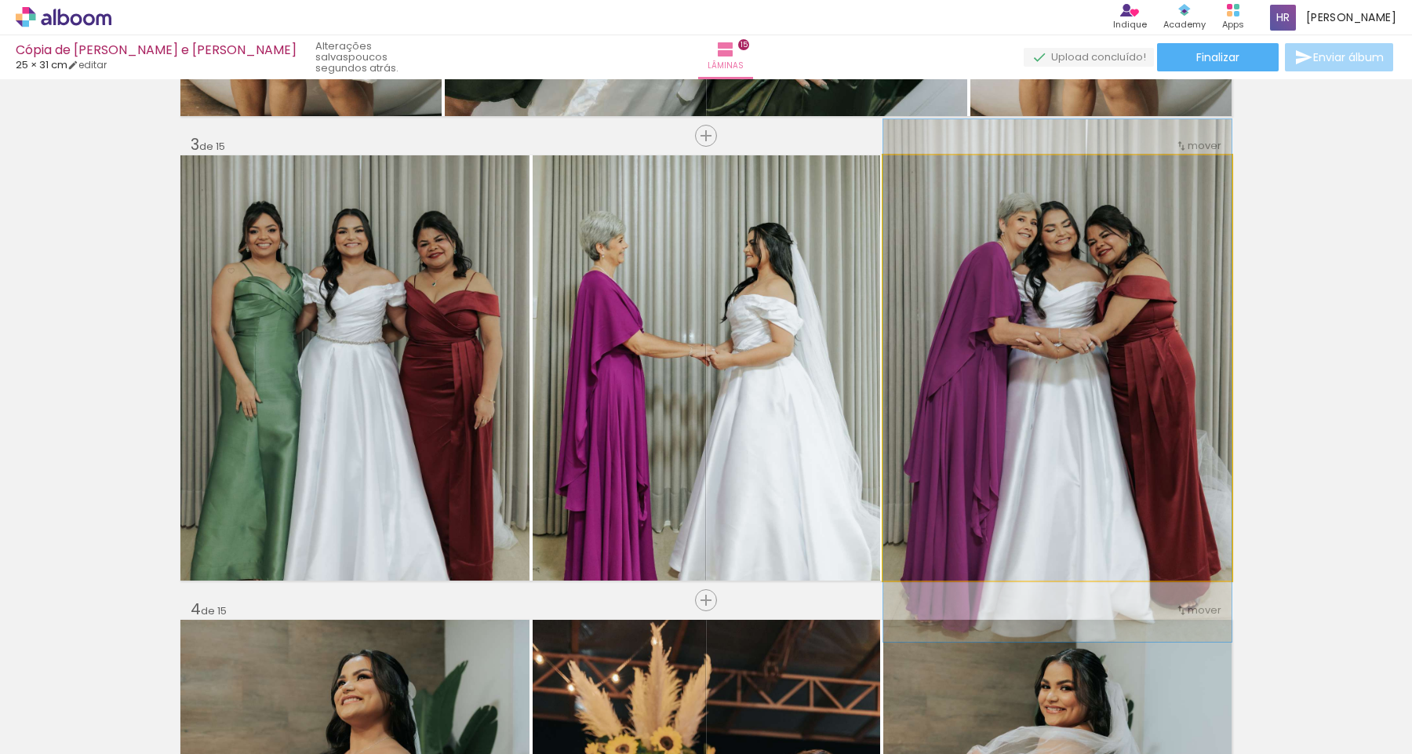
drag, startPoint x: 1059, startPoint y: 348, endPoint x: 1063, endPoint y: 361, distance: 13.2
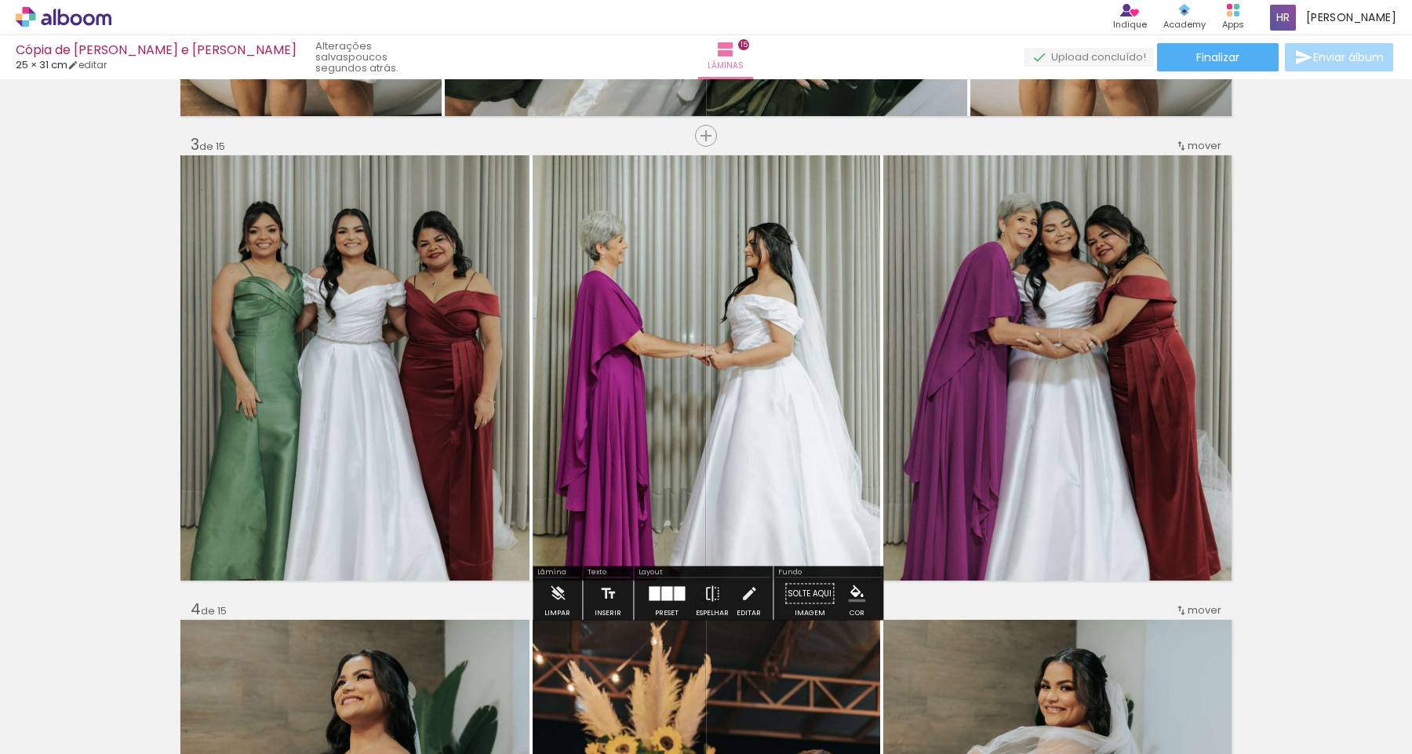
click at [669, 603] on div at bounding box center [667, 593] width 42 height 31
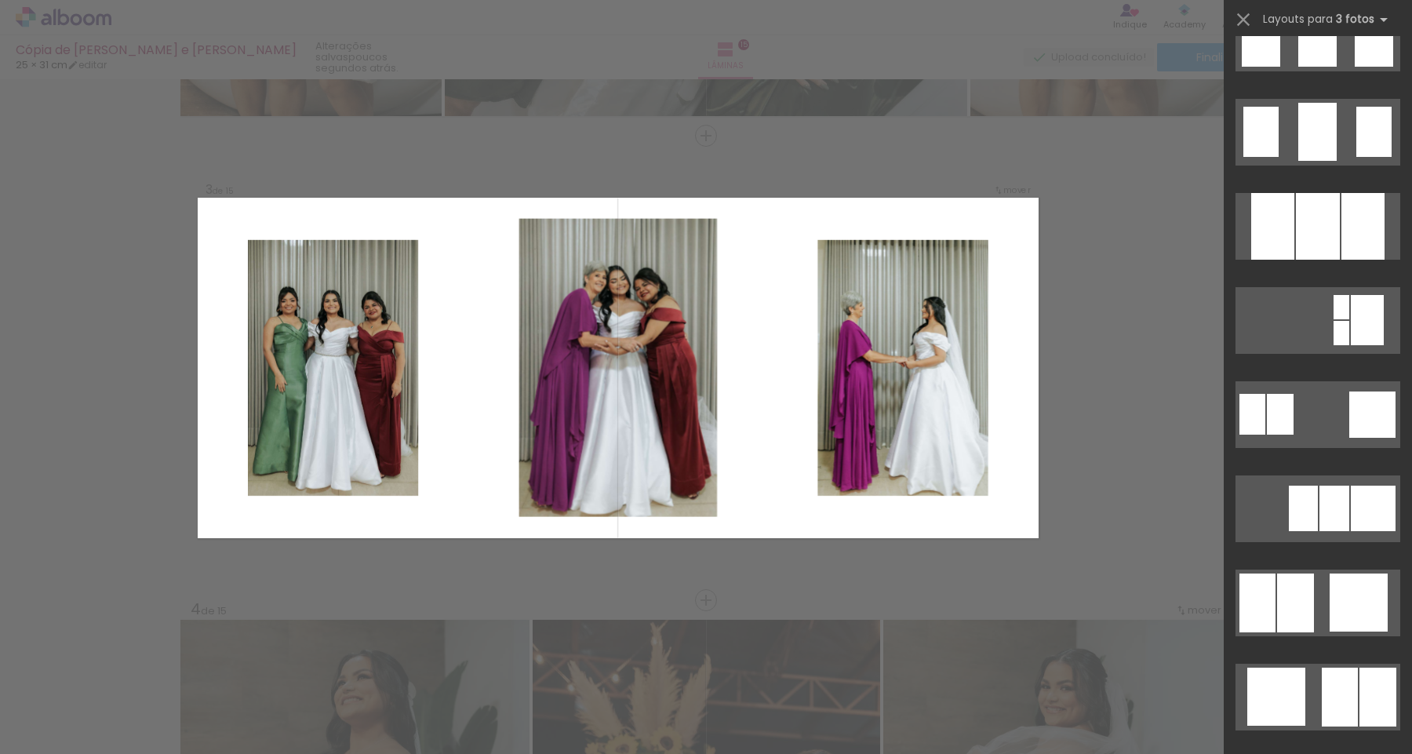
scroll to position [1276, 0]
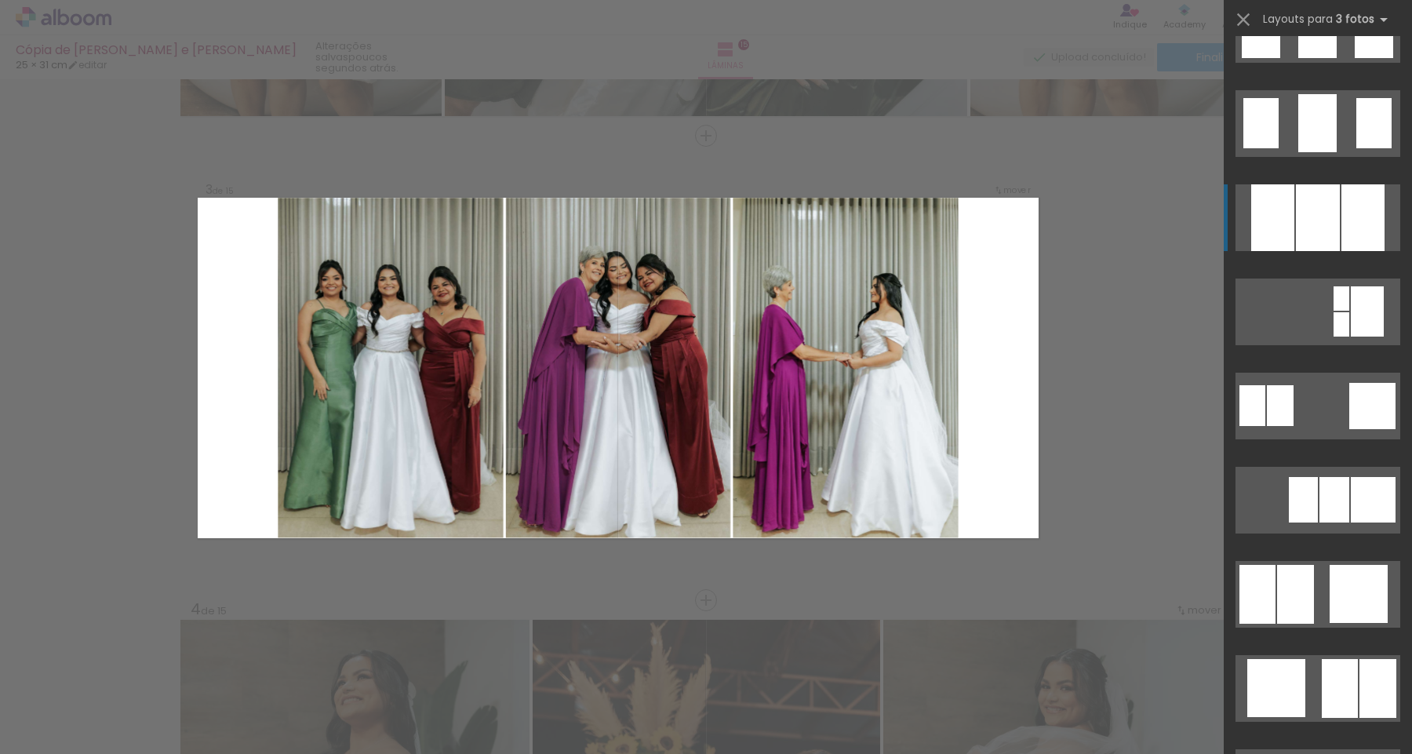
click at [1339, 222] on div at bounding box center [1318, 217] width 44 height 67
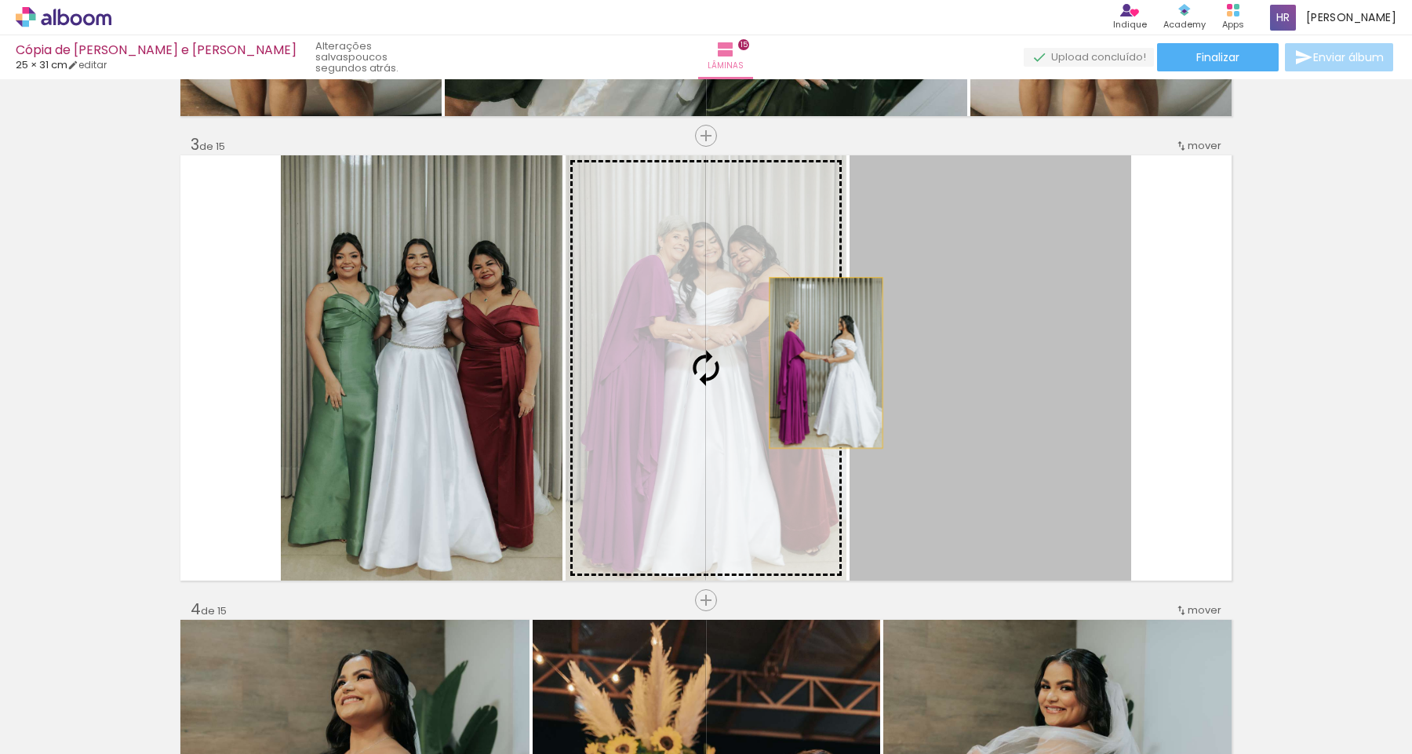
drag, startPoint x: 1024, startPoint y: 383, endPoint x: 748, endPoint y: 375, distance: 276.3
click at [0, 0] on slot at bounding box center [0, 0] width 0 height 0
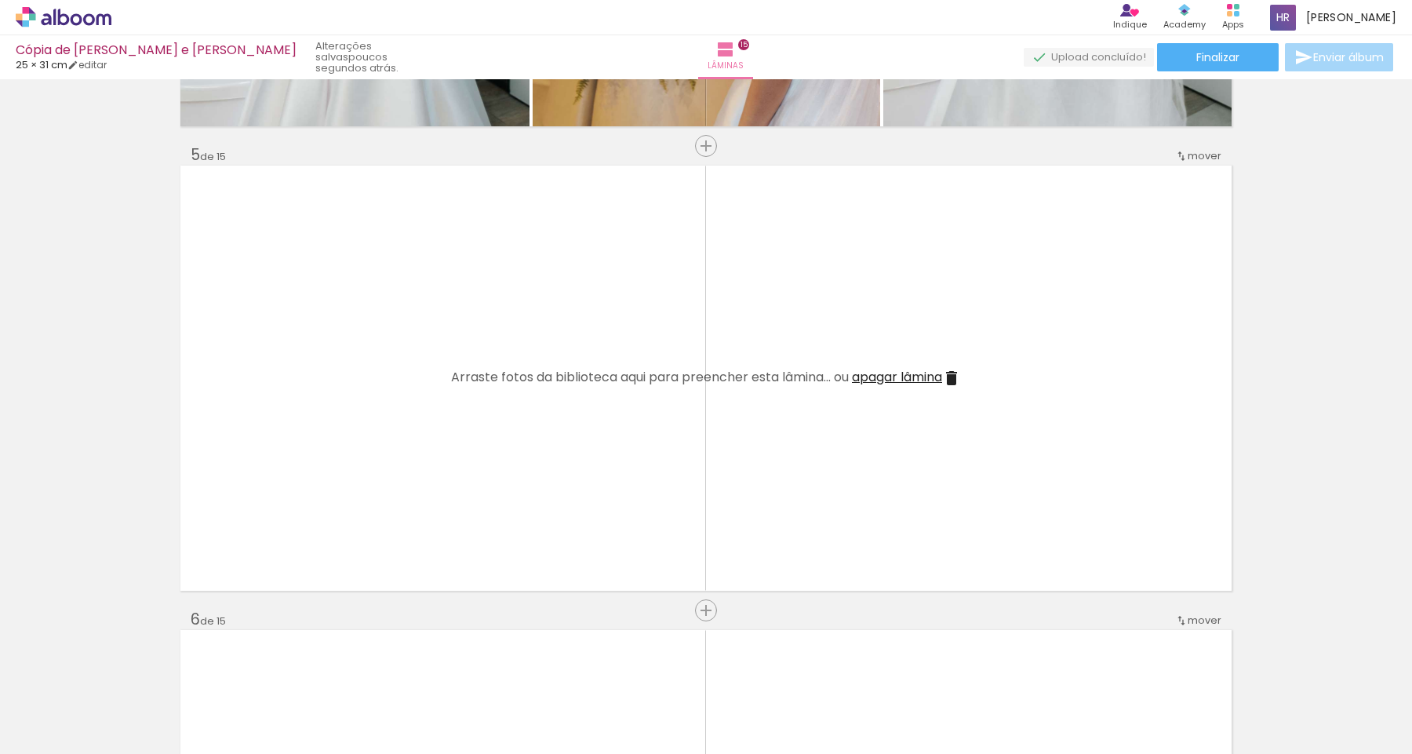
scroll to position [1837, 0]
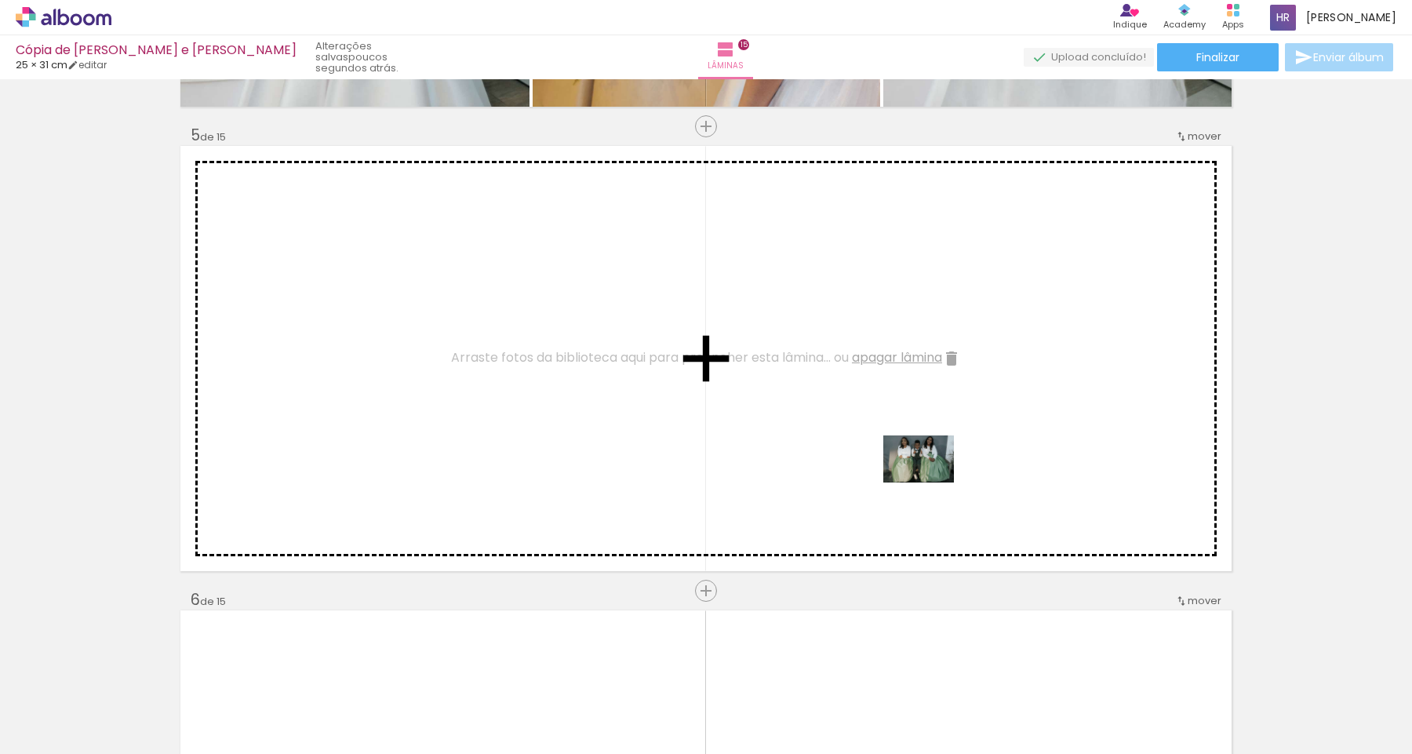
drag, startPoint x: 1210, startPoint y: 703, endPoint x: 931, endPoint y: 482, distance: 356.3
click at [931, 482] on quentale-workspace at bounding box center [706, 377] width 1412 height 754
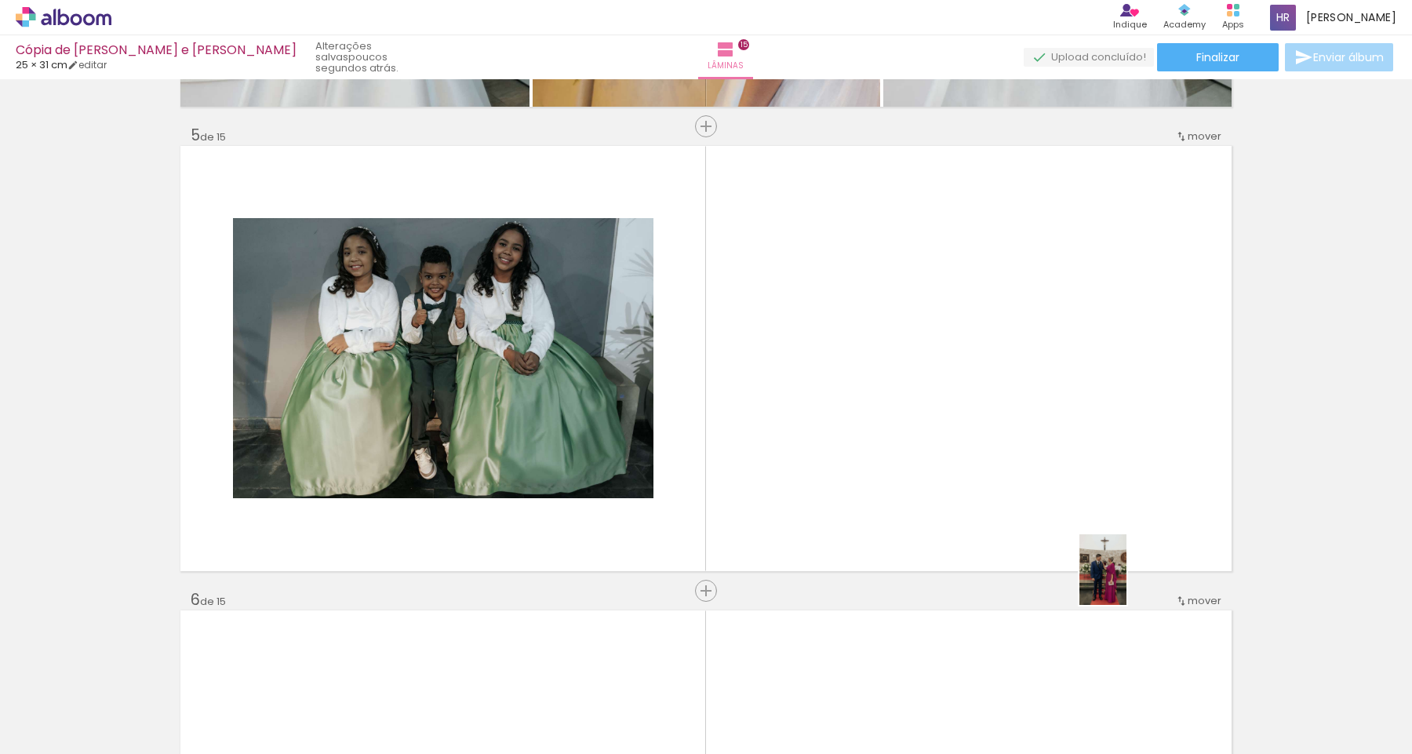
drag, startPoint x: 1306, startPoint y: 707, endPoint x: 1063, endPoint y: 501, distance: 317.9
click at [1063, 501] on quentale-workspace at bounding box center [706, 377] width 1412 height 754
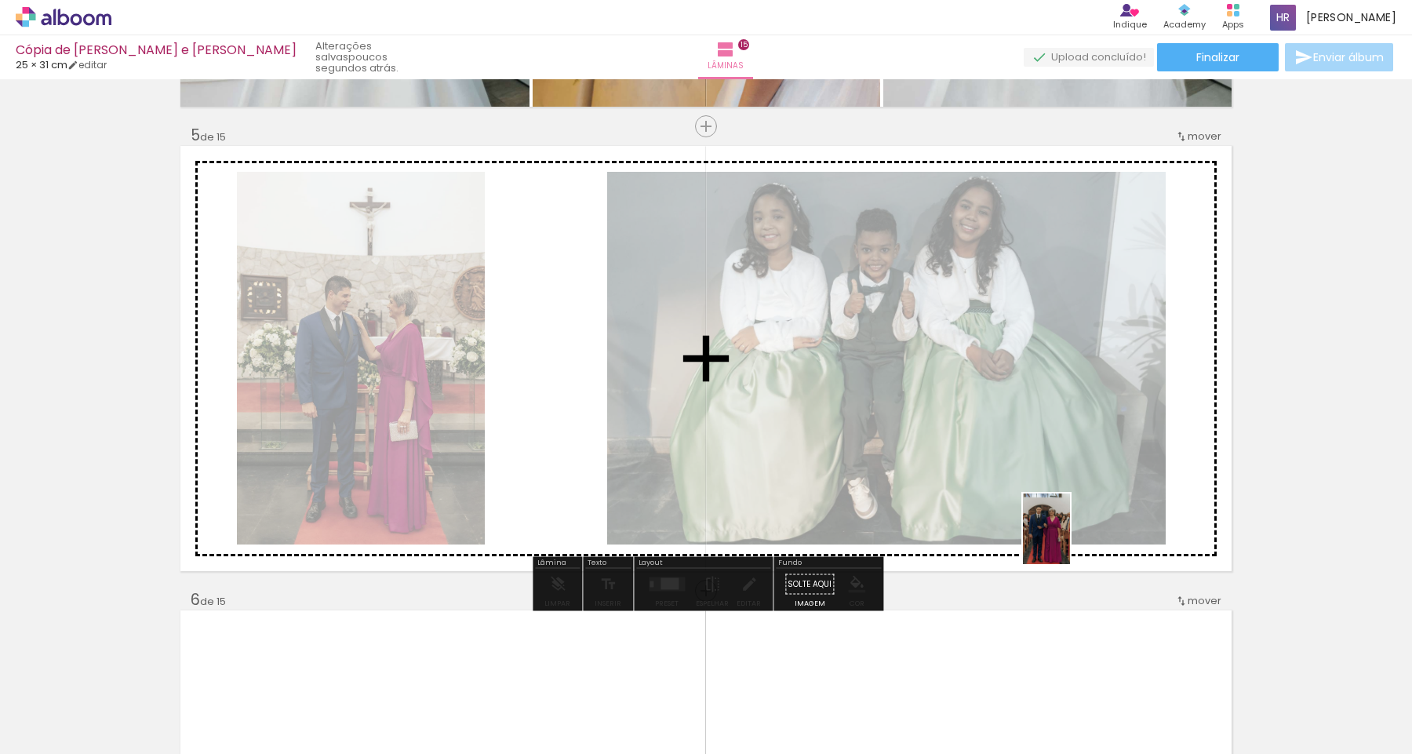
drag, startPoint x: 1380, startPoint y: 698, endPoint x: 984, endPoint y: 491, distance: 447.1
click at [984, 491] on quentale-workspace at bounding box center [706, 377] width 1412 height 754
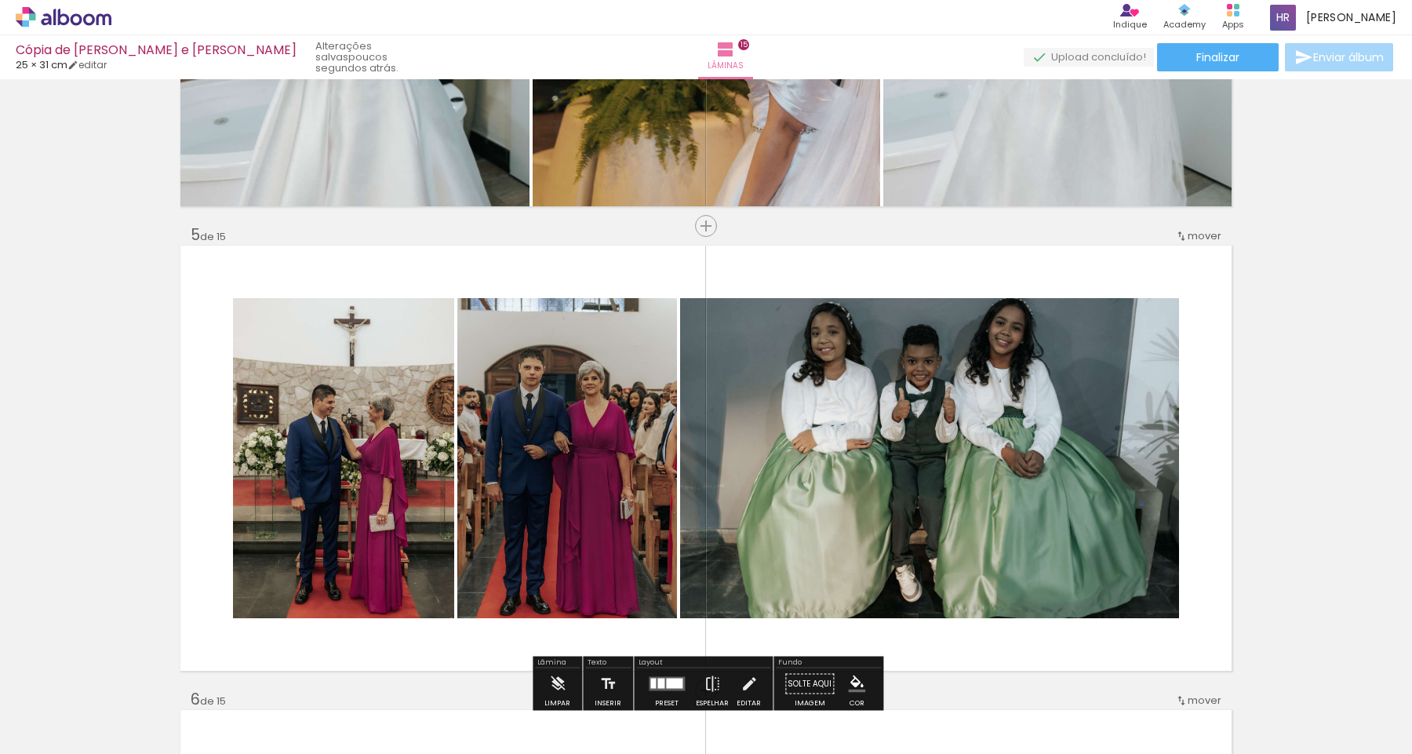
scroll to position [1743, 0]
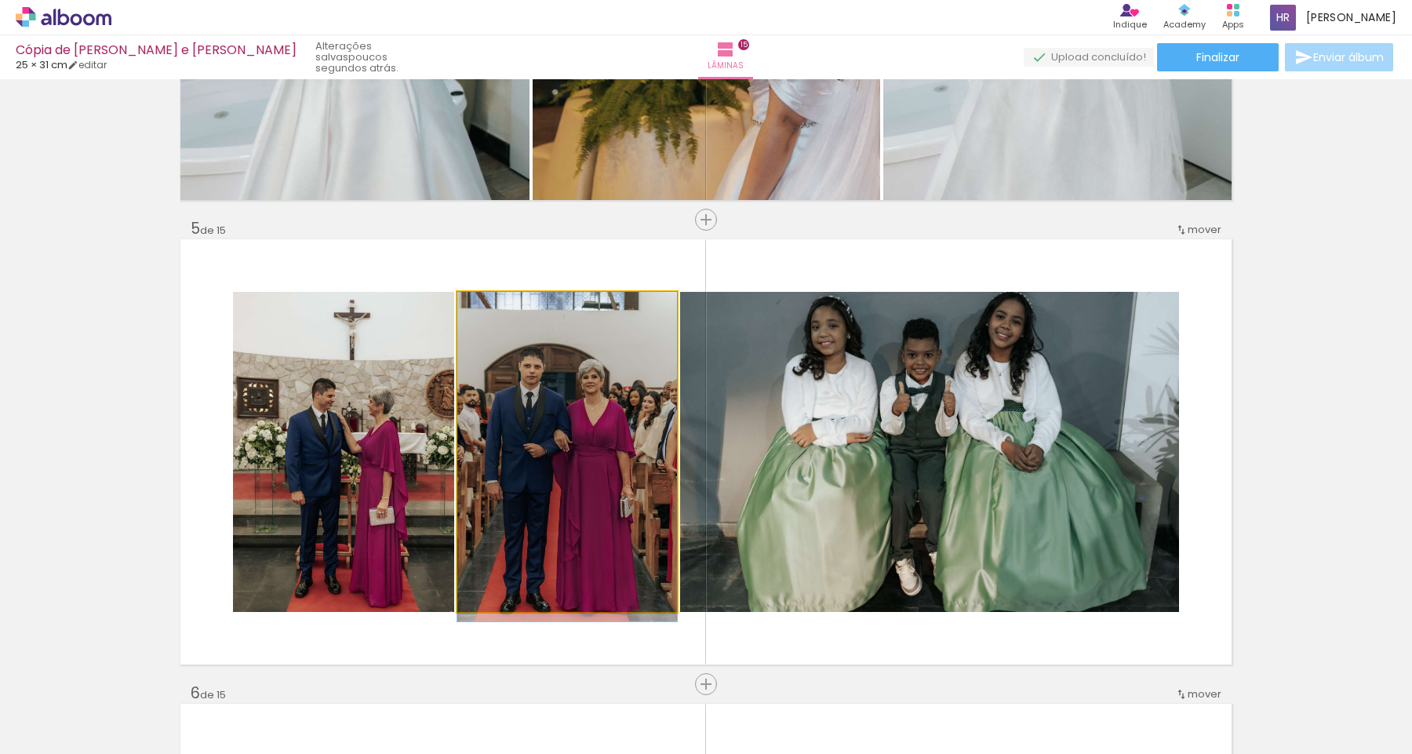
drag, startPoint x: 621, startPoint y: 434, endPoint x: 618, endPoint y: 443, distance: 8.9
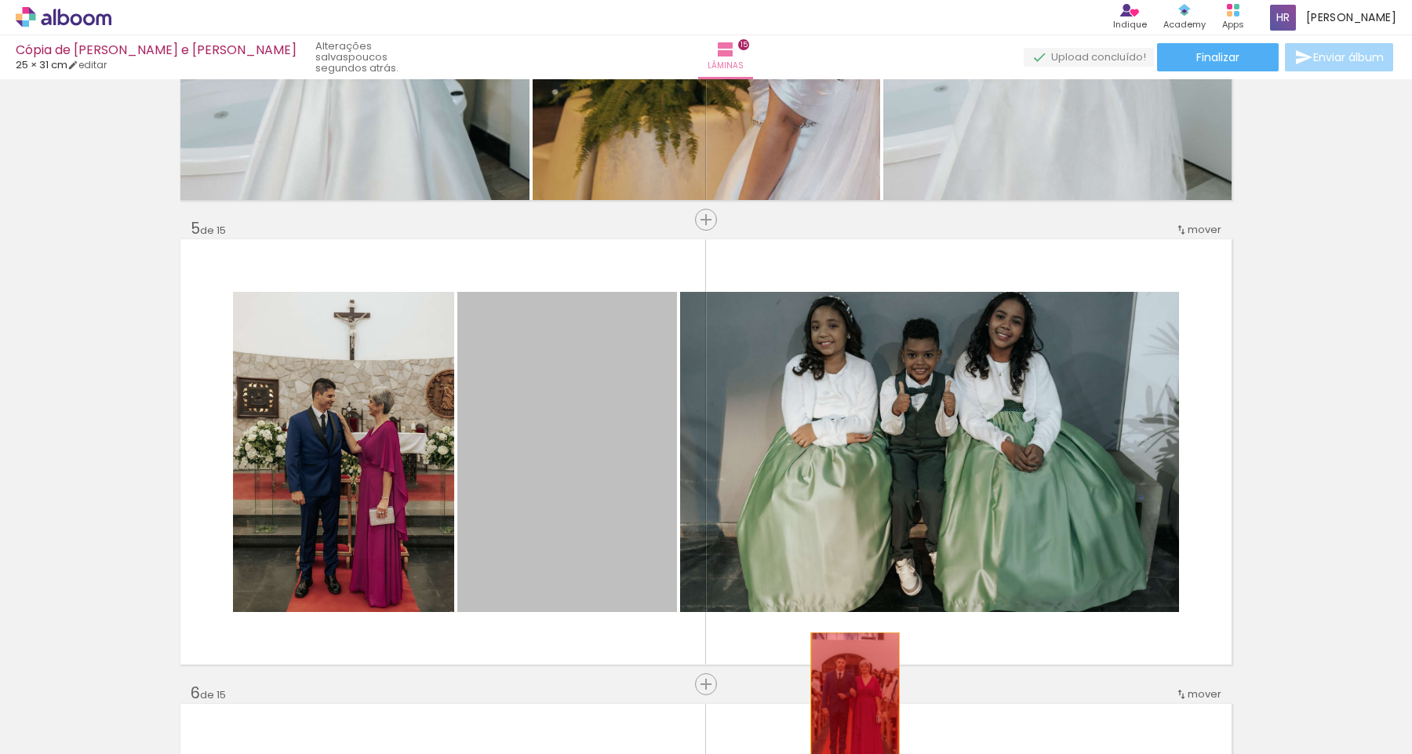
drag, startPoint x: 562, startPoint y: 433, endPoint x: 855, endPoint y: 697, distance: 394.5
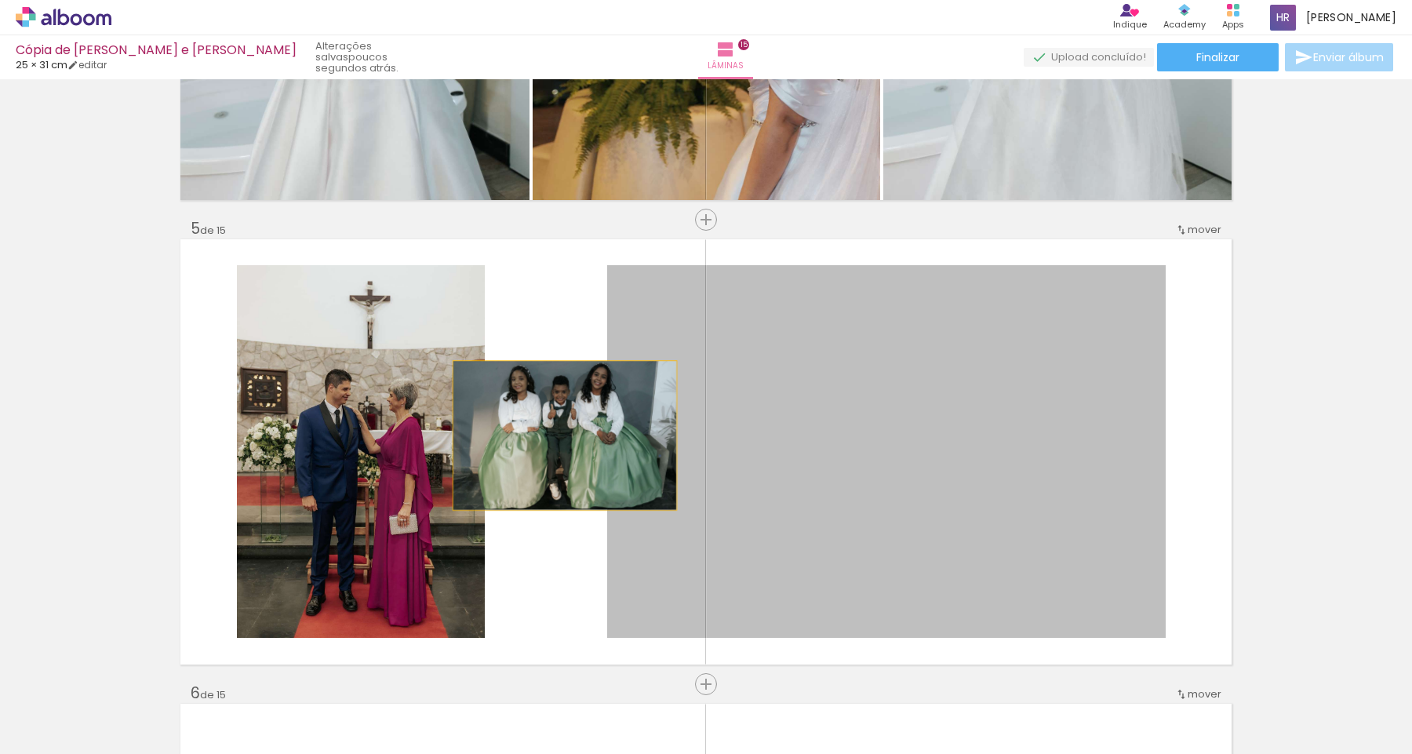
drag, startPoint x: 803, startPoint y: 497, endPoint x: 448, endPoint y: 434, distance: 360.1
click at [0, 0] on slot at bounding box center [0, 0] width 0 height 0
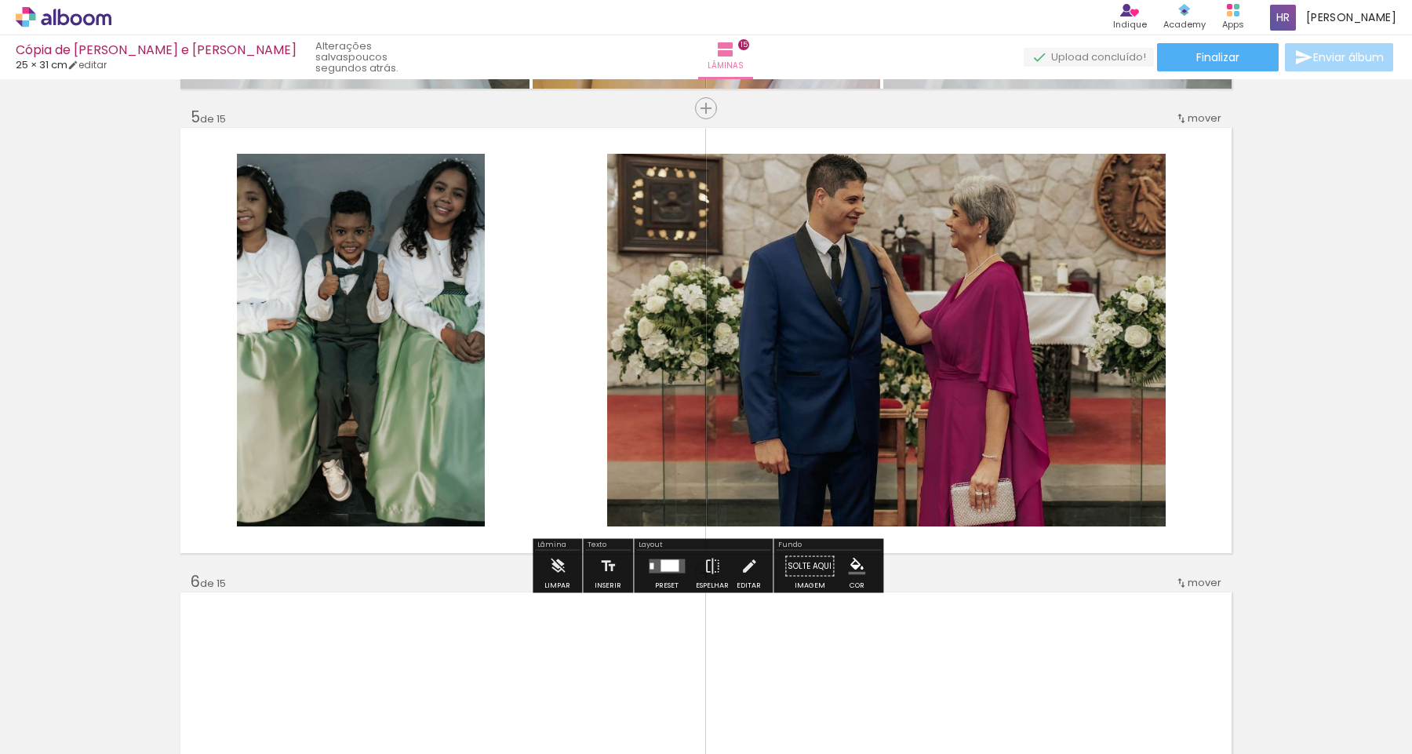
scroll to position [1857, 0]
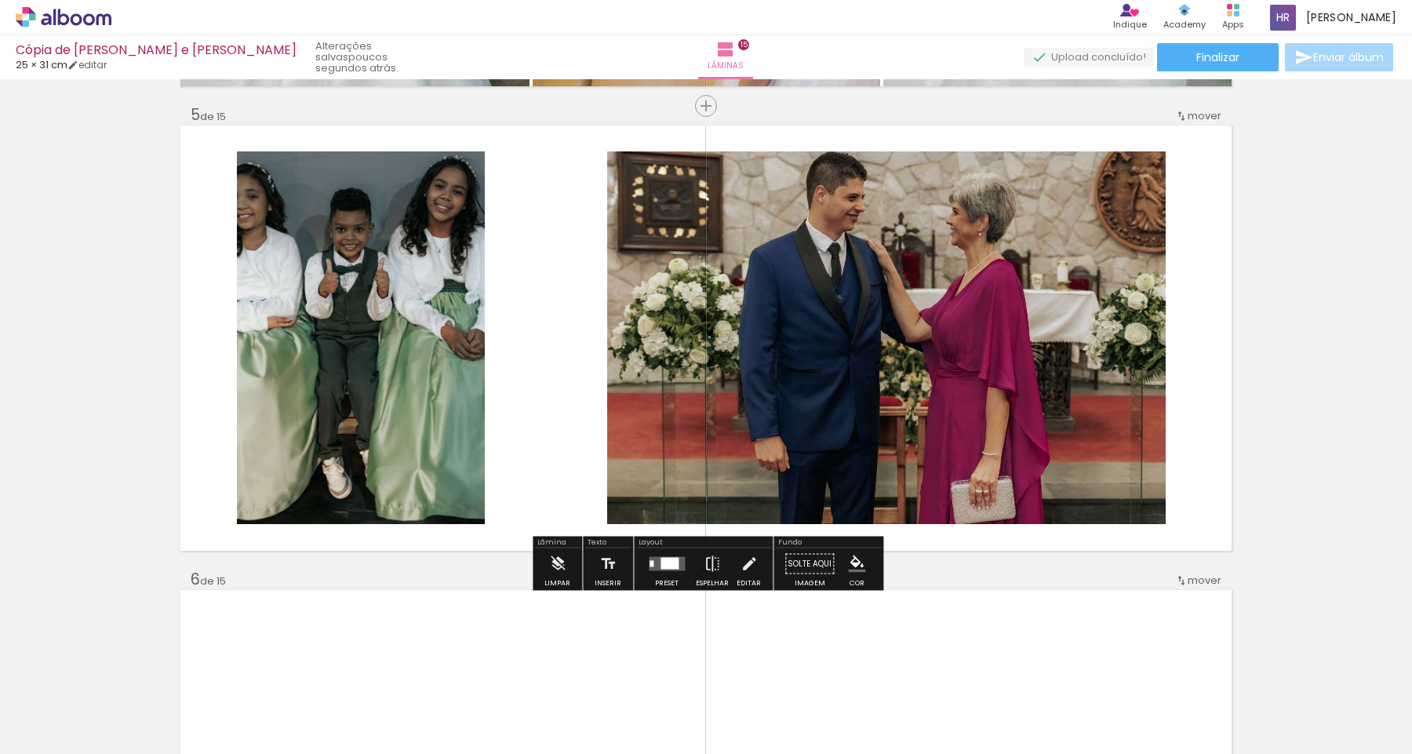
click at [663, 576] on div at bounding box center [667, 563] width 42 height 31
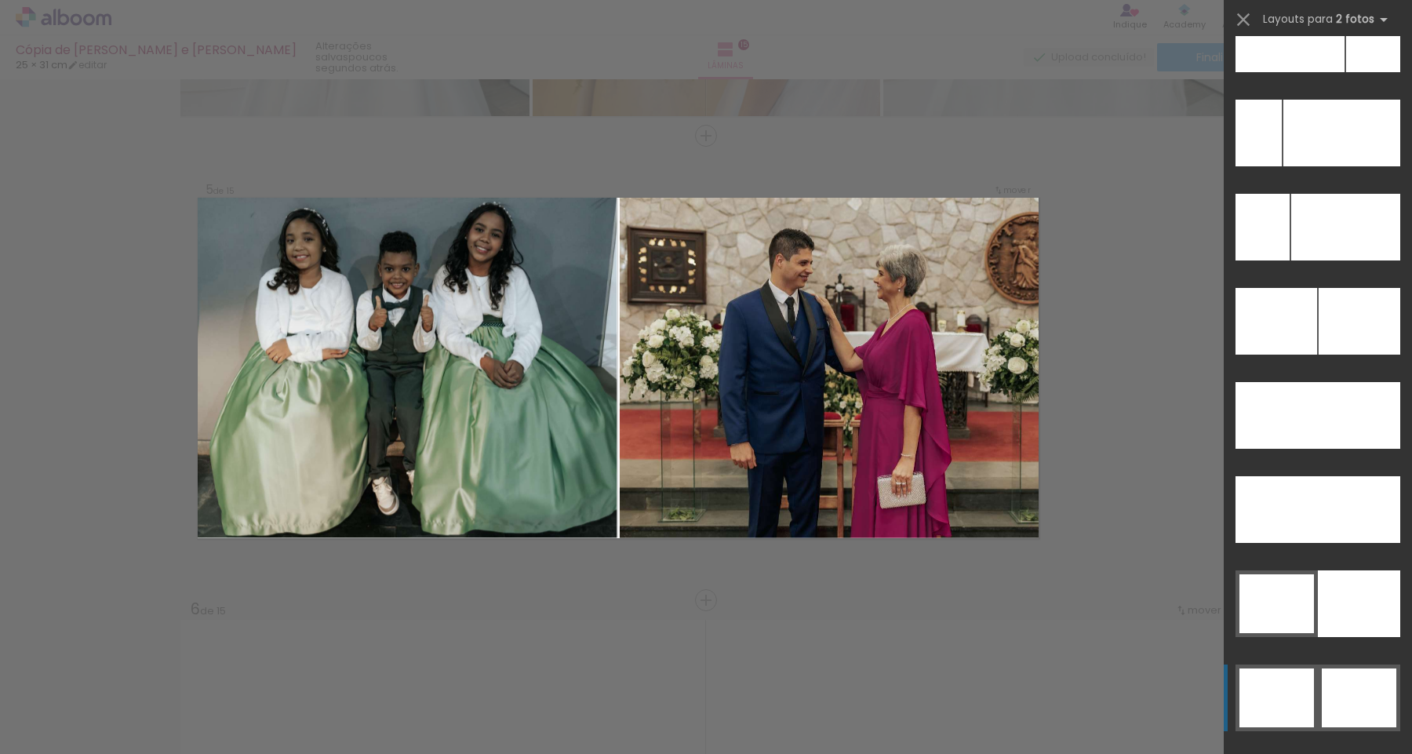
scroll to position [7167, 0]
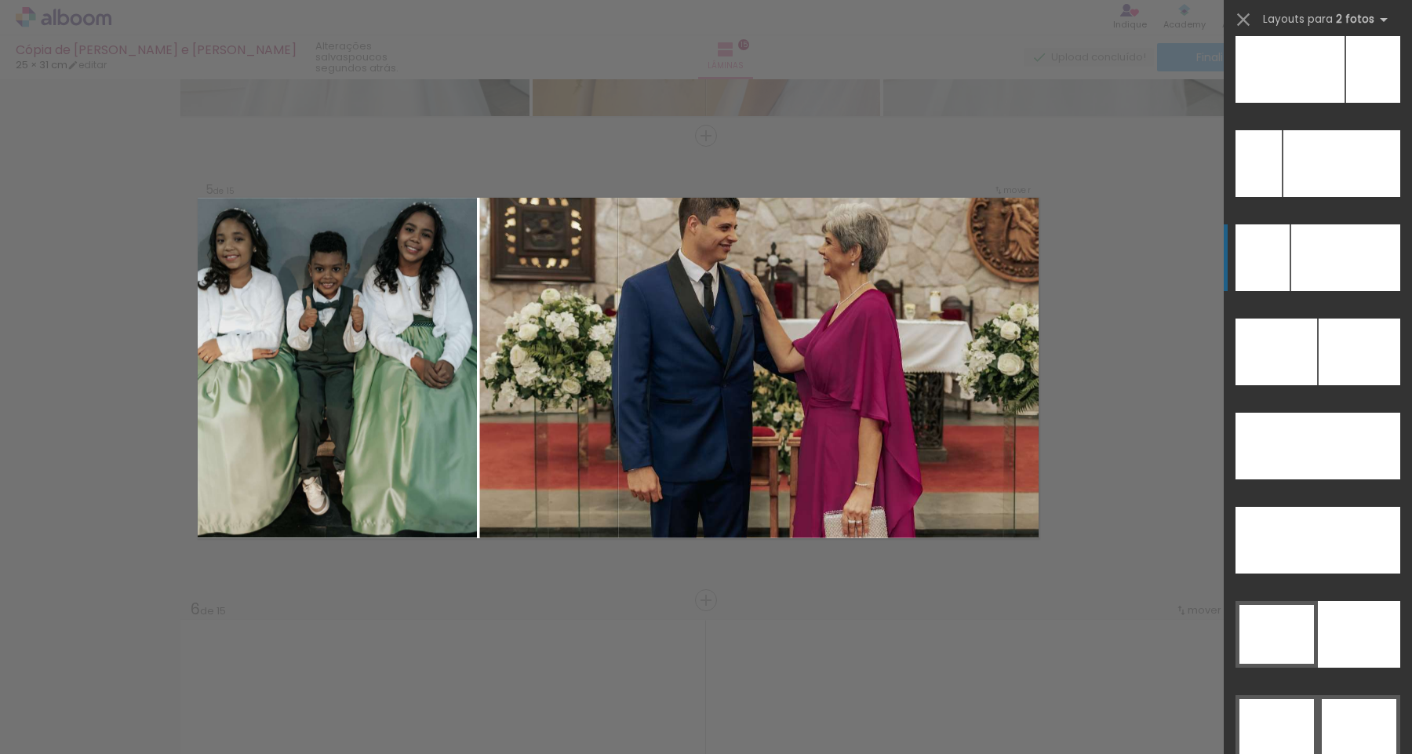
click at [1331, 246] on div at bounding box center [1345, 257] width 109 height 67
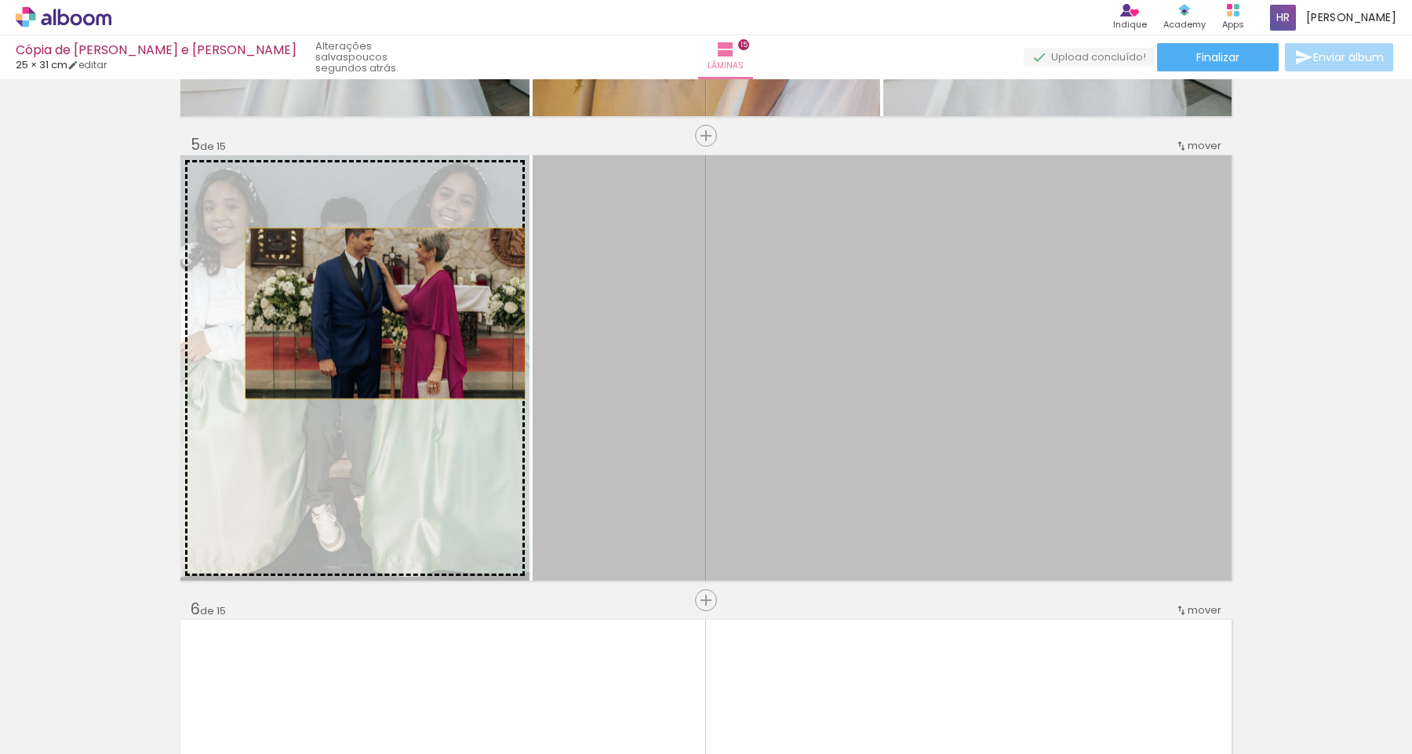
drag, startPoint x: 859, startPoint y: 295, endPoint x: 374, endPoint y: 319, distance: 485.5
click at [0, 0] on slot at bounding box center [0, 0] width 0 height 0
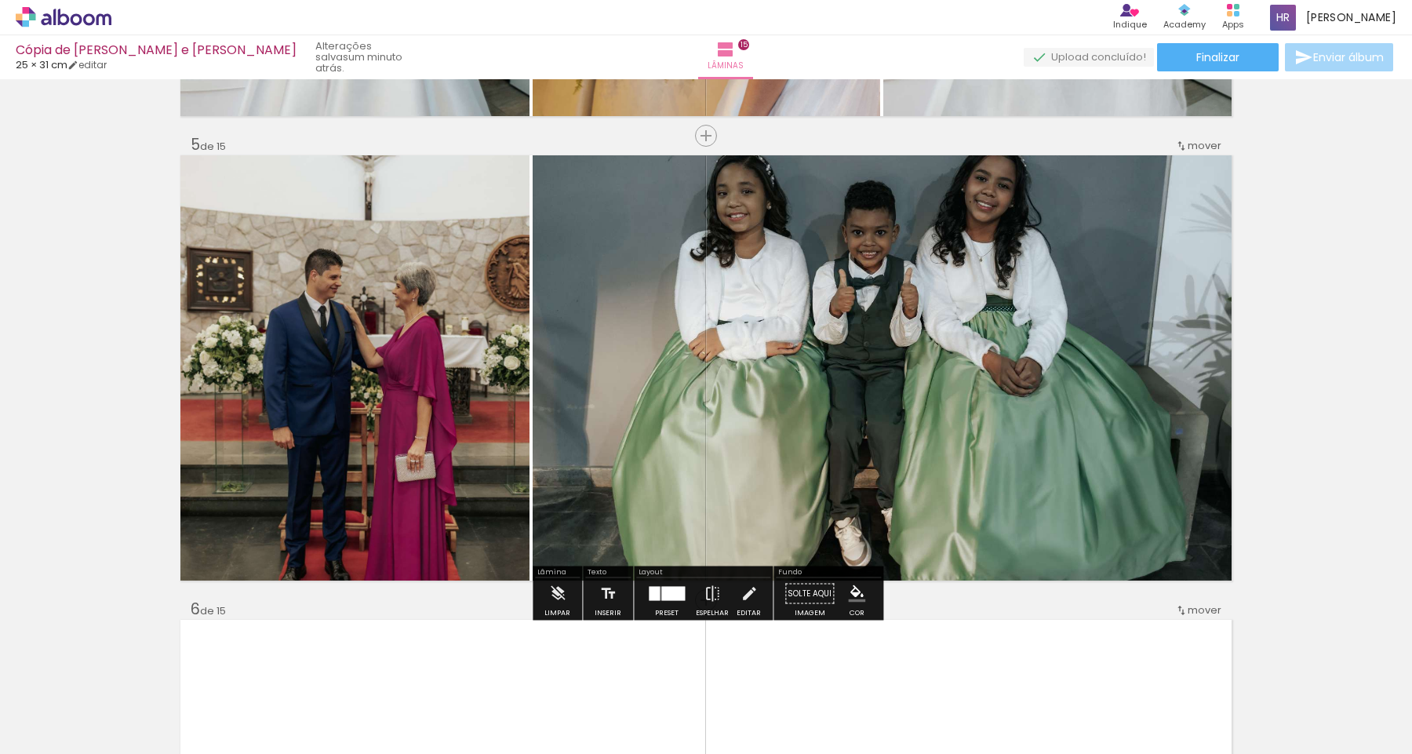
click at [657, 613] on div "Preset" at bounding box center [667, 613] width 24 height 7
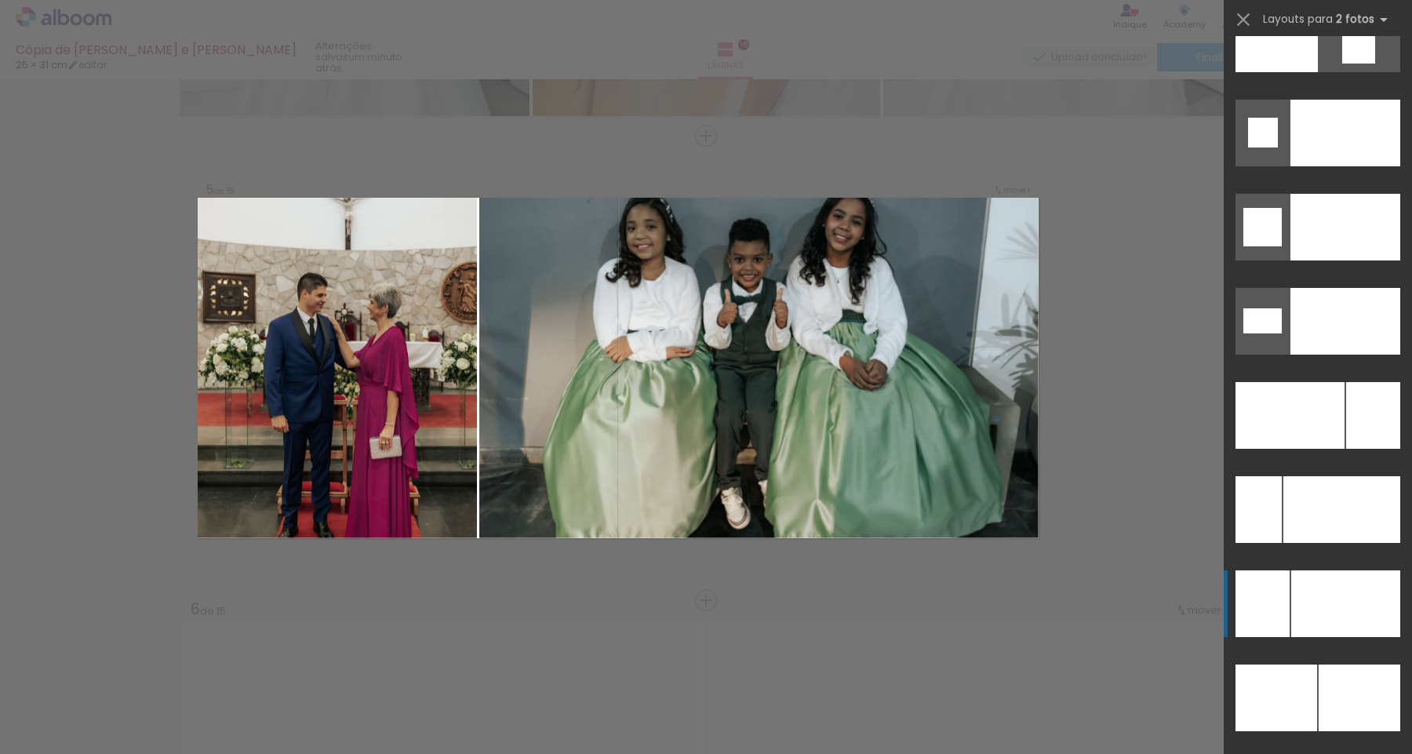
scroll to position [6827, 0]
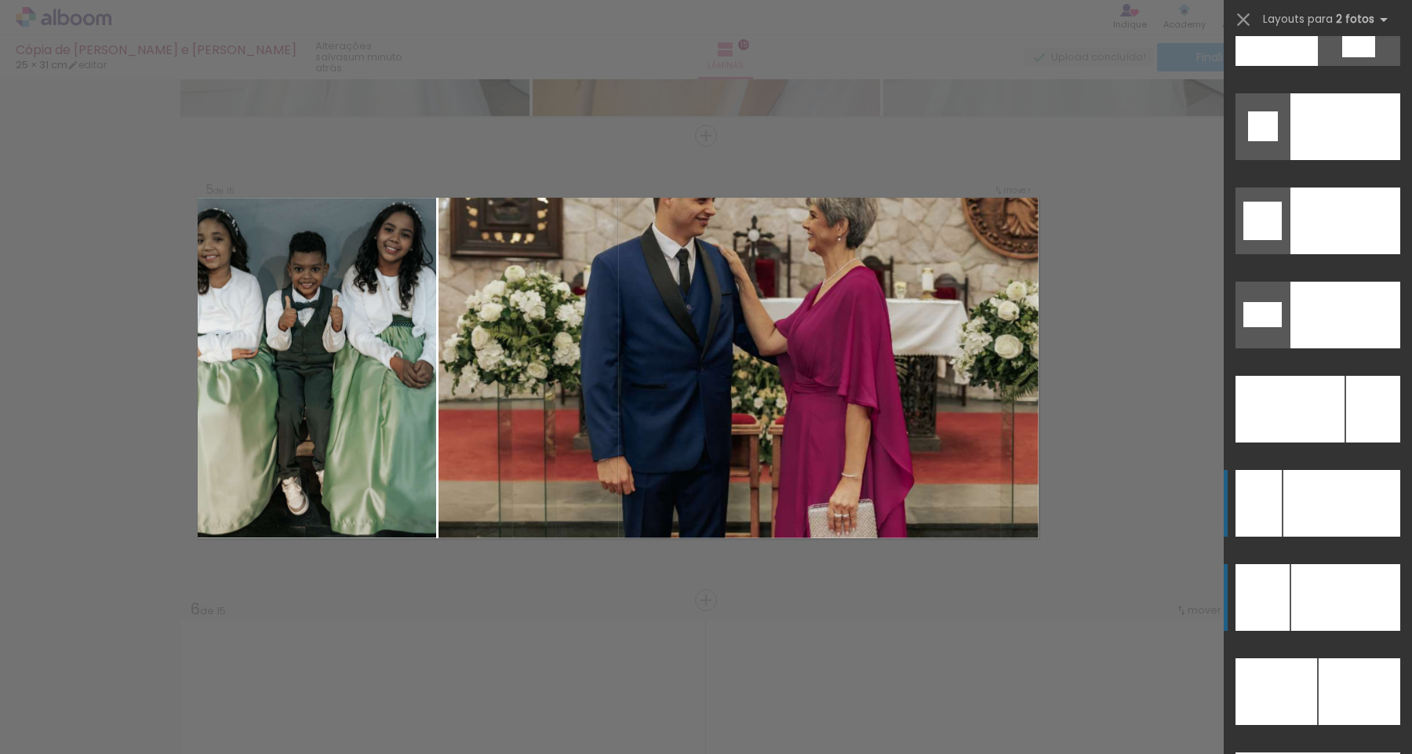
click at [1299, 524] on div at bounding box center [1342, 503] width 117 height 67
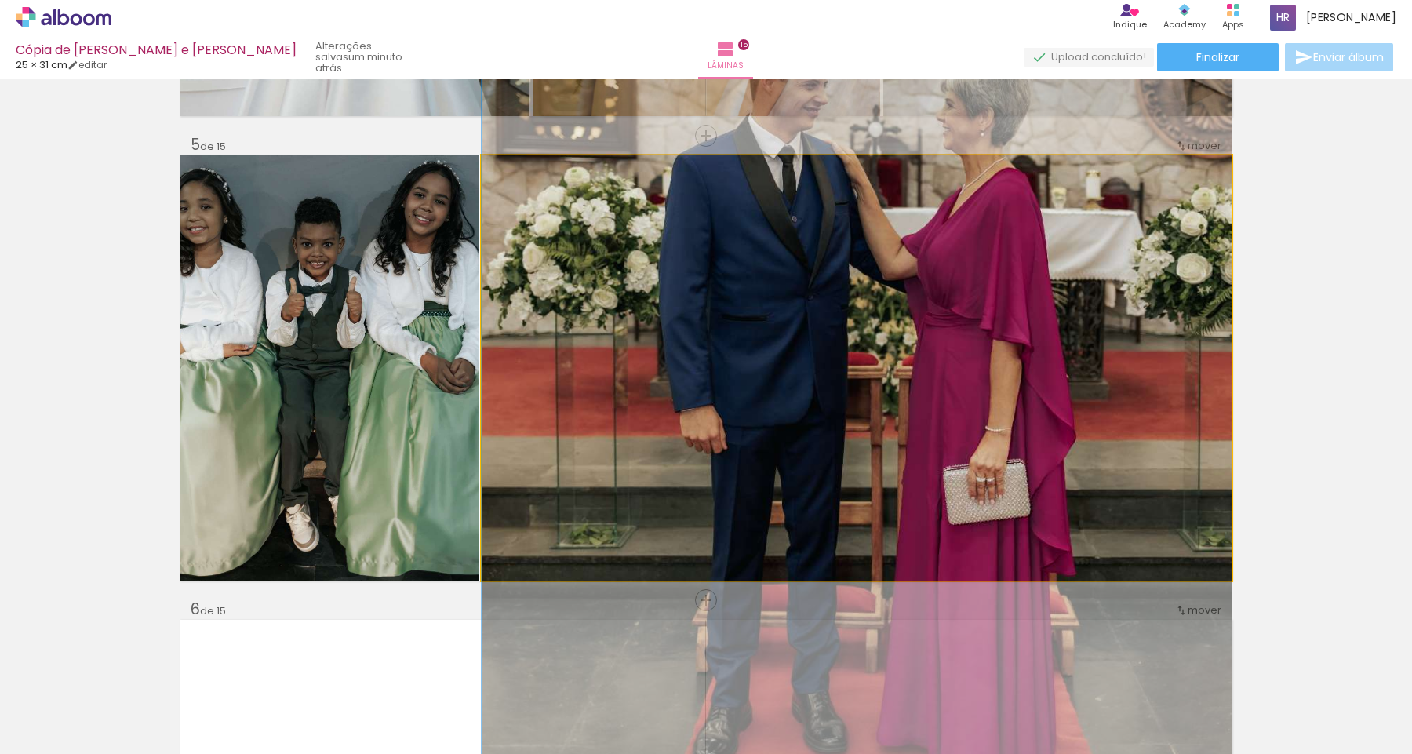
drag, startPoint x: 878, startPoint y: 478, endPoint x: 400, endPoint y: 390, distance: 485.8
click at [0, 0] on slot at bounding box center [0, 0] width 0 height 0
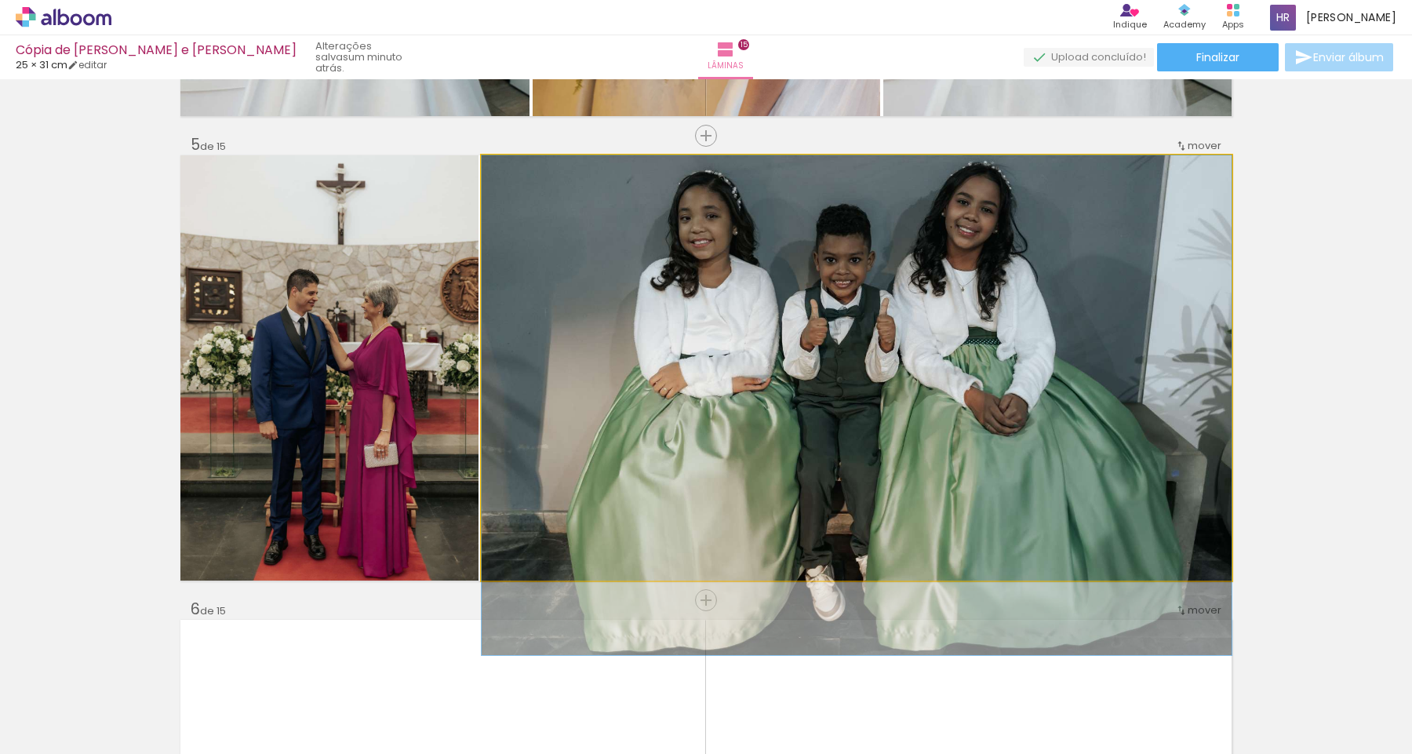
drag, startPoint x: 969, startPoint y: 406, endPoint x: 972, endPoint y: 461, distance: 54.2
click at [1061, 409] on quentale-photo at bounding box center [857, 367] width 750 height 425
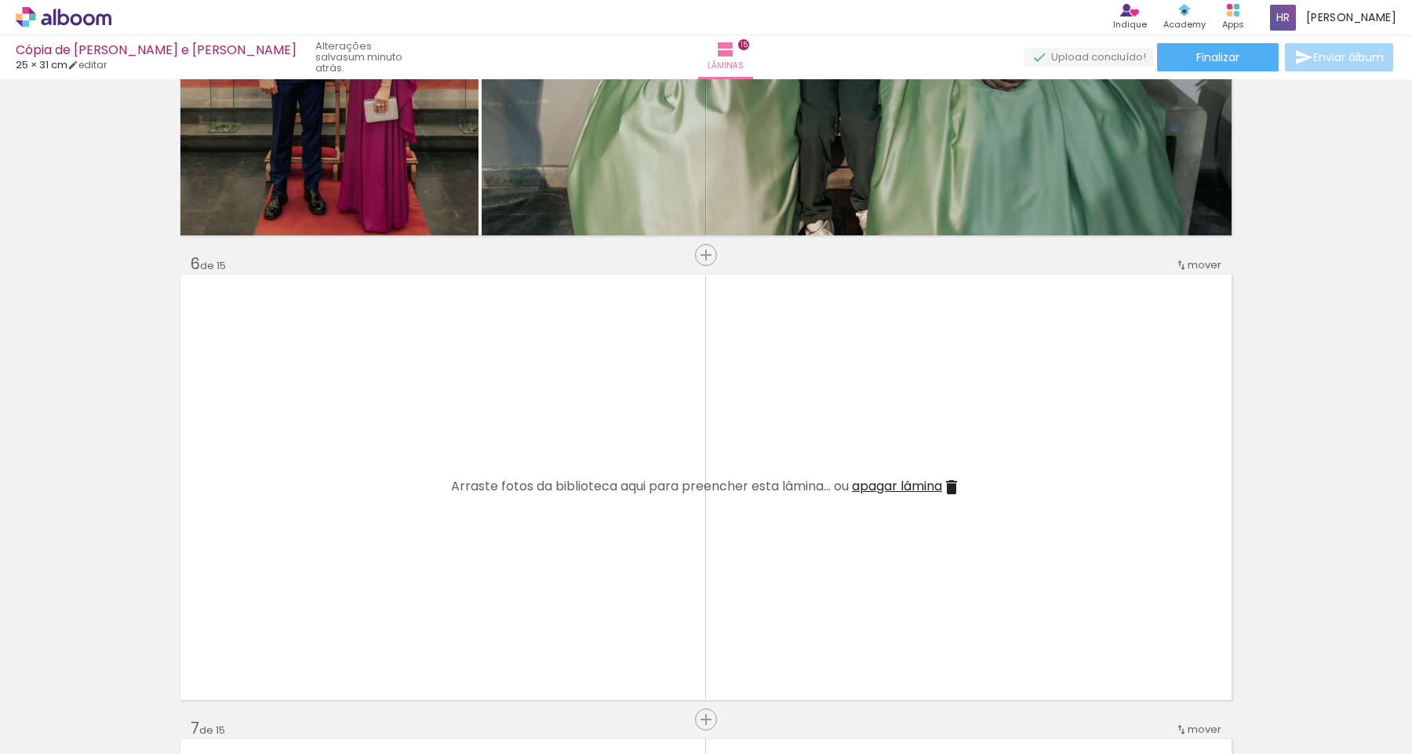
scroll to position [2189, 0]
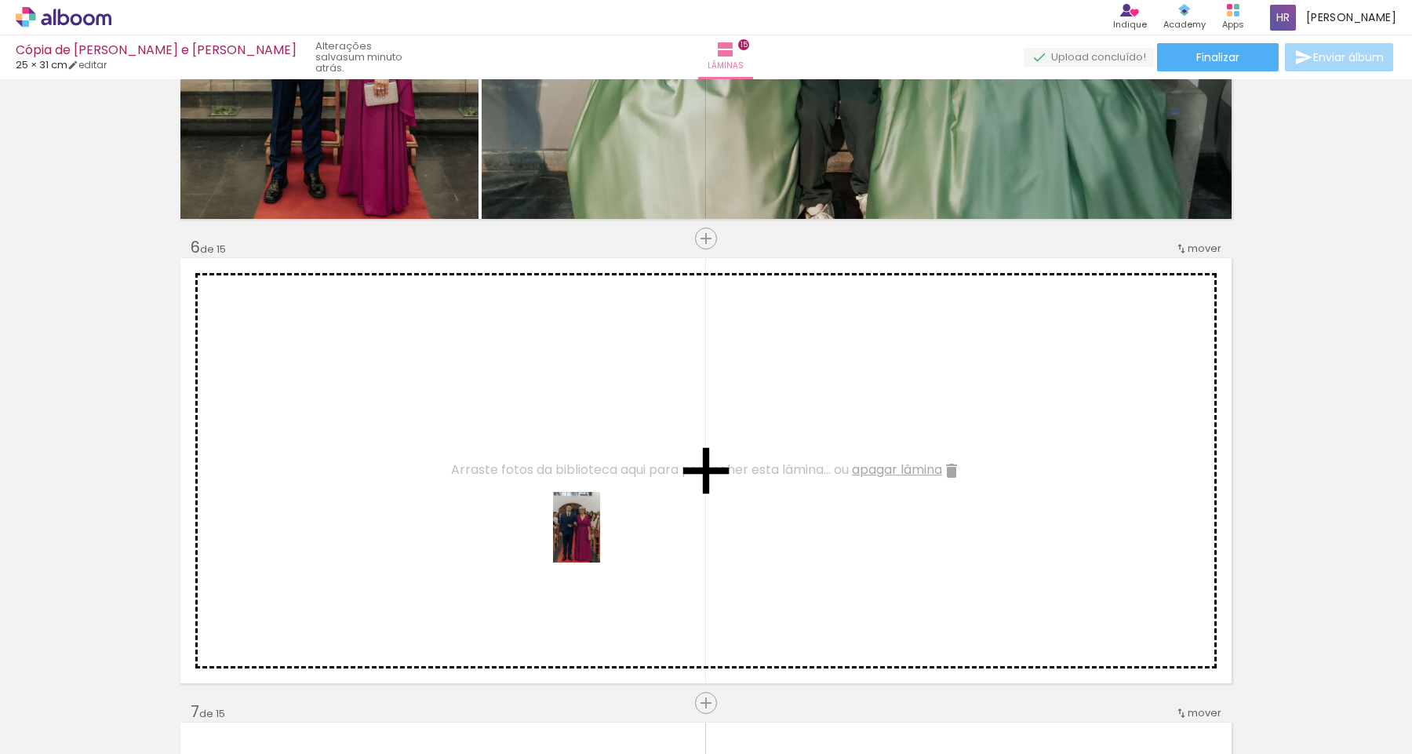
drag, startPoint x: 592, startPoint y: 698, endPoint x: 600, endPoint y: 539, distance: 159.5
click at [600, 539] on quentale-workspace at bounding box center [706, 377] width 1412 height 754
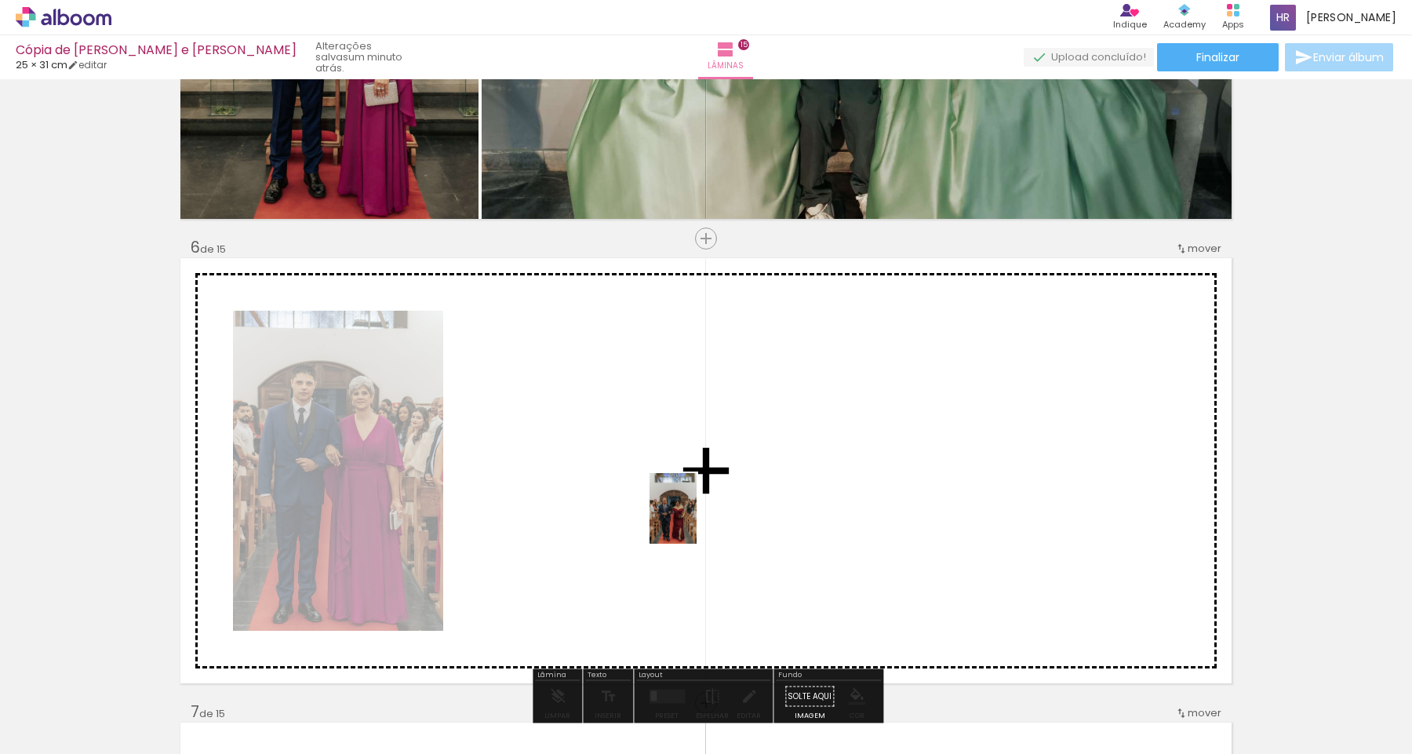
drag, startPoint x: 684, startPoint y: 708, endPoint x: 697, endPoint y: 520, distance: 187.9
click at [697, 520] on quentale-workspace at bounding box center [706, 377] width 1412 height 754
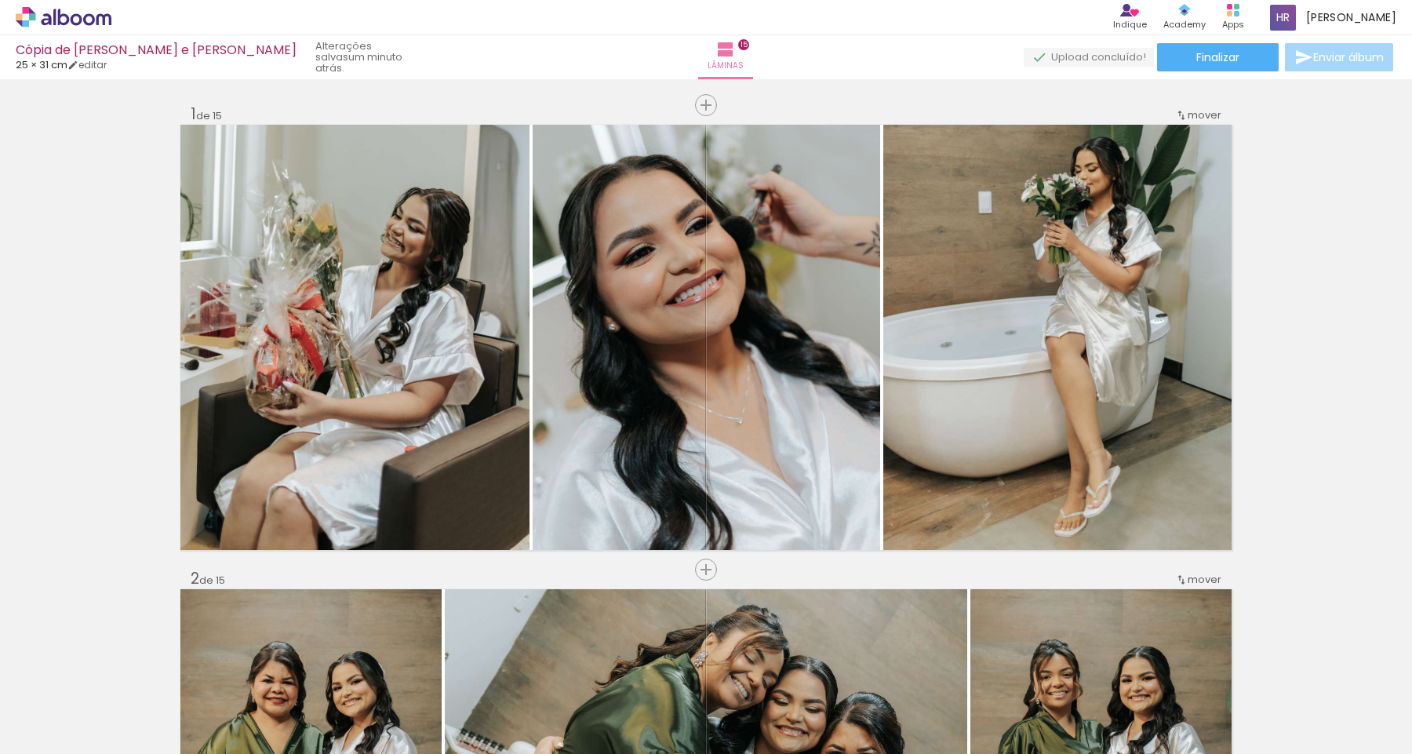
scroll to position [0, 810]
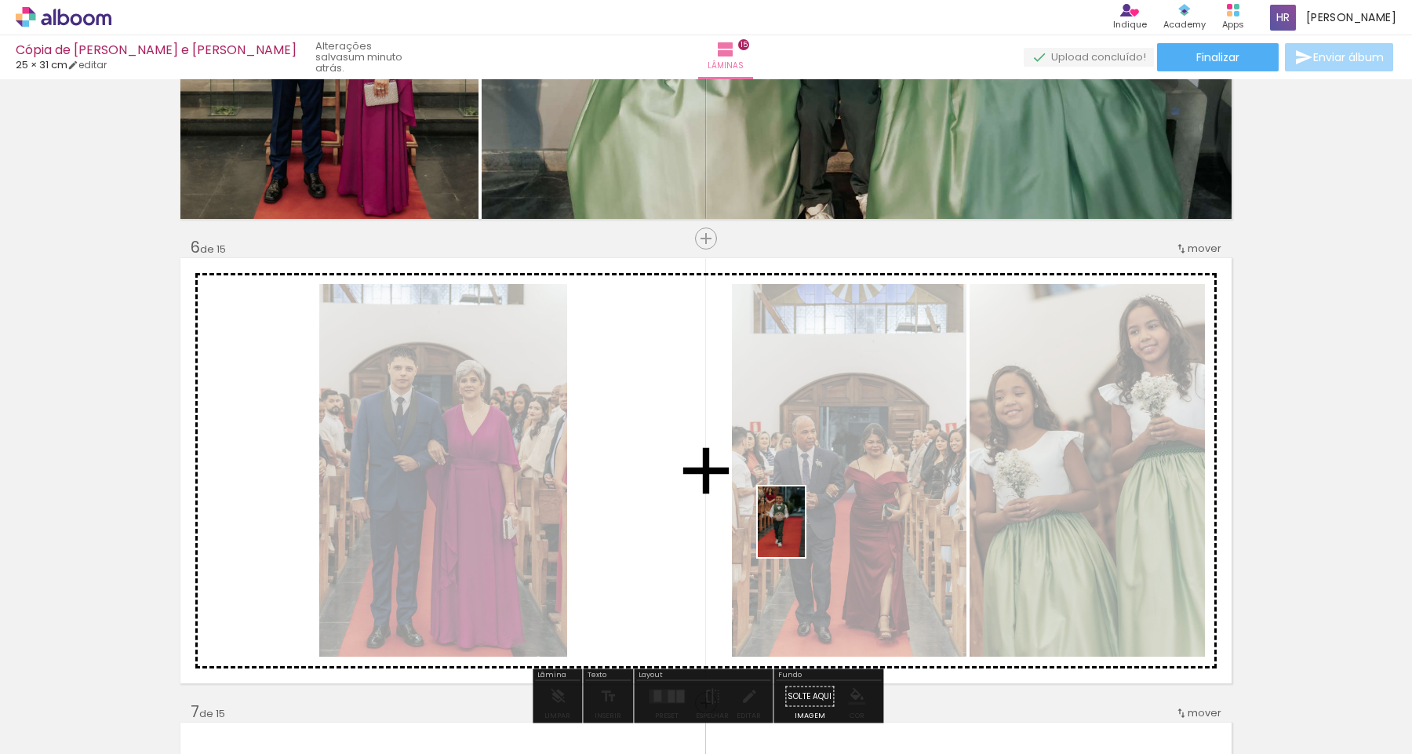
drag, startPoint x: 836, startPoint y: 704, endPoint x: 810, endPoint y: 526, distance: 180.1
click at [810, 526] on quentale-workspace at bounding box center [706, 377] width 1412 height 754
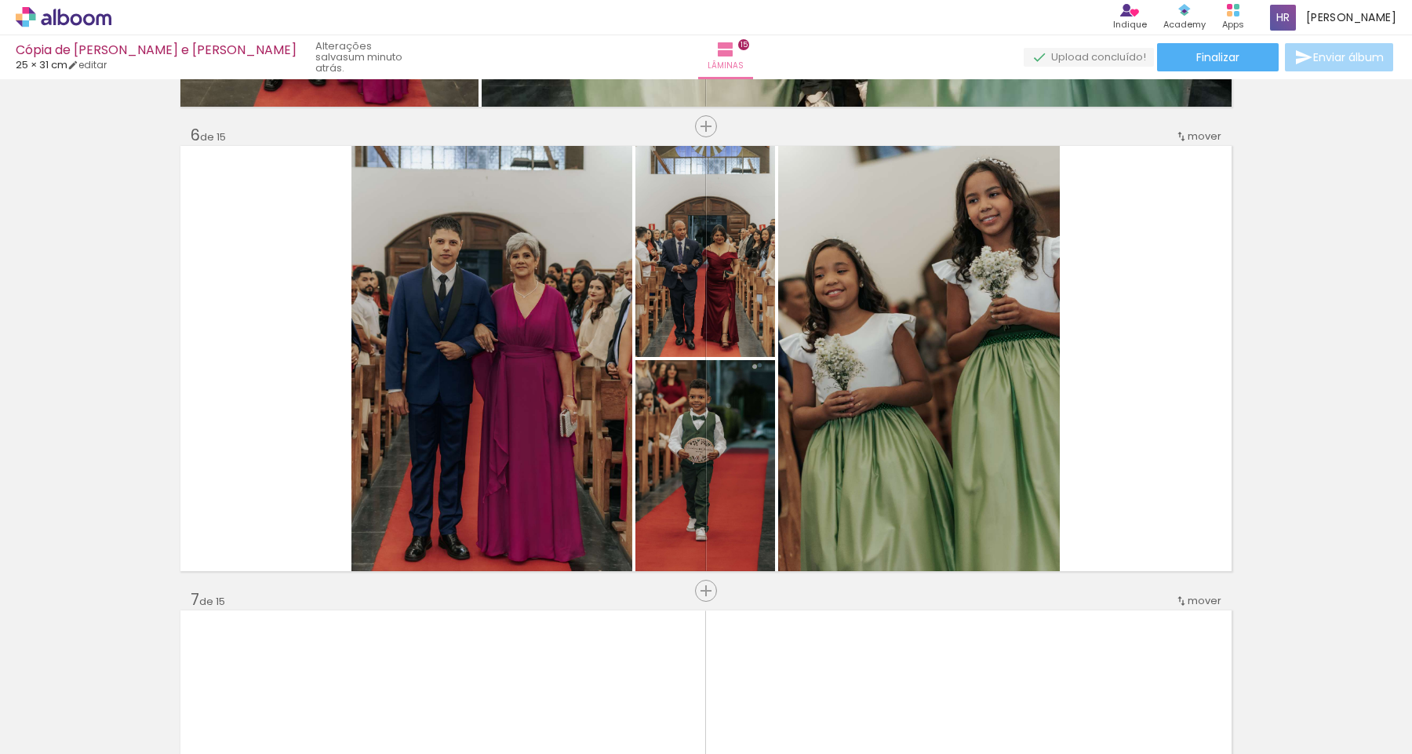
scroll to position [2279, 0]
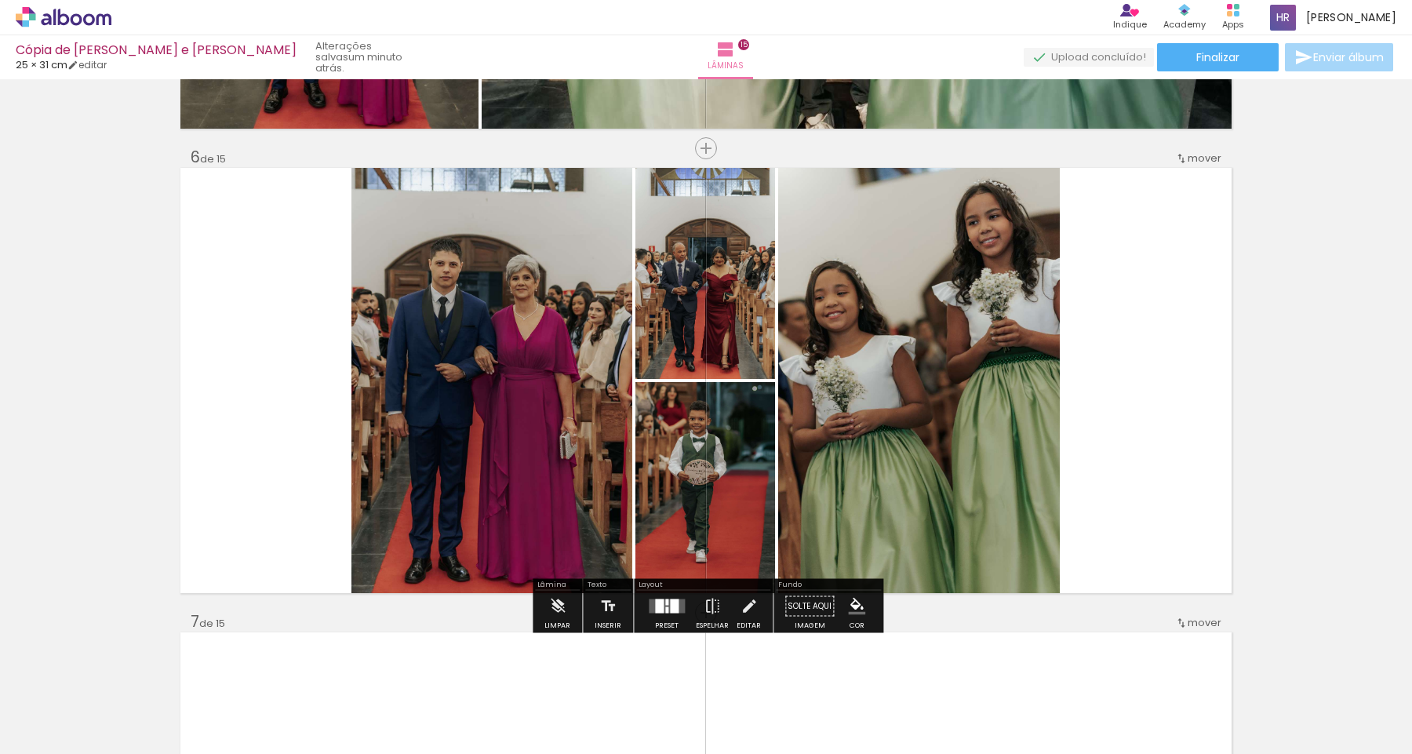
click at [666, 617] on div at bounding box center [667, 606] width 42 height 31
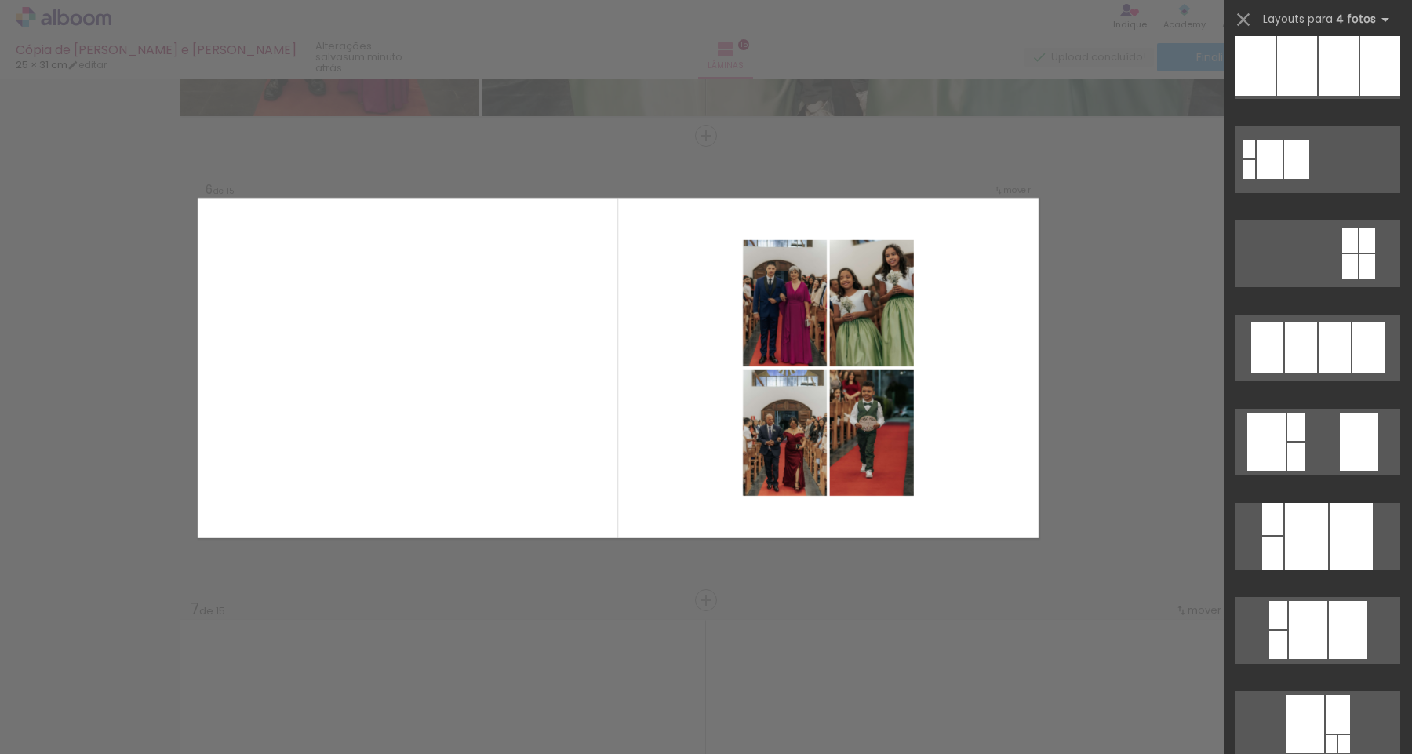
scroll to position [1717, 0]
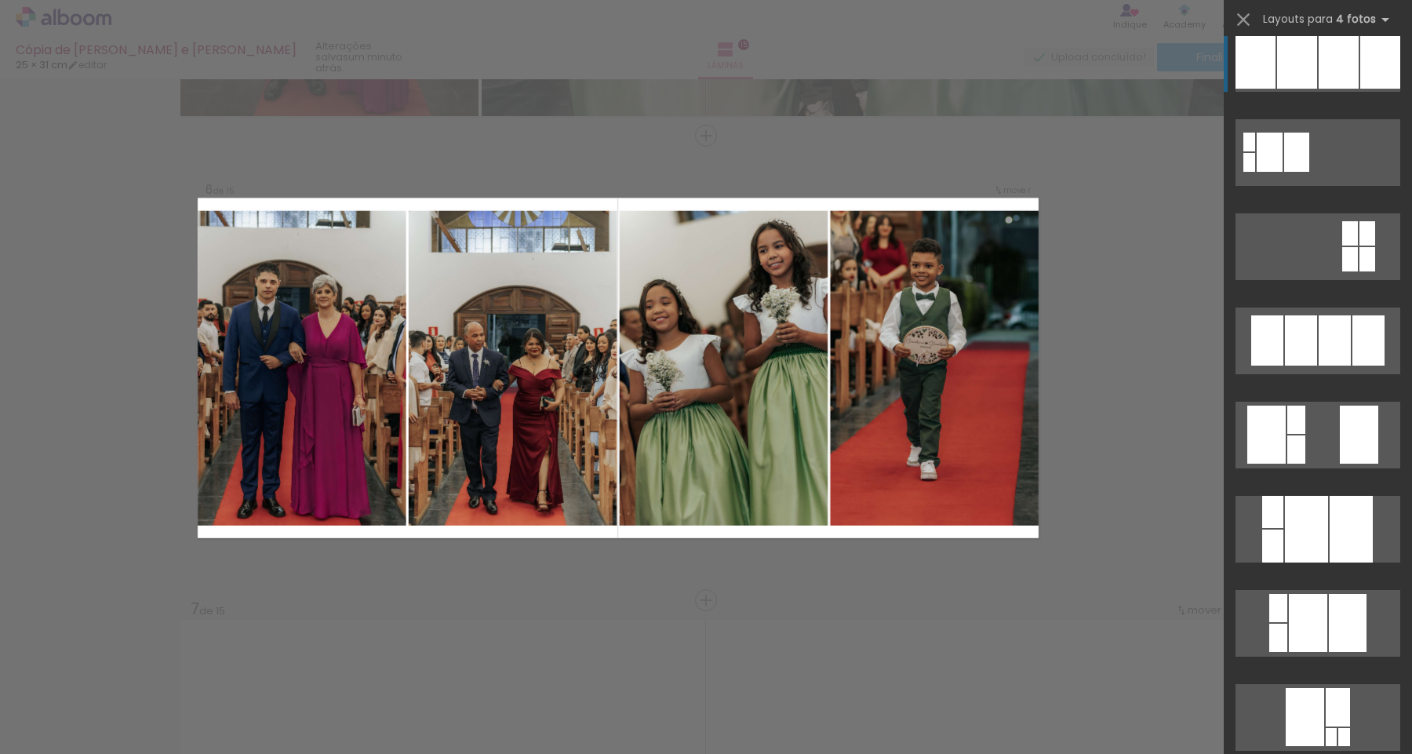
click at [1338, 79] on div at bounding box center [1339, 57] width 40 height 61
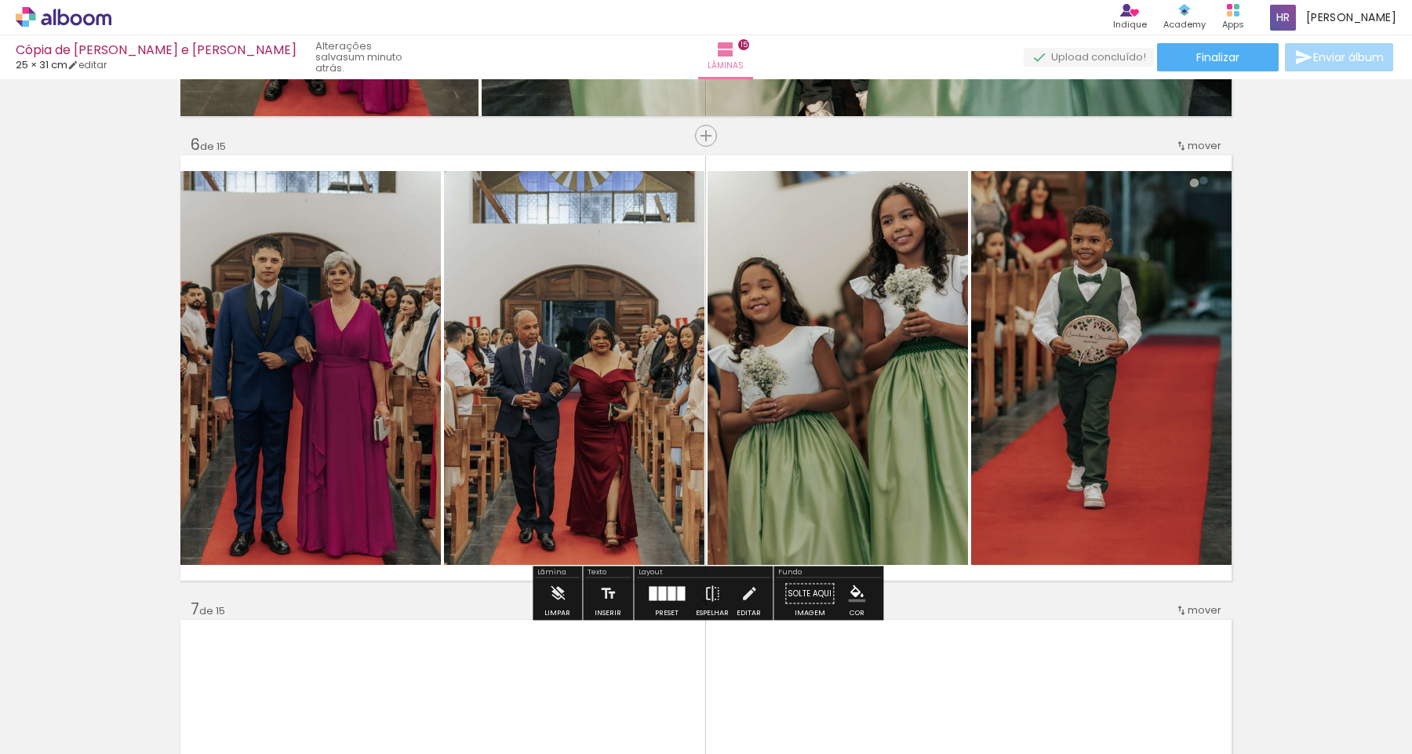
click at [666, 601] on div at bounding box center [667, 593] width 42 height 31
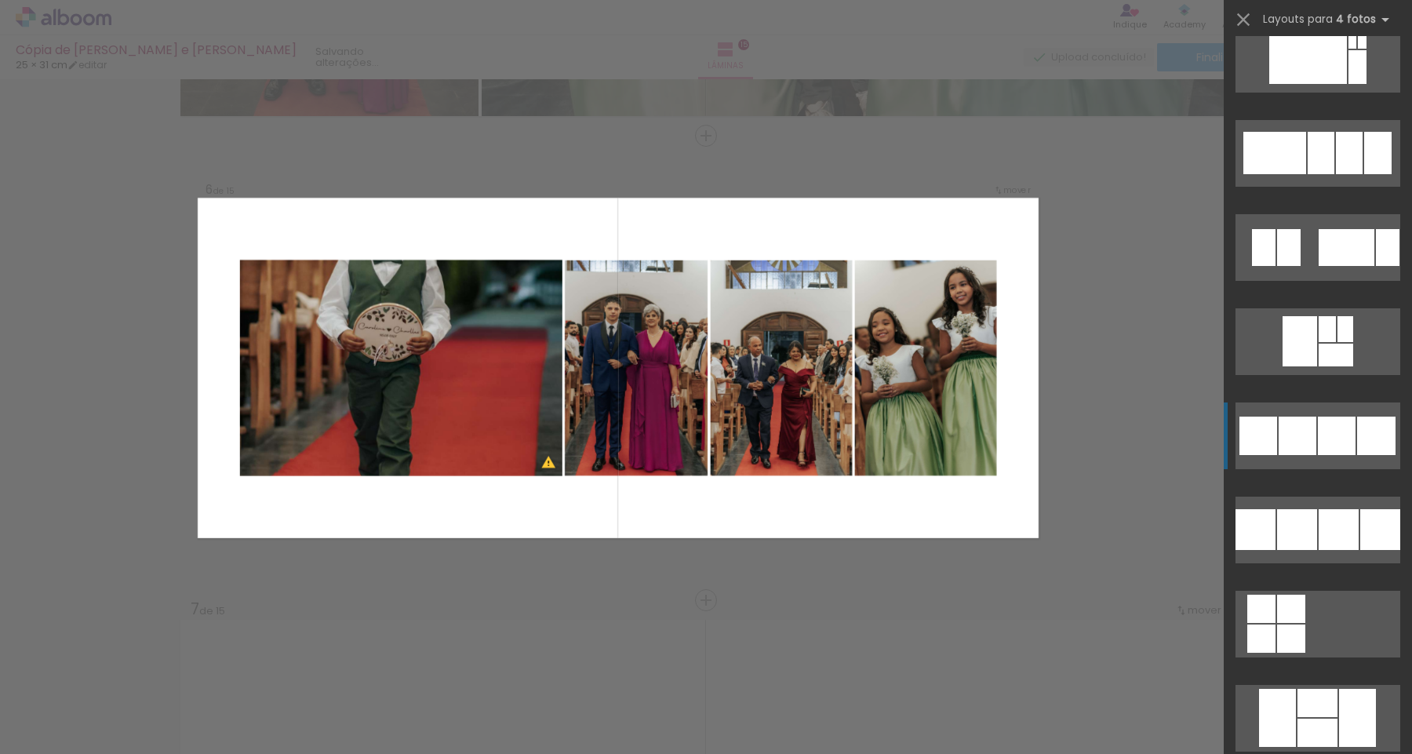
scroll to position [10766, 0]
